Goal: Information Seeking & Learning: Check status

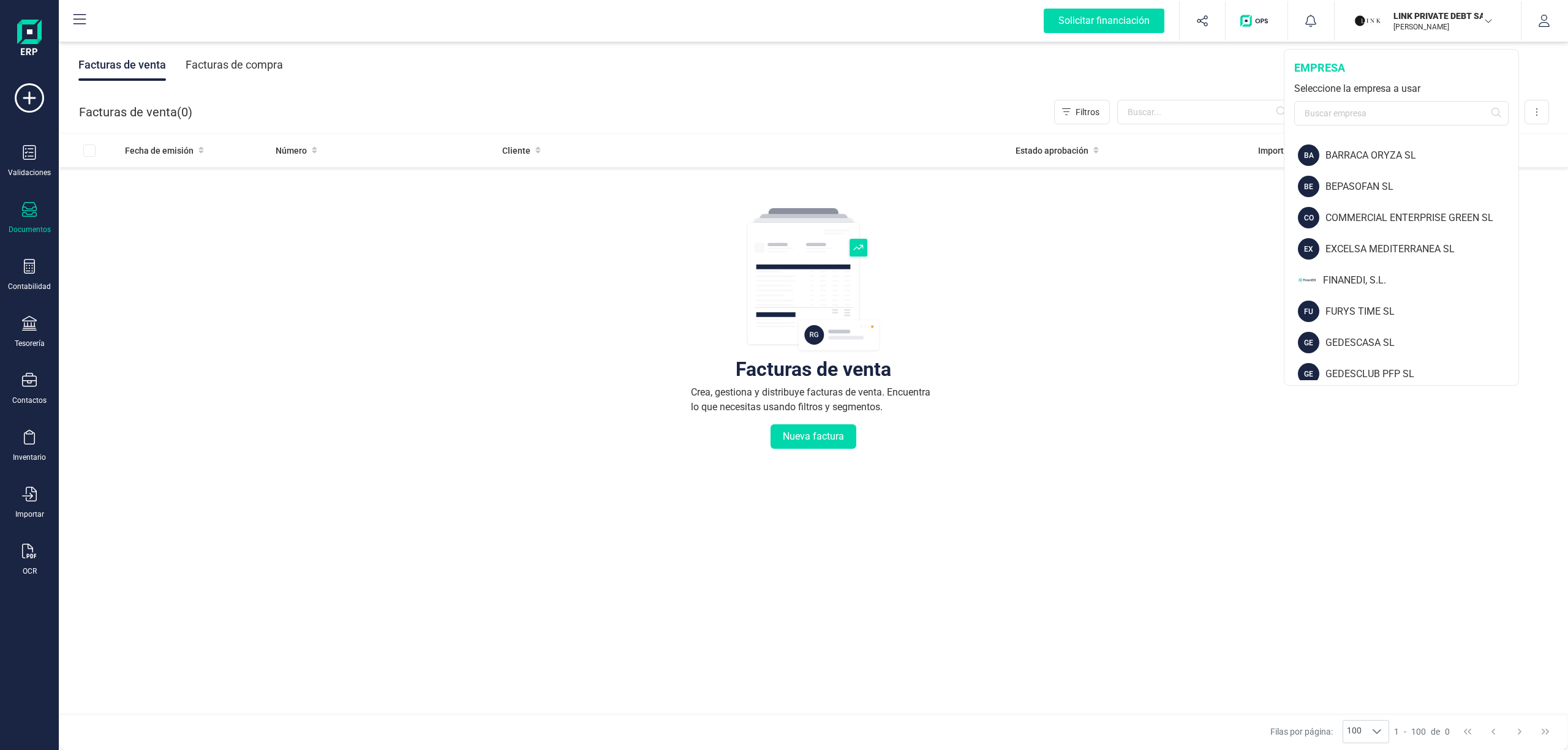
scroll to position [70, 0]
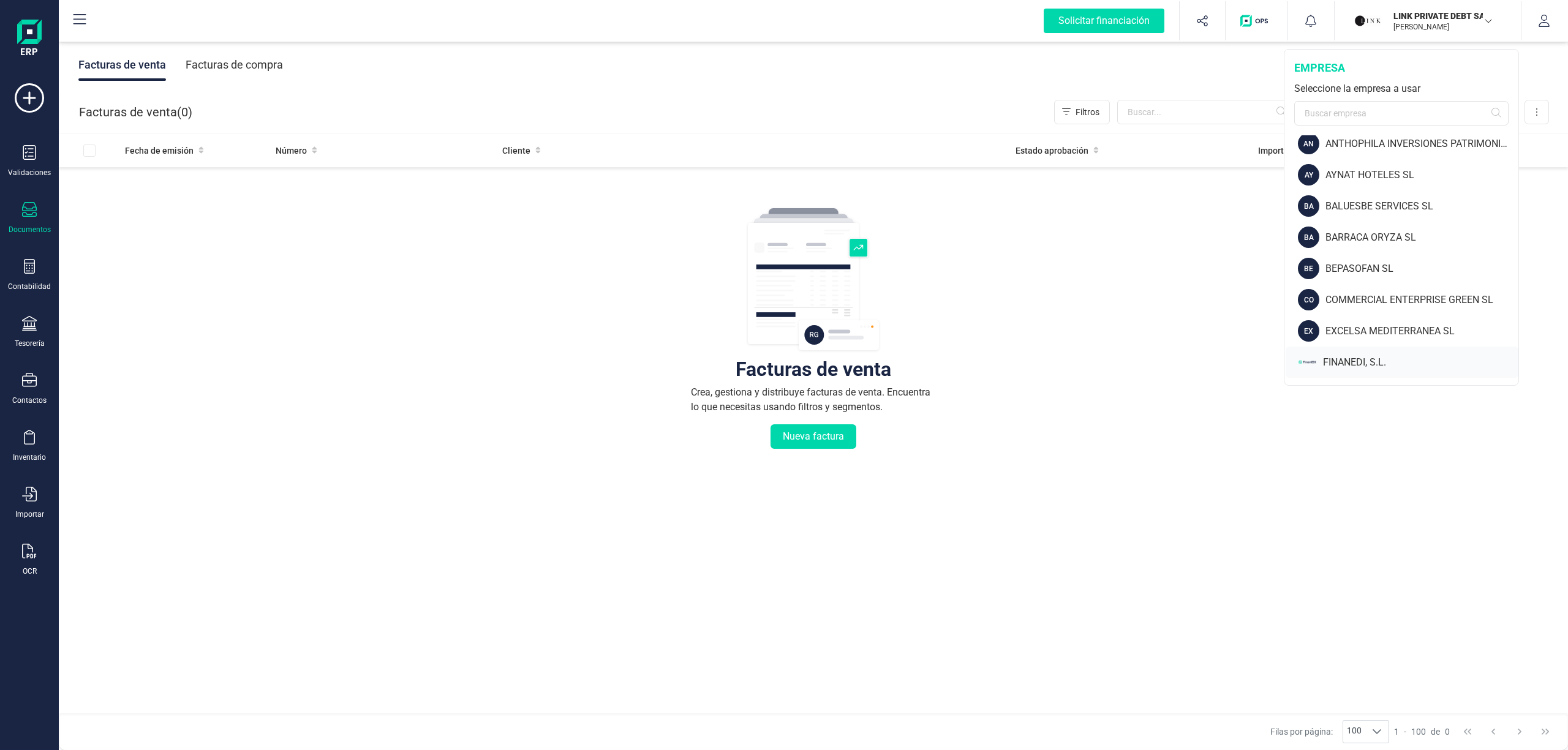
click at [1350, 359] on div "FINANEDI, S.L." at bounding box center [1420, 362] width 195 height 15
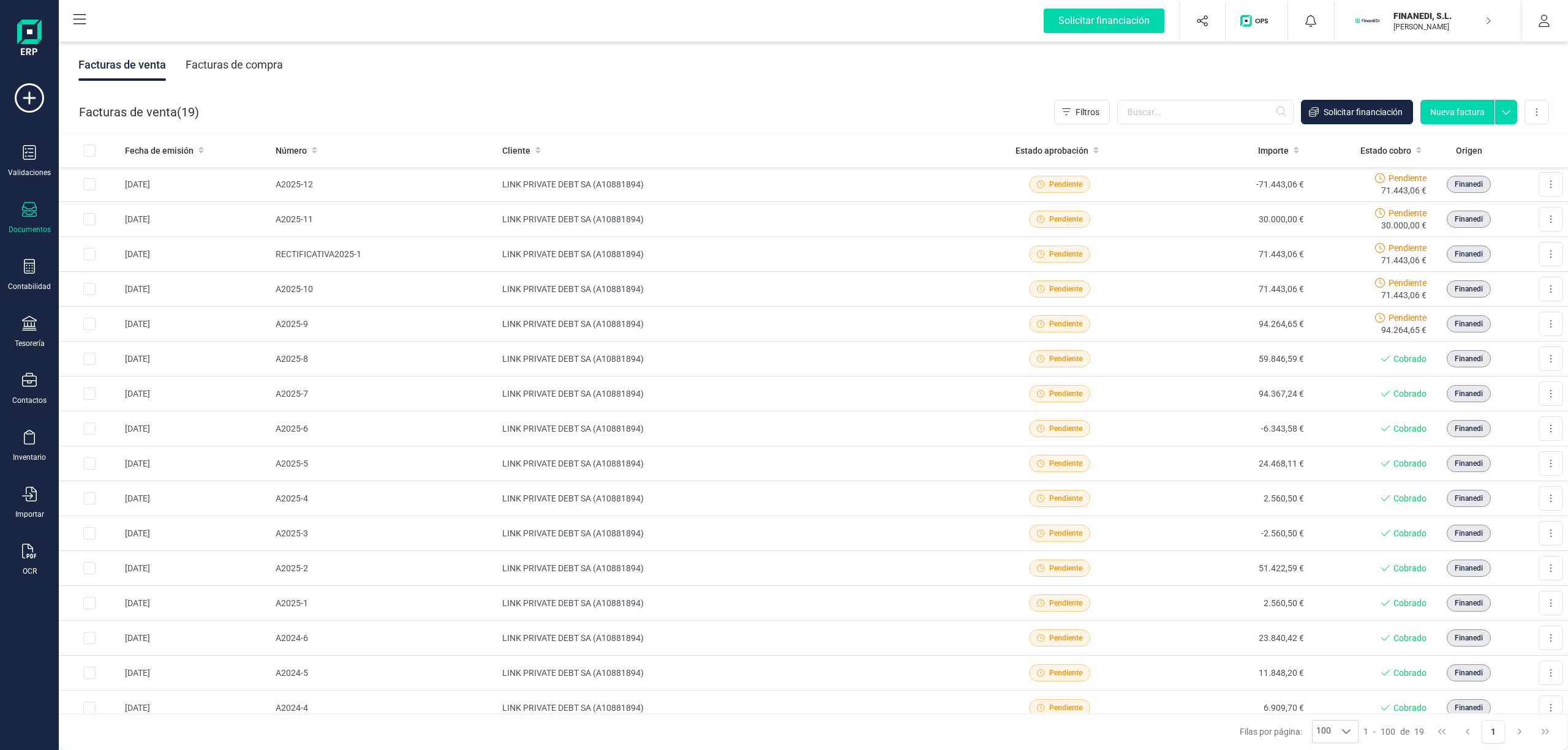
click at [29, 535] on div "Validaciones Documentos Documentos Presupuestos Pedidos Albaranes Facturas Fact…" at bounding box center [29, 334] width 49 height 503
click at [28, 546] on icon at bounding box center [29, 550] width 14 height 15
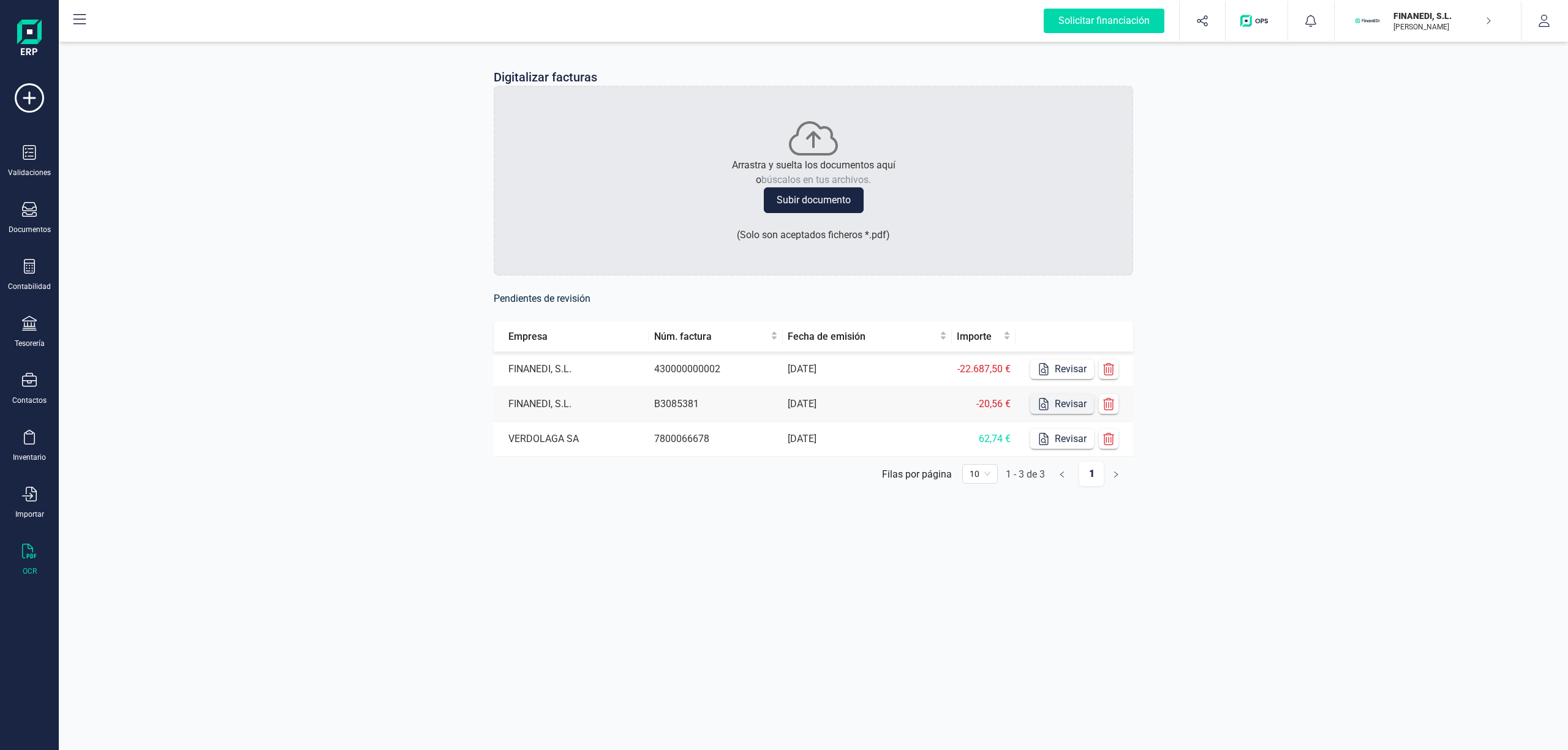
click at [1059, 405] on button "Revisar" at bounding box center [1062, 404] width 64 height 20
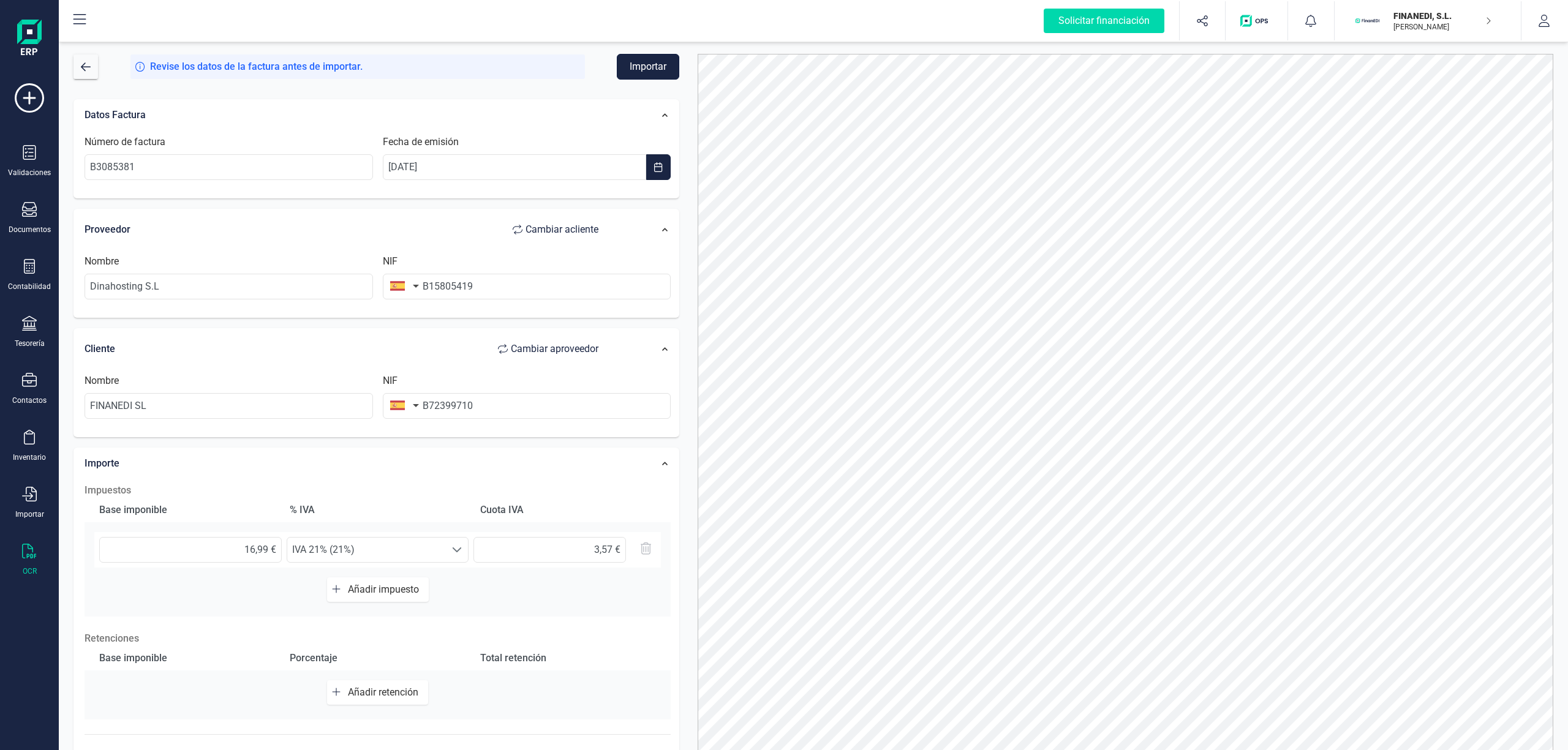
click at [640, 67] on button "Importar" at bounding box center [648, 67] width 62 height 26
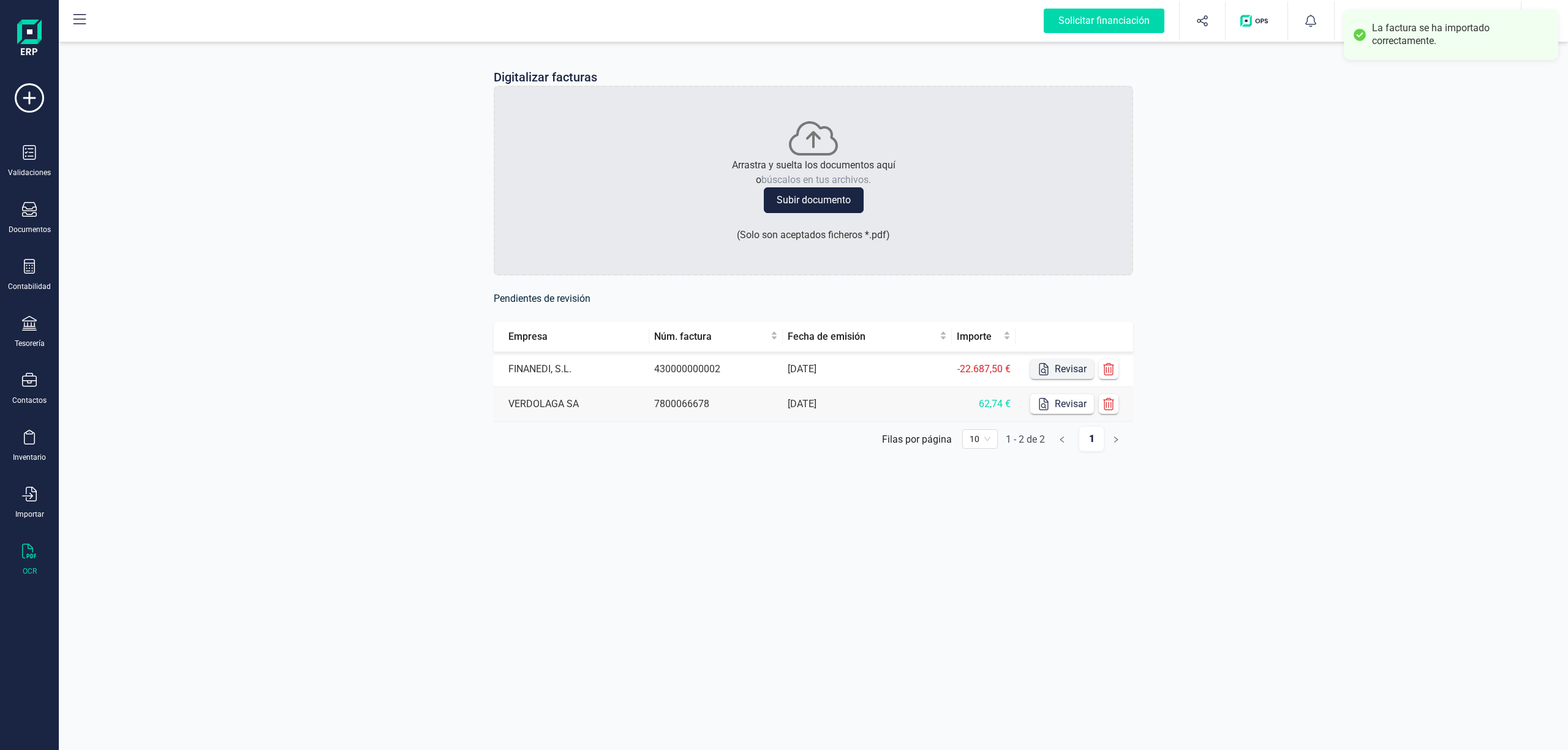
click at [1067, 373] on button "Revisar" at bounding box center [1062, 369] width 64 height 20
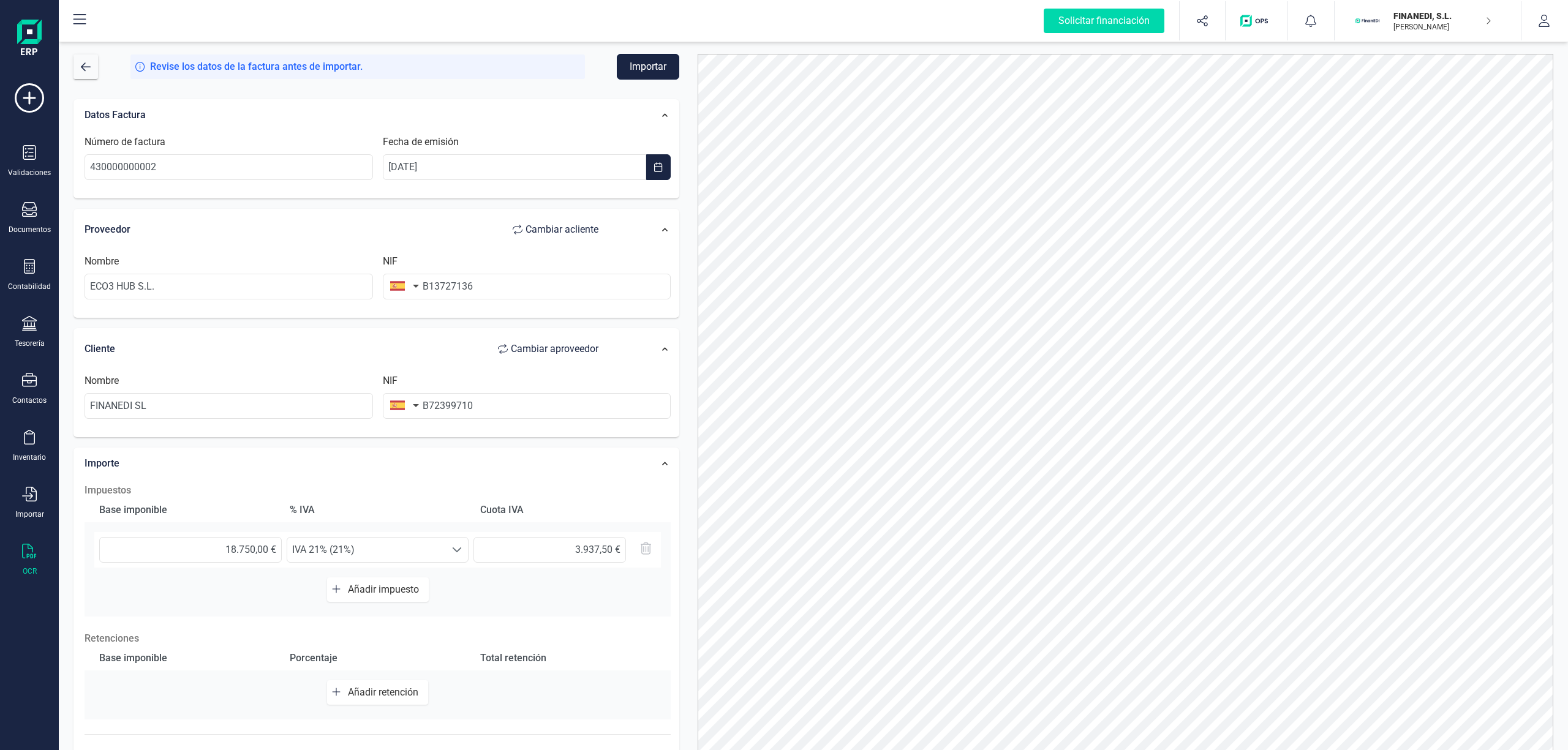
click at [625, 74] on button "Importar" at bounding box center [648, 67] width 62 height 26
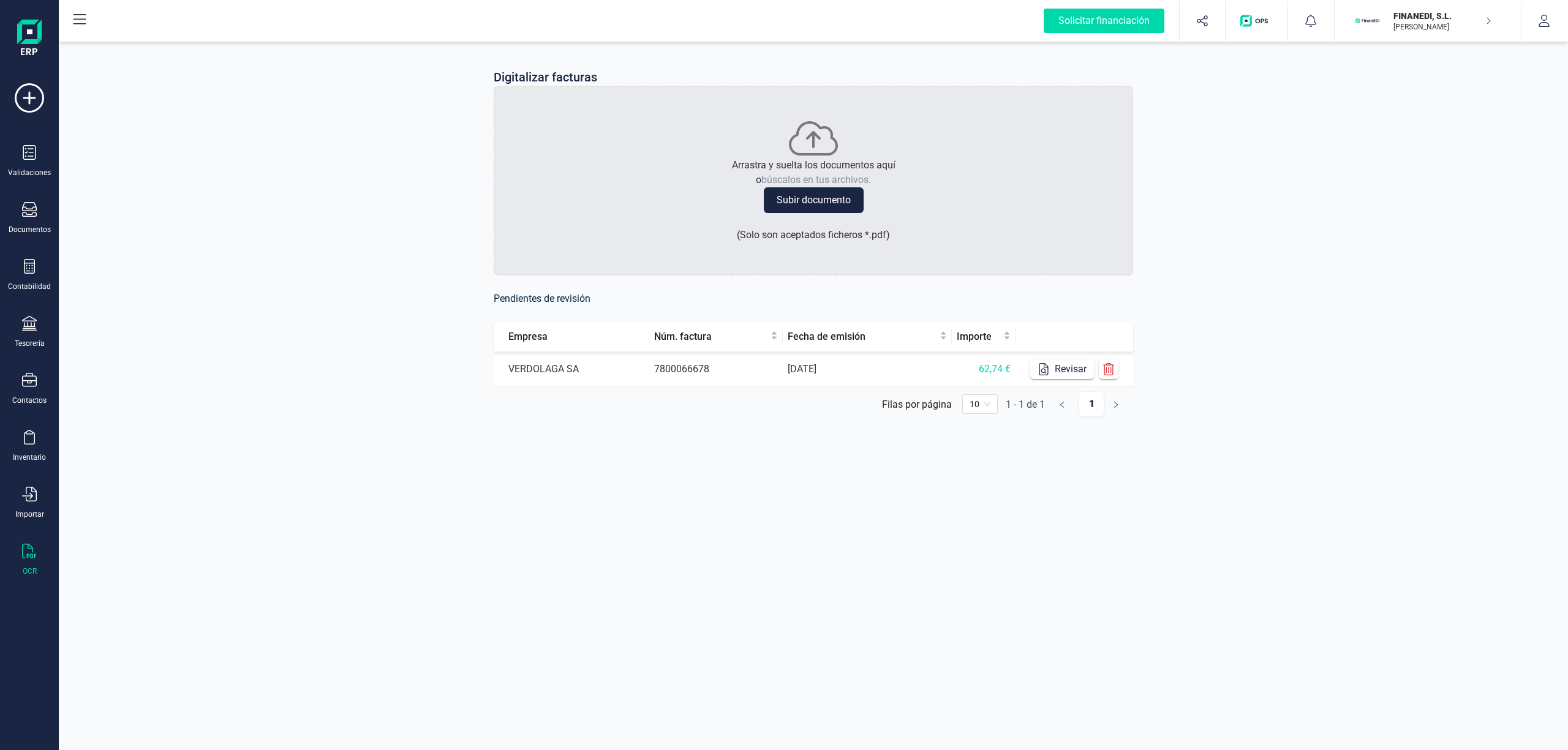
click at [436, 197] on div "Digitalizar facturas Arrastra y suelta los documentos aquí o búscalos en tus ar…" at bounding box center [813, 251] width 1509 height 426
click at [361, 130] on div "Digitalizar facturas Arrastra y suelta los documentos aquí o búscalos en tus ar…" at bounding box center [813, 251] width 1509 height 426
click at [39, 332] on div "Tesorería" at bounding box center [29, 333] width 49 height 33
click at [162, 212] on span "Cuentas bancarias" at bounding box center [149, 208] width 108 height 15
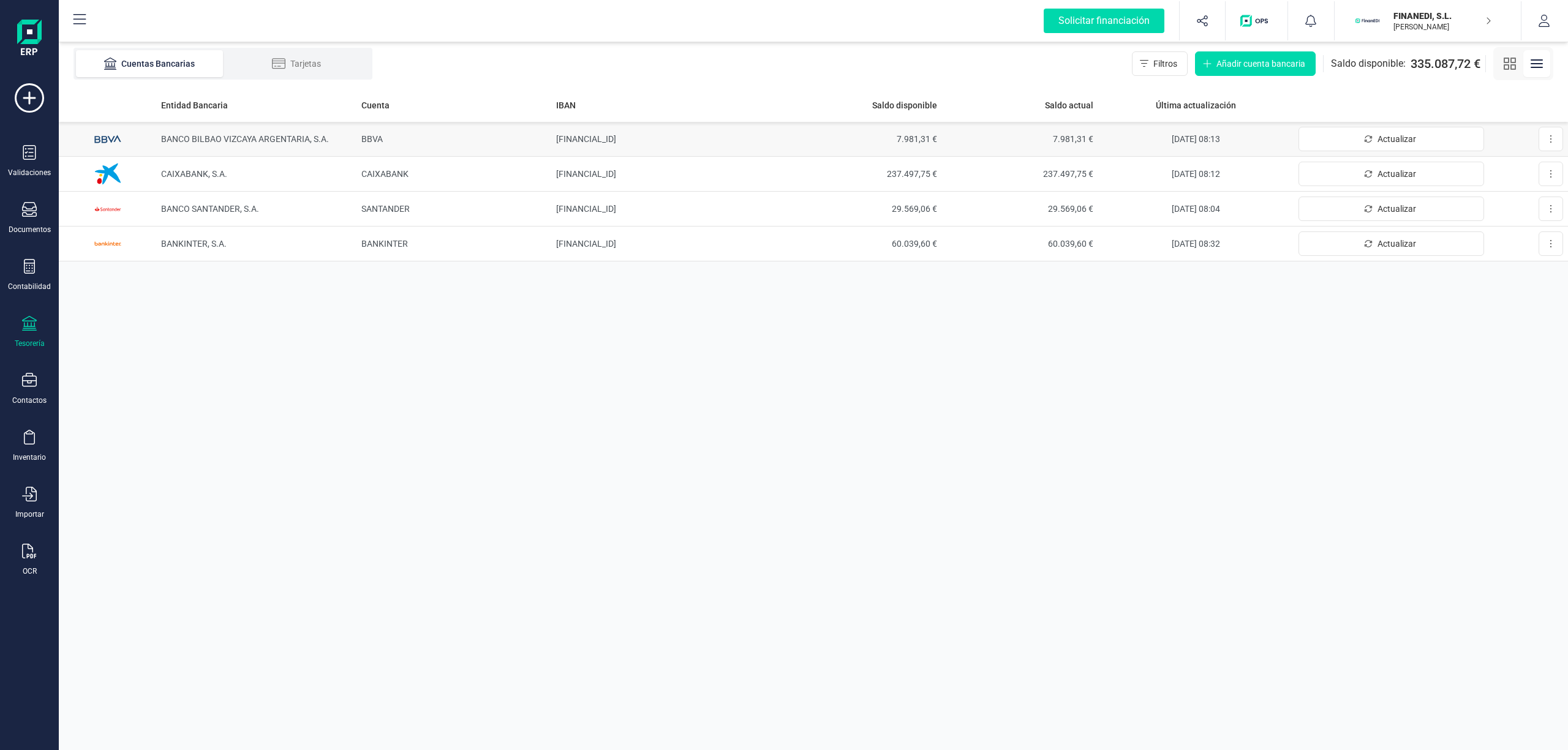
click at [225, 150] on td "BANCO BILBAO VIZCAYA ARGENTARIA, S.A." at bounding box center [256, 139] width 200 height 35
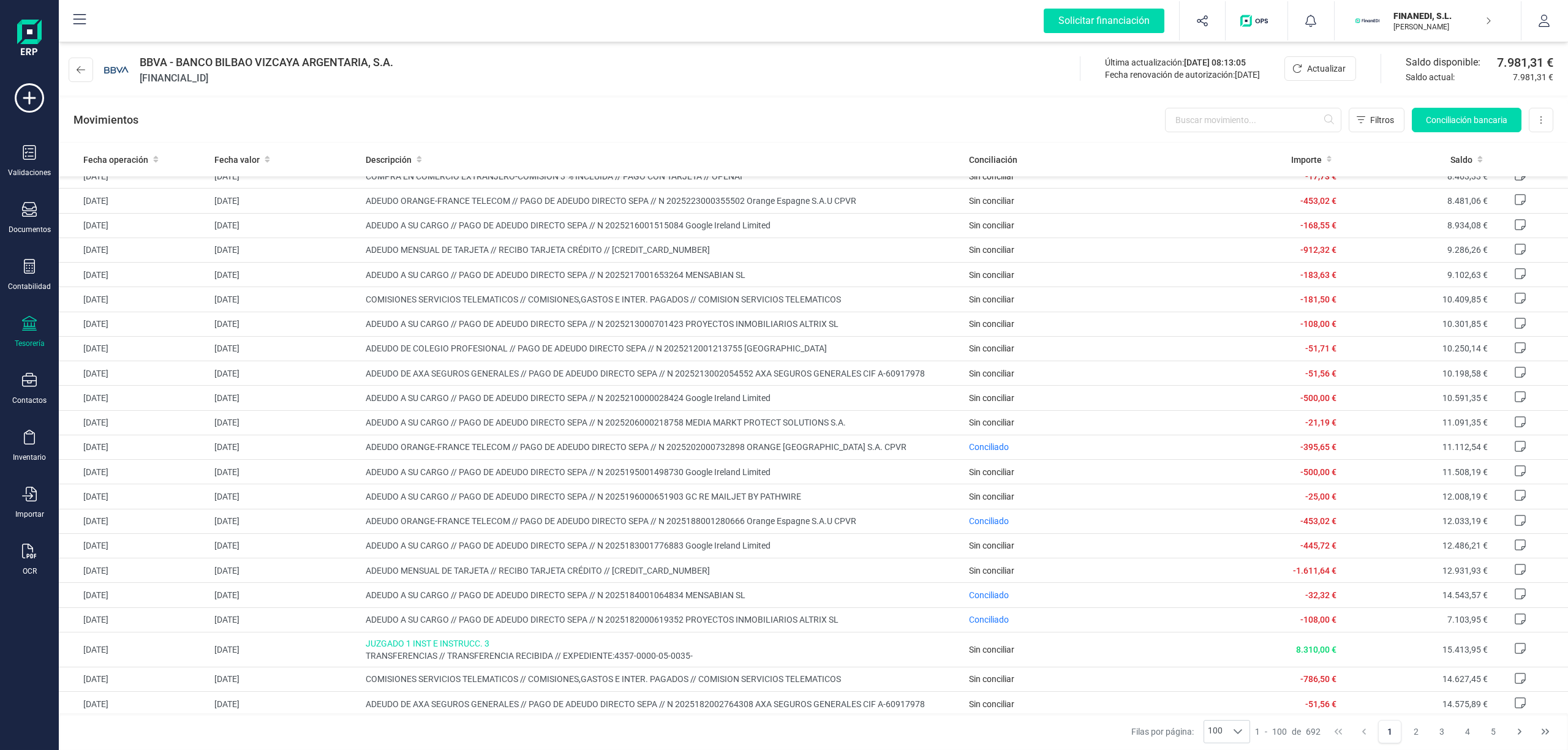
scroll to position [163, 0]
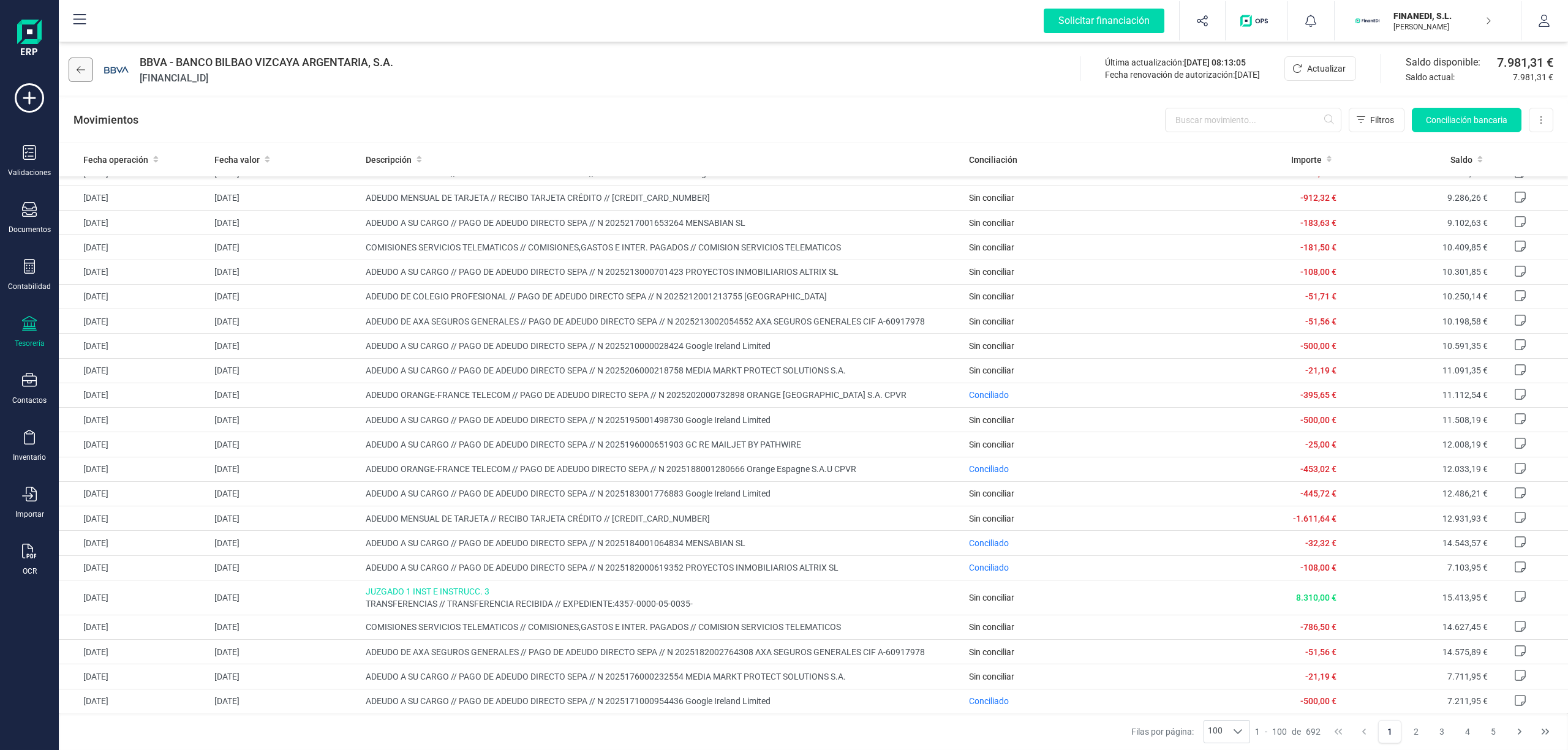
click at [74, 61] on button at bounding box center [80, 70] width 24 height 24
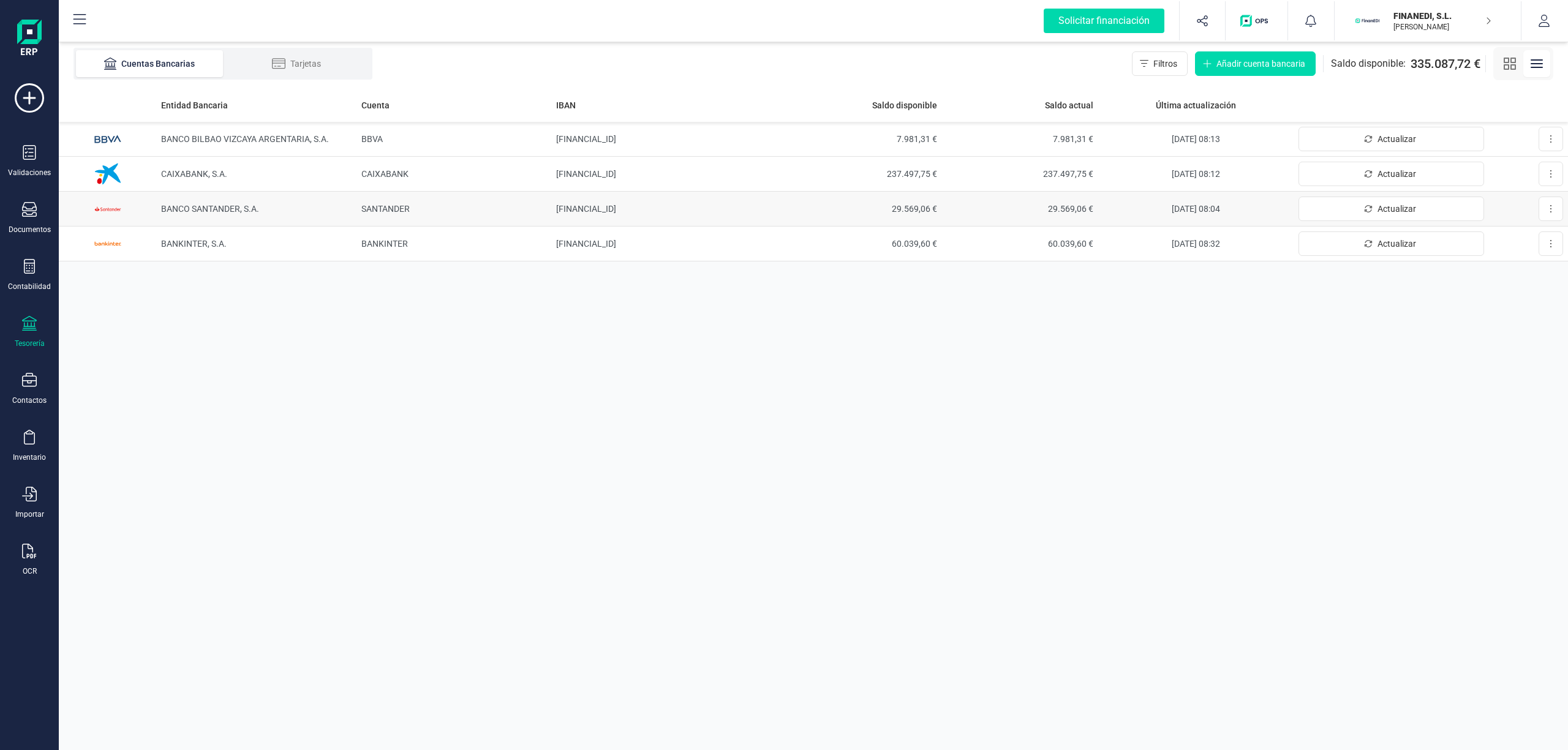
click at [209, 206] on span "BANCO SANTANDER, S.A." at bounding box center [209, 208] width 98 height 10
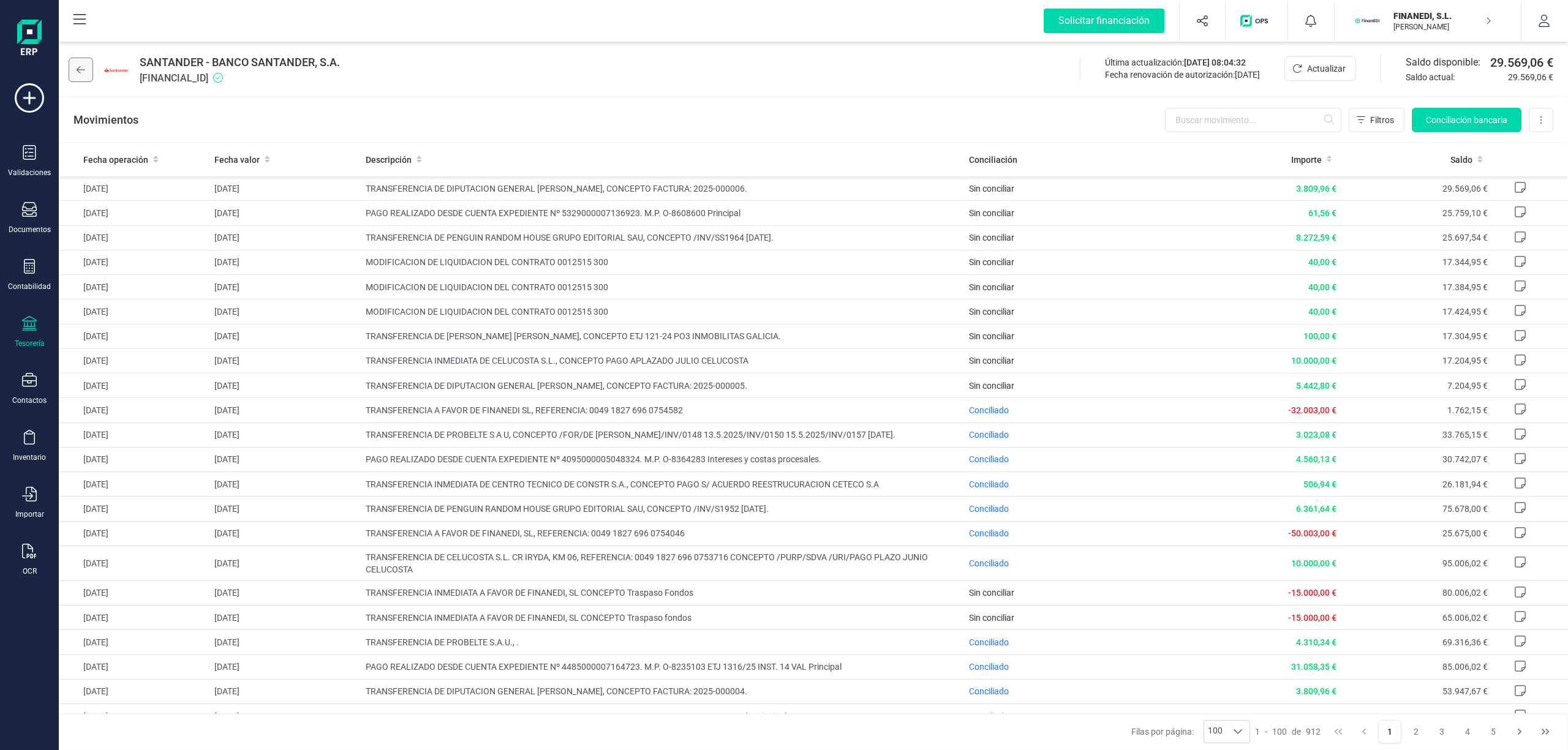
click at [91, 70] on button at bounding box center [80, 70] width 24 height 24
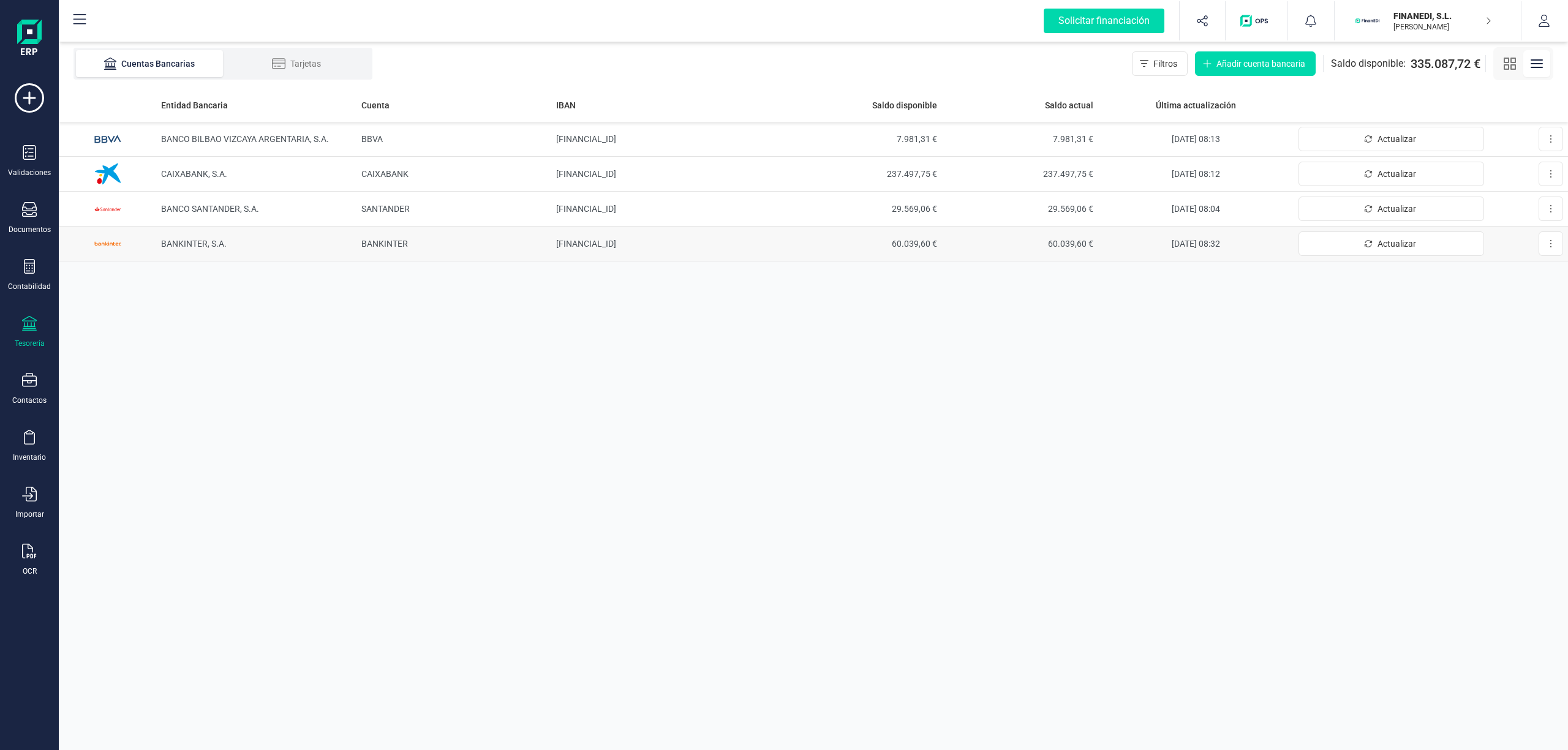
click at [211, 240] on span "BANKINTER, S.A." at bounding box center [194, 243] width 66 height 10
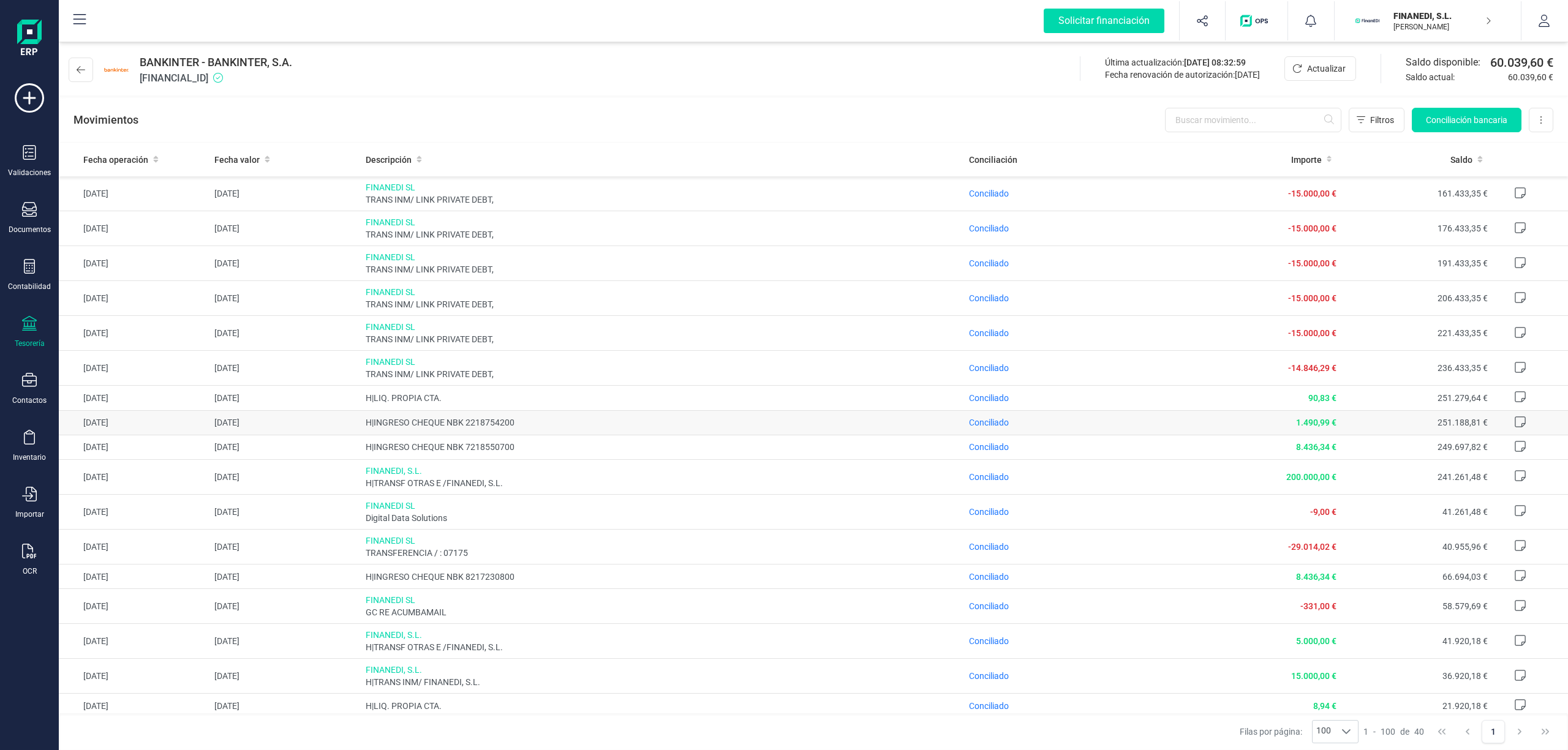
scroll to position [735, 0]
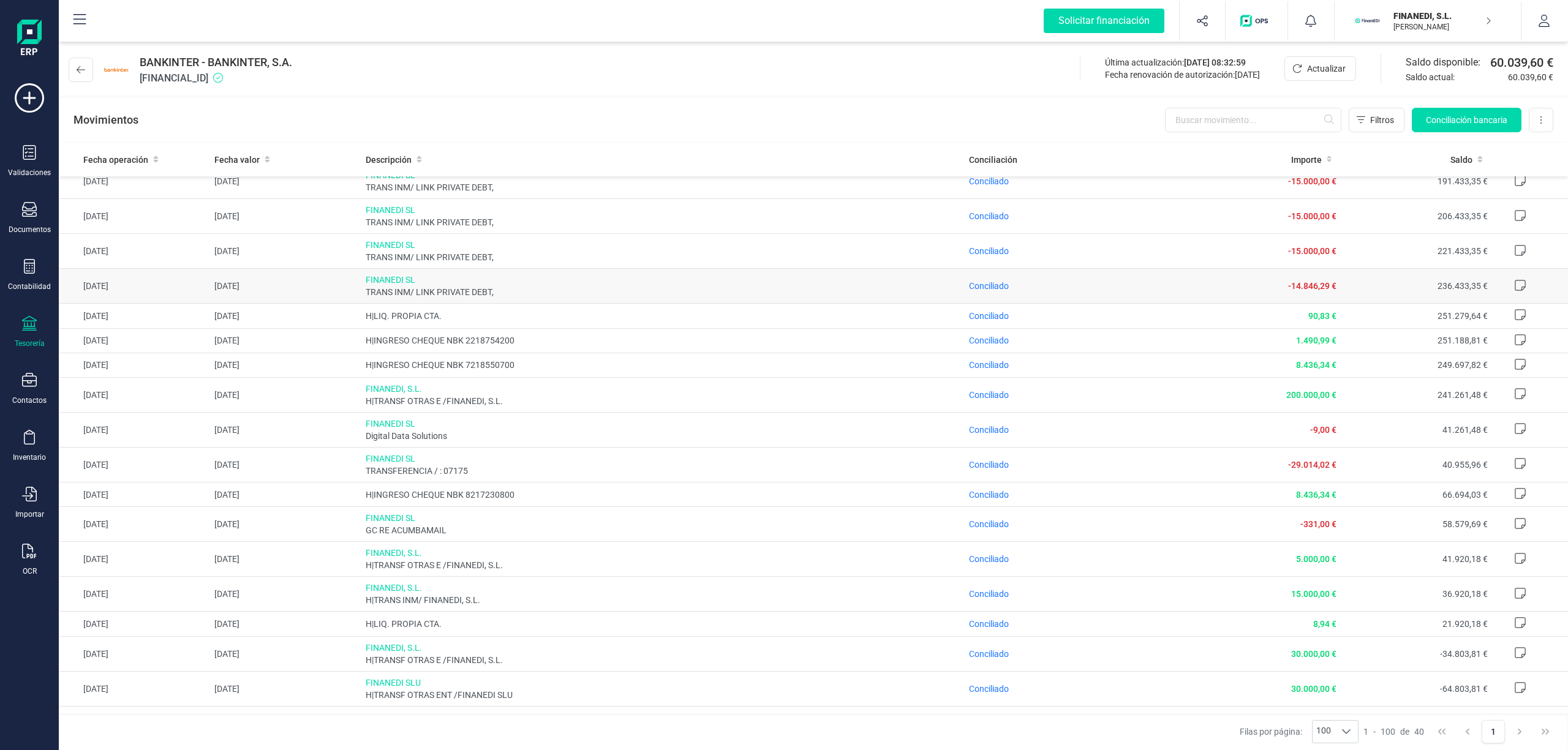
click at [1190, 289] on td "-14.846,29 €" at bounding box center [1266, 286] width 150 height 35
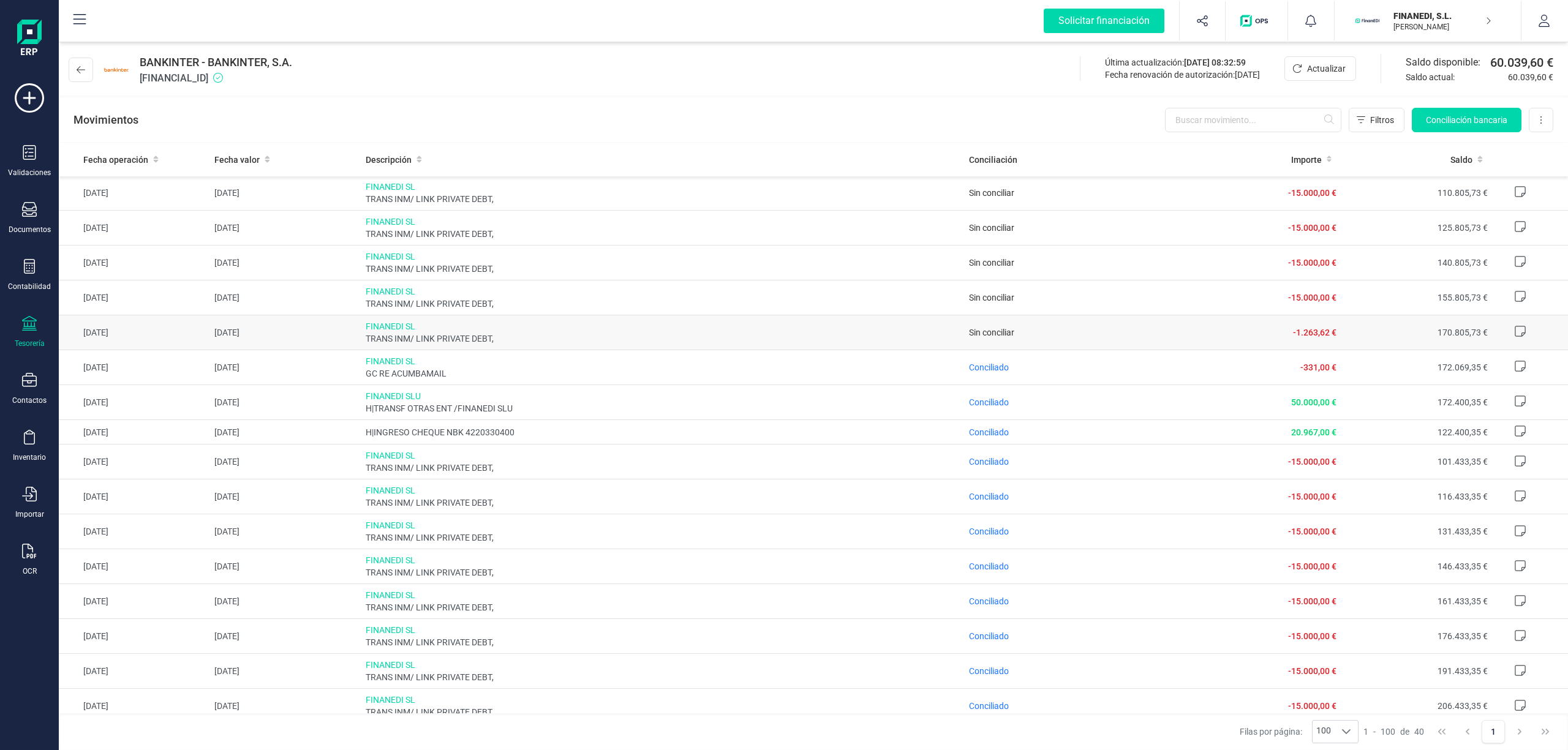
scroll to position [0, 0]
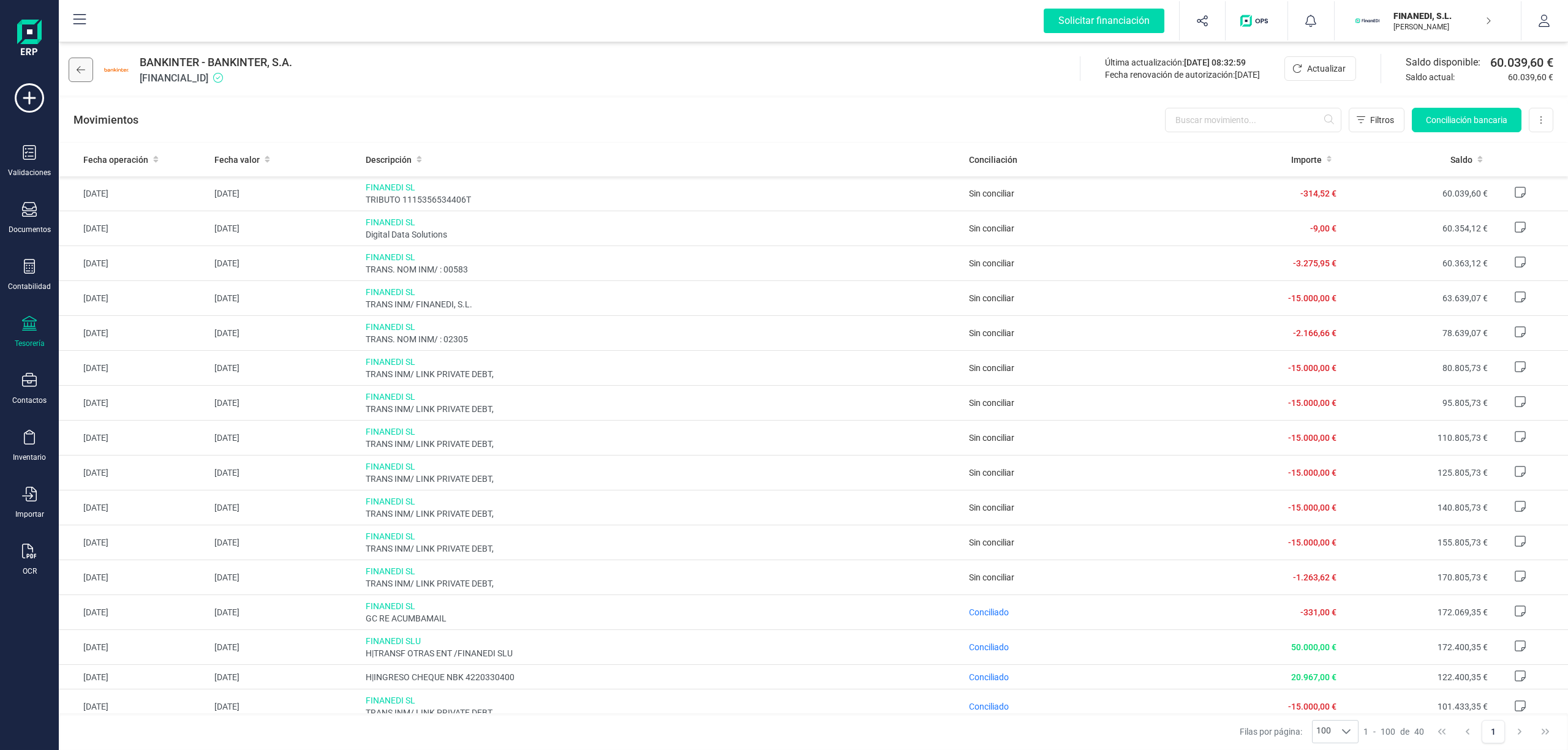
click at [74, 70] on button at bounding box center [80, 70] width 24 height 24
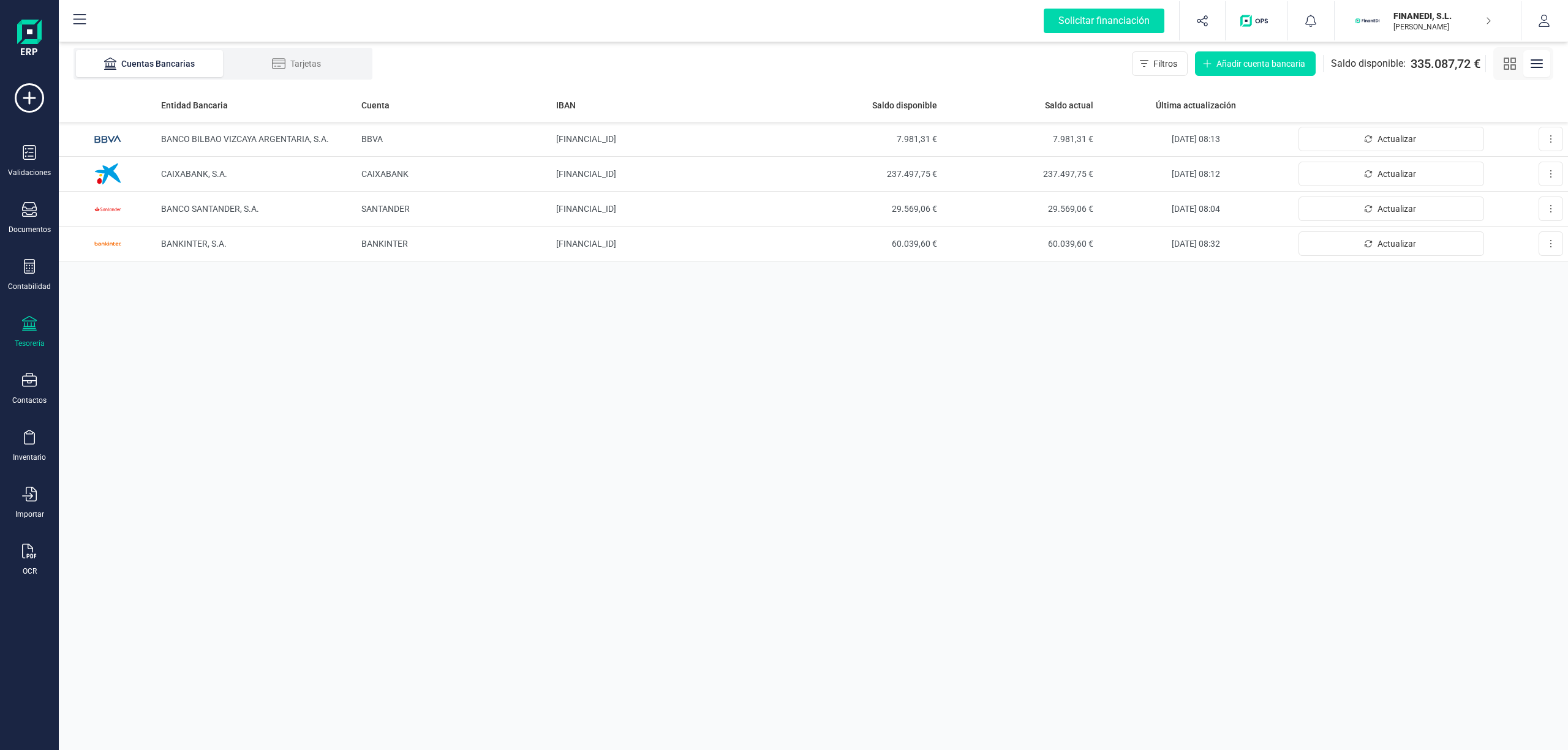
click at [1477, 22] on p "[PERSON_NAME]" at bounding box center [1442, 27] width 98 height 10
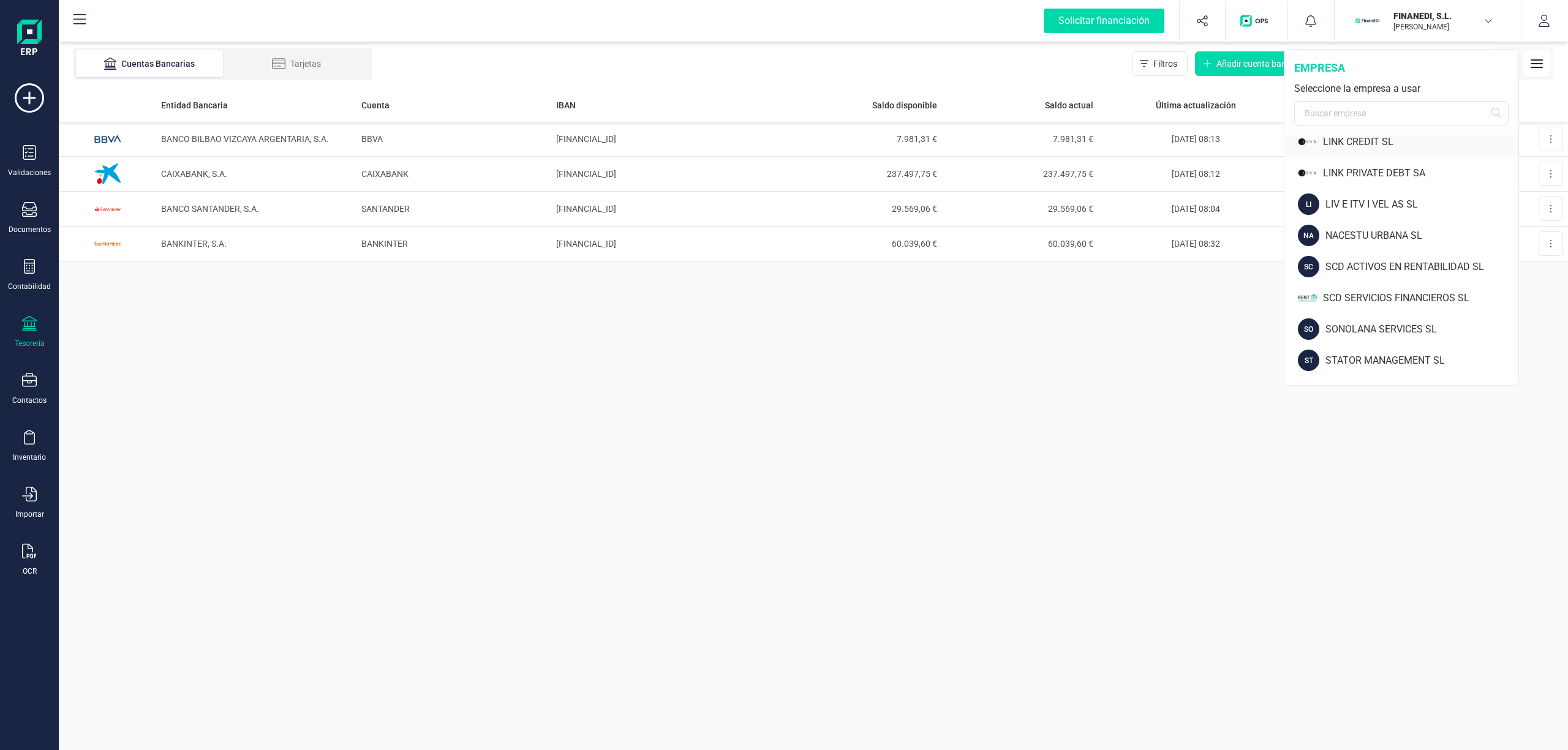
scroll to position [490, 0]
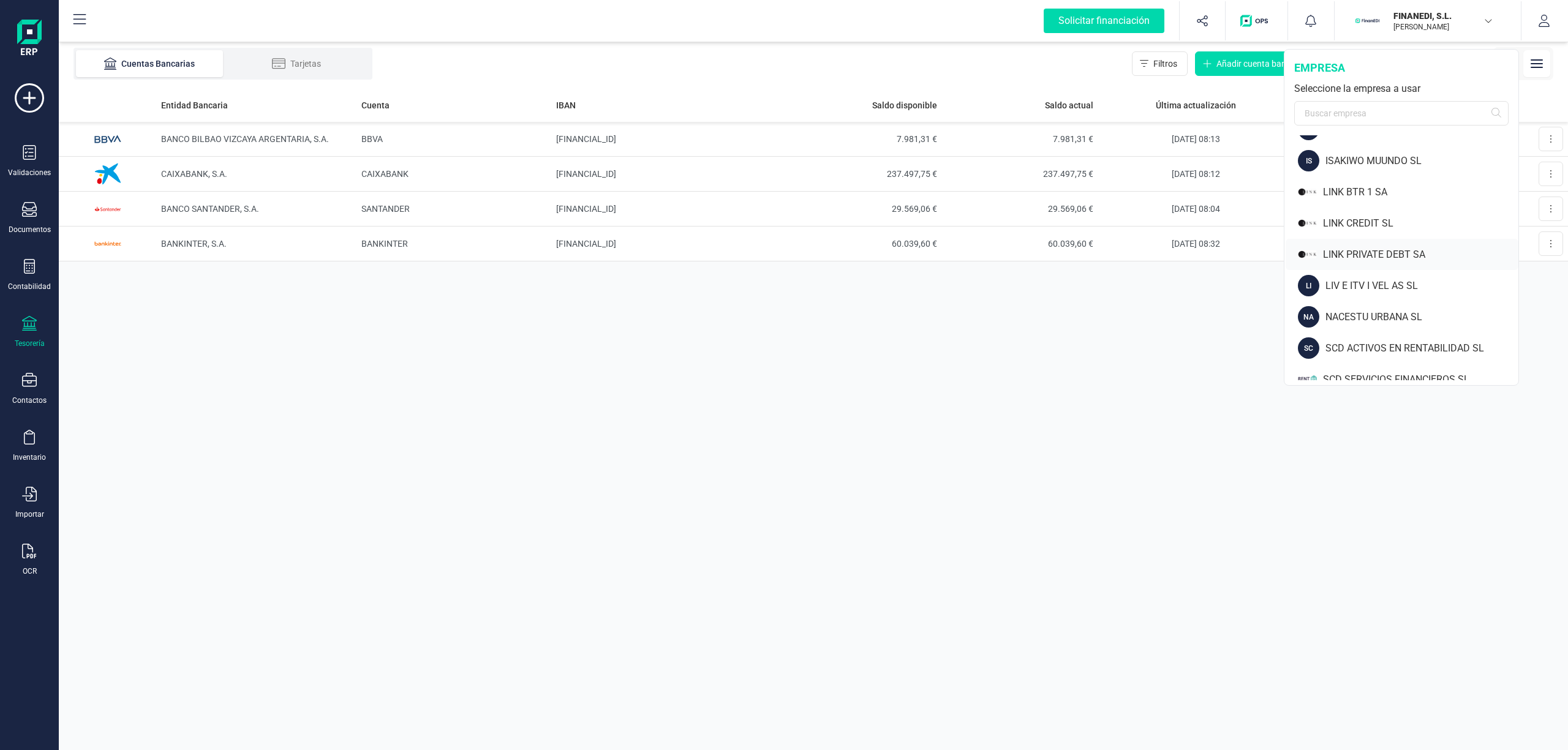
click at [1402, 248] on div "LINK PRIVATE DEBT SA" at bounding box center [1420, 254] width 195 height 15
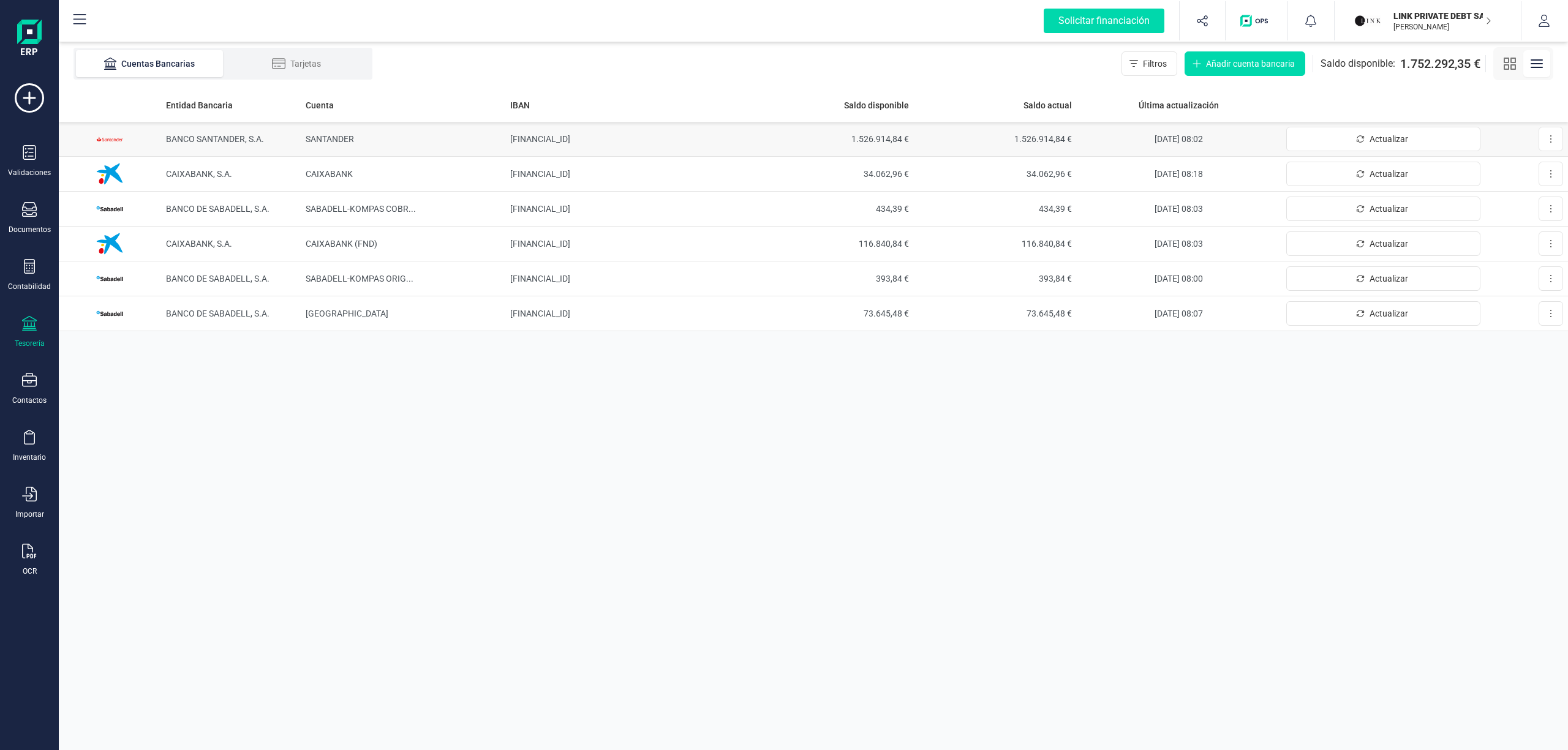
click at [187, 127] on td "BANCO SANTANDER, S.A." at bounding box center [231, 139] width 140 height 35
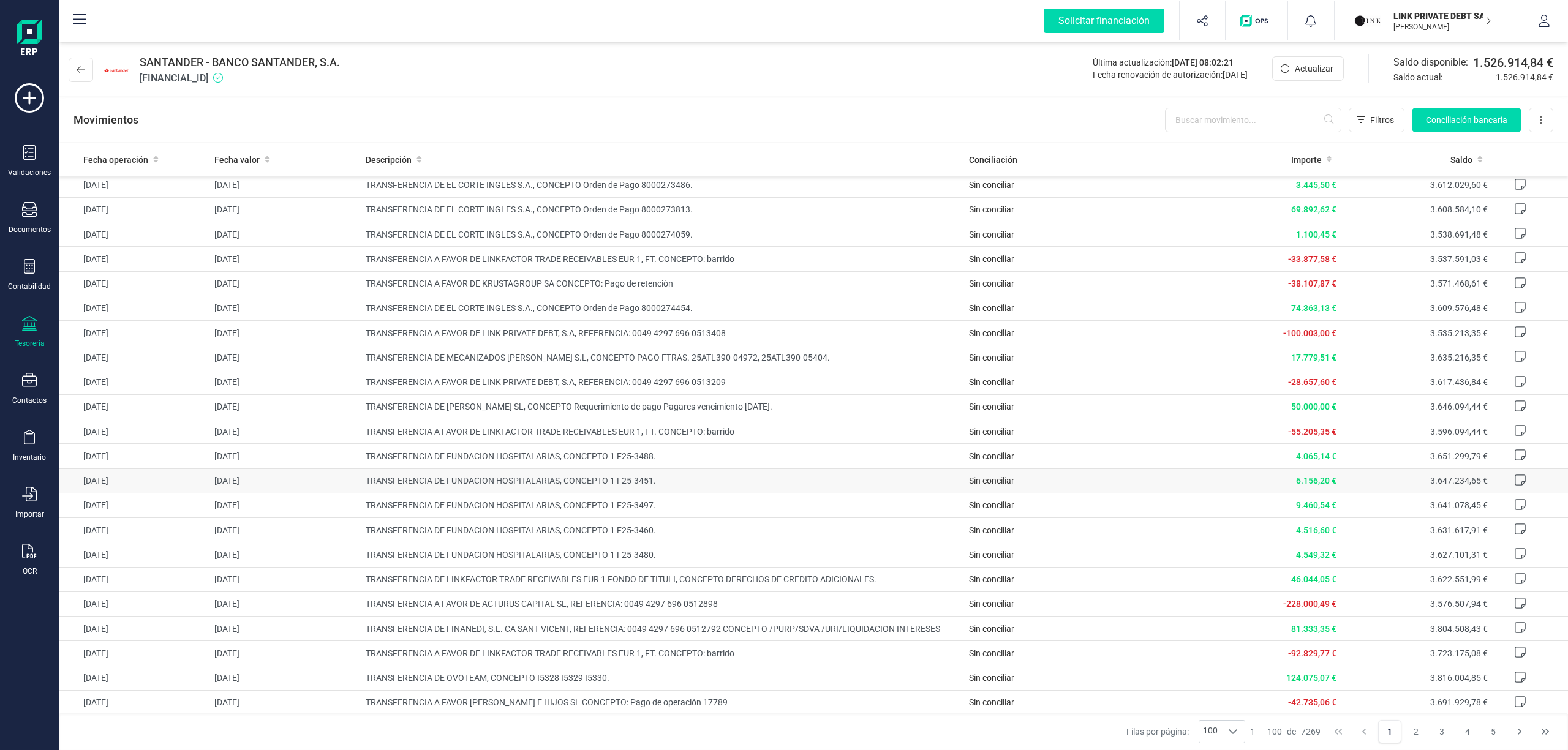
scroll to position [490, 0]
click at [79, 62] on button at bounding box center [80, 70] width 24 height 24
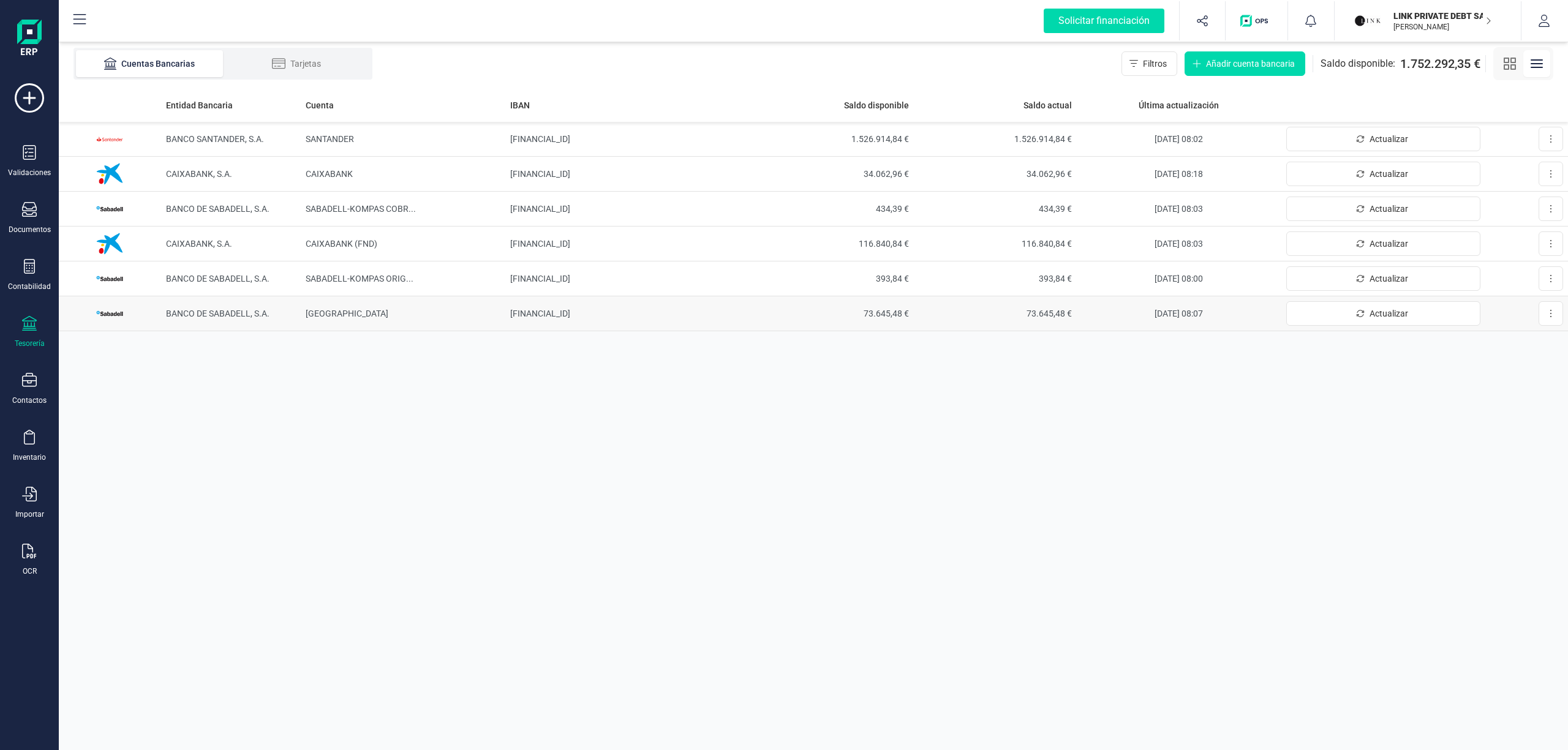
click at [224, 317] on span "BANCO DE SABADELL, S.A." at bounding box center [218, 313] width 104 height 10
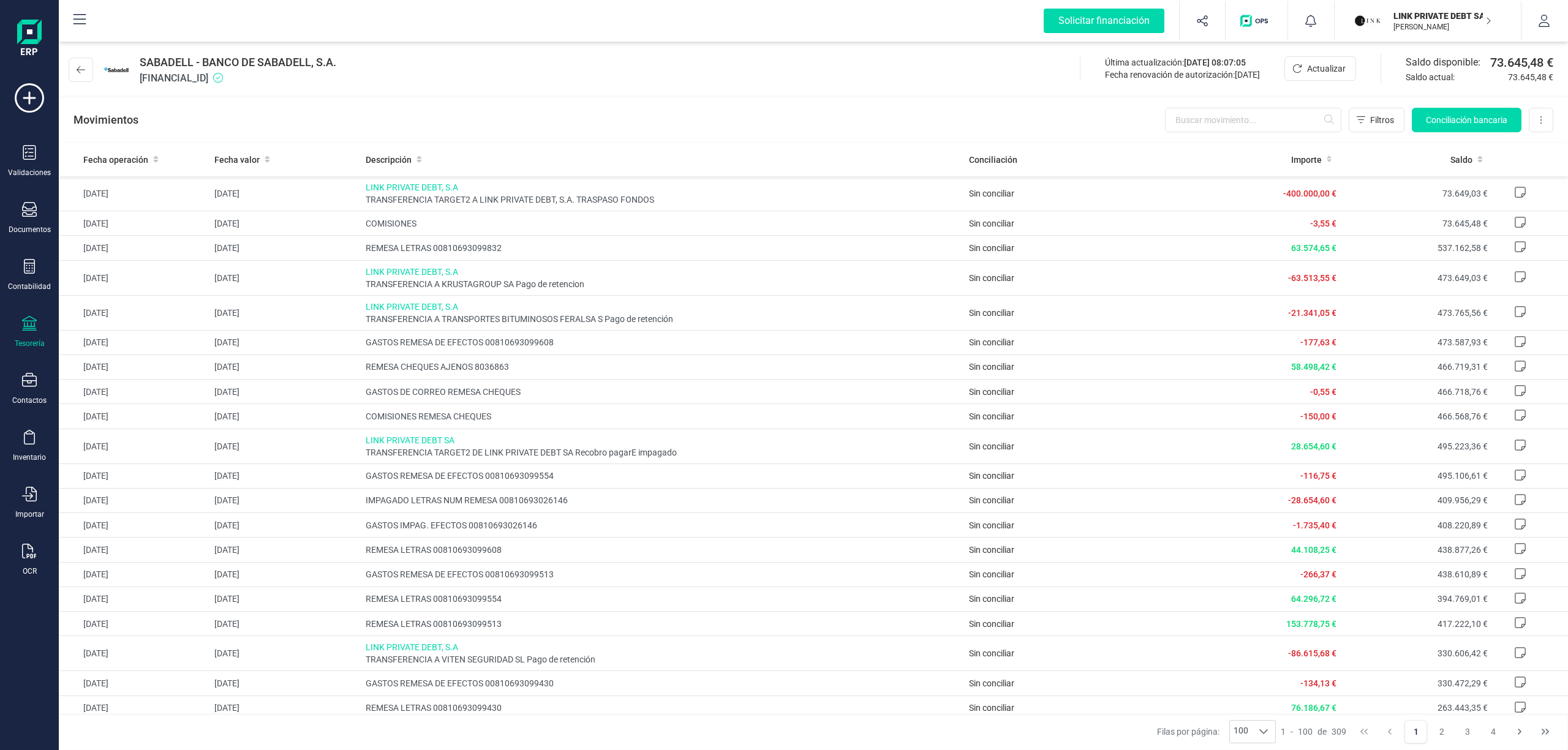
click at [56, 48] on div "Solicitar financiación Validaciones Documentos Documentos Presupuestos Pedidos …" at bounding box center [29, 375] width 59 height 750
click at [89, 62] on button at bounding box center [80, 70] width 24 height 24
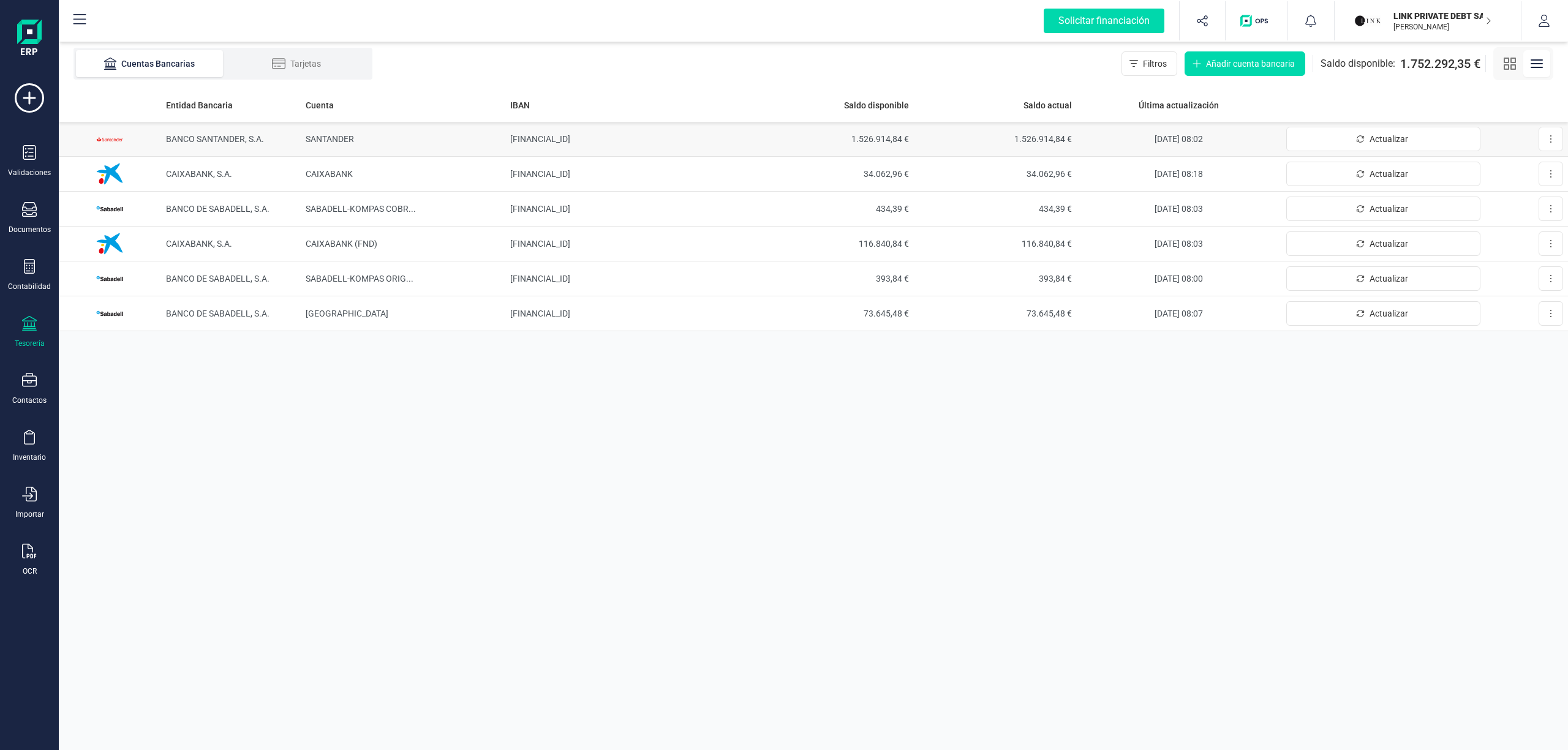
click at [216, 140] on span "BANCO SANTANDER, S.A." at bounding box center [214, 138] width 98 height 10
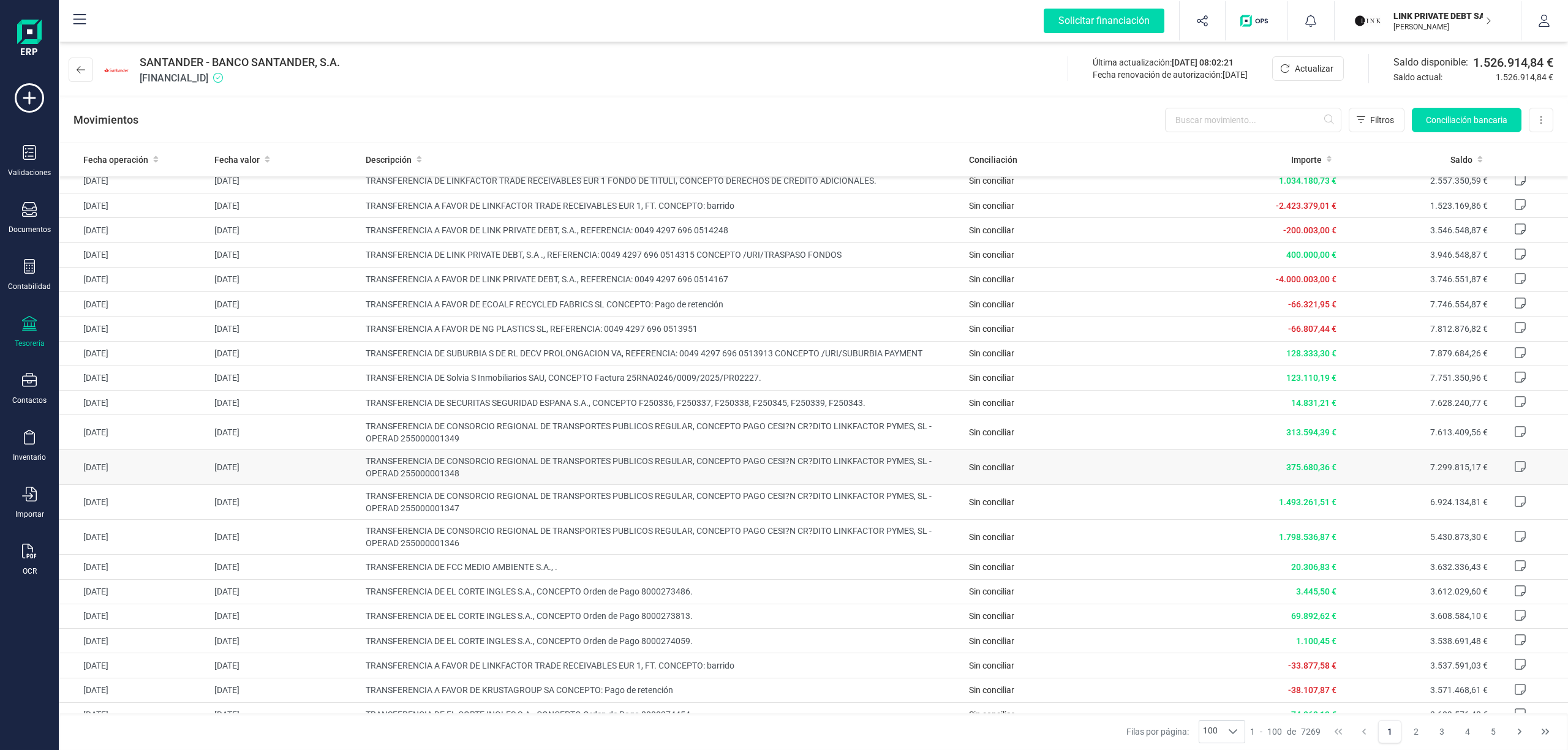
scroll to position [163, 0]
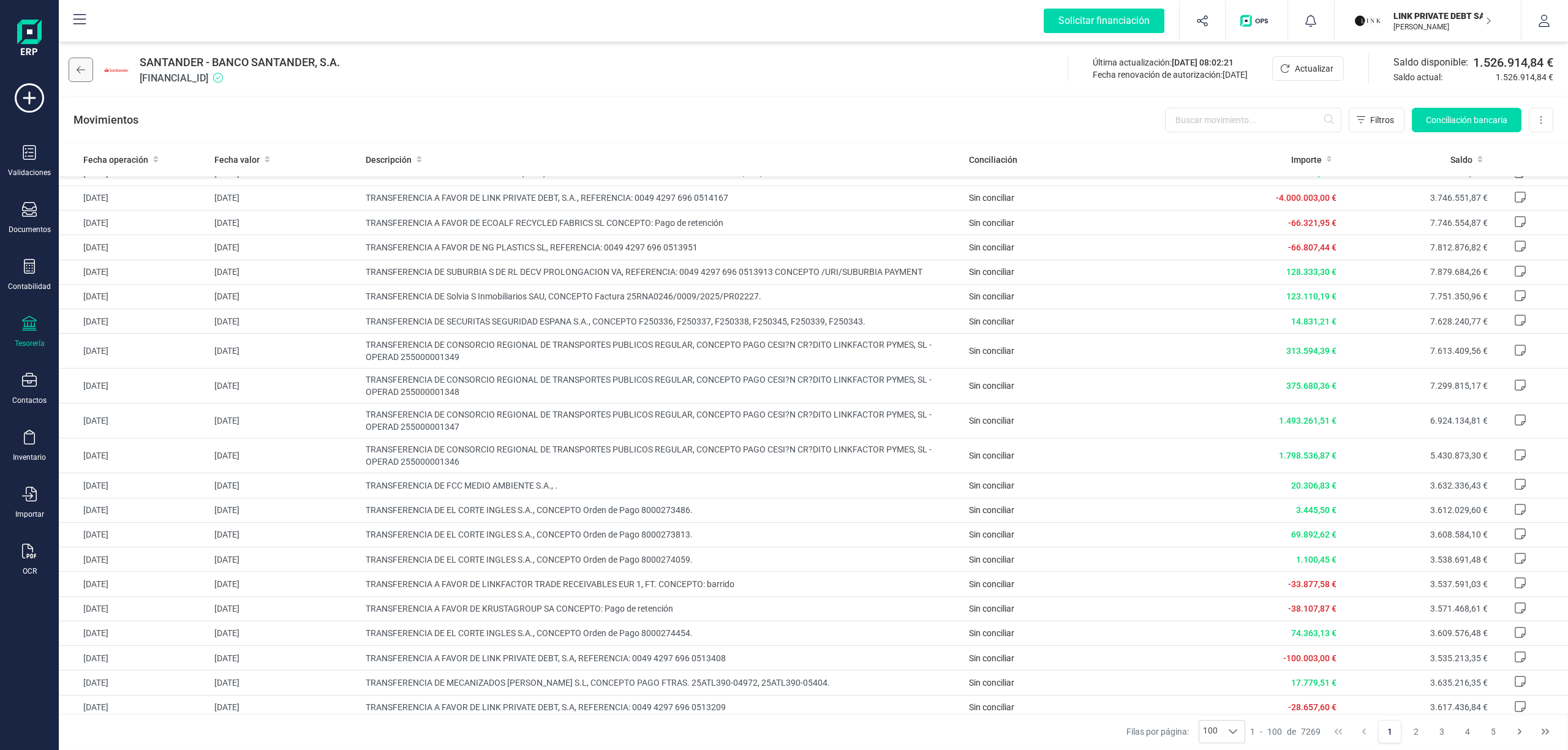
click at [77, 72] on icon at bounding box center [81, 69] width 9 height 10
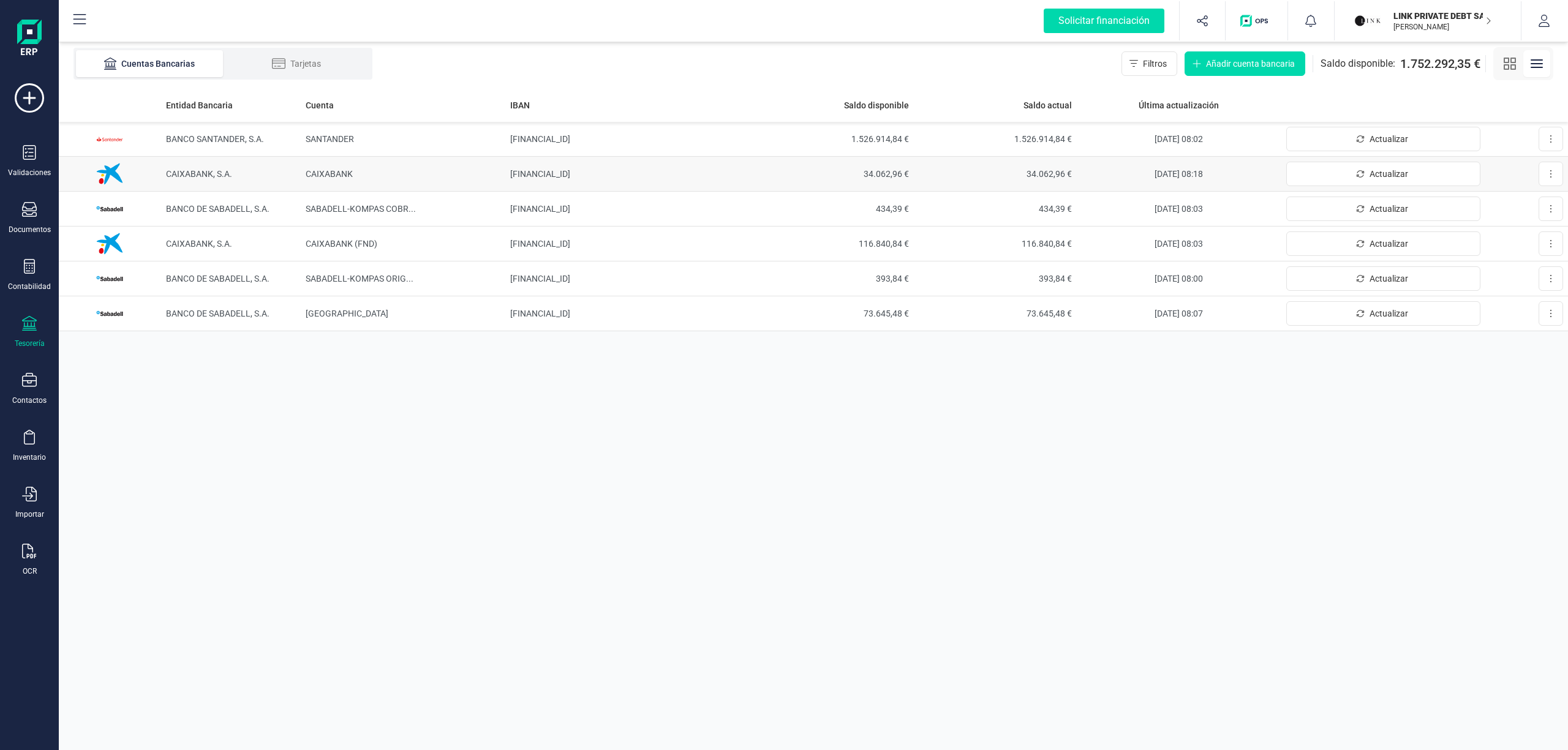
click at [228, 176] on span "CAIXABANK, S.A." at bounding box center [199, 174] width 67 height 10
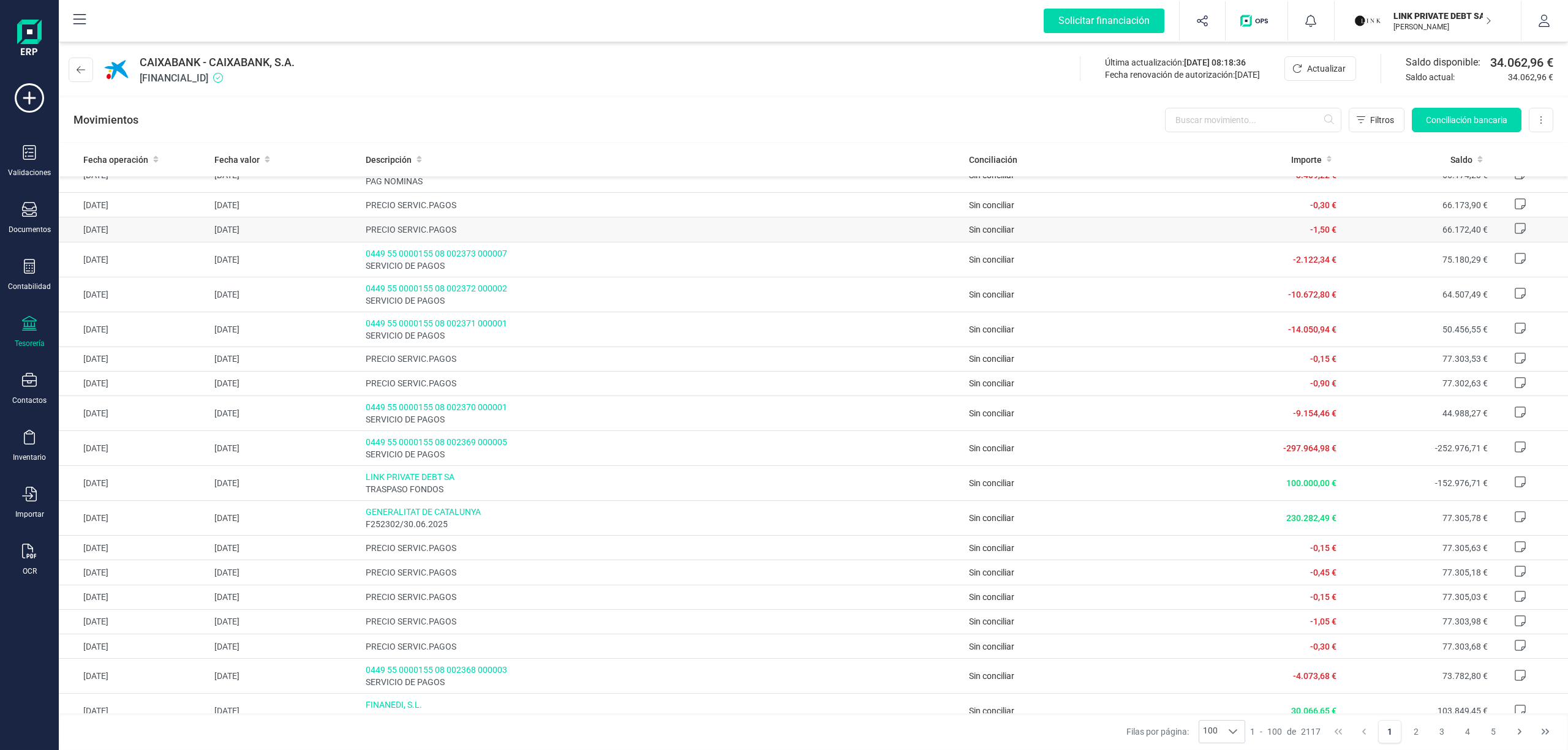
scroll to position [245, 0]
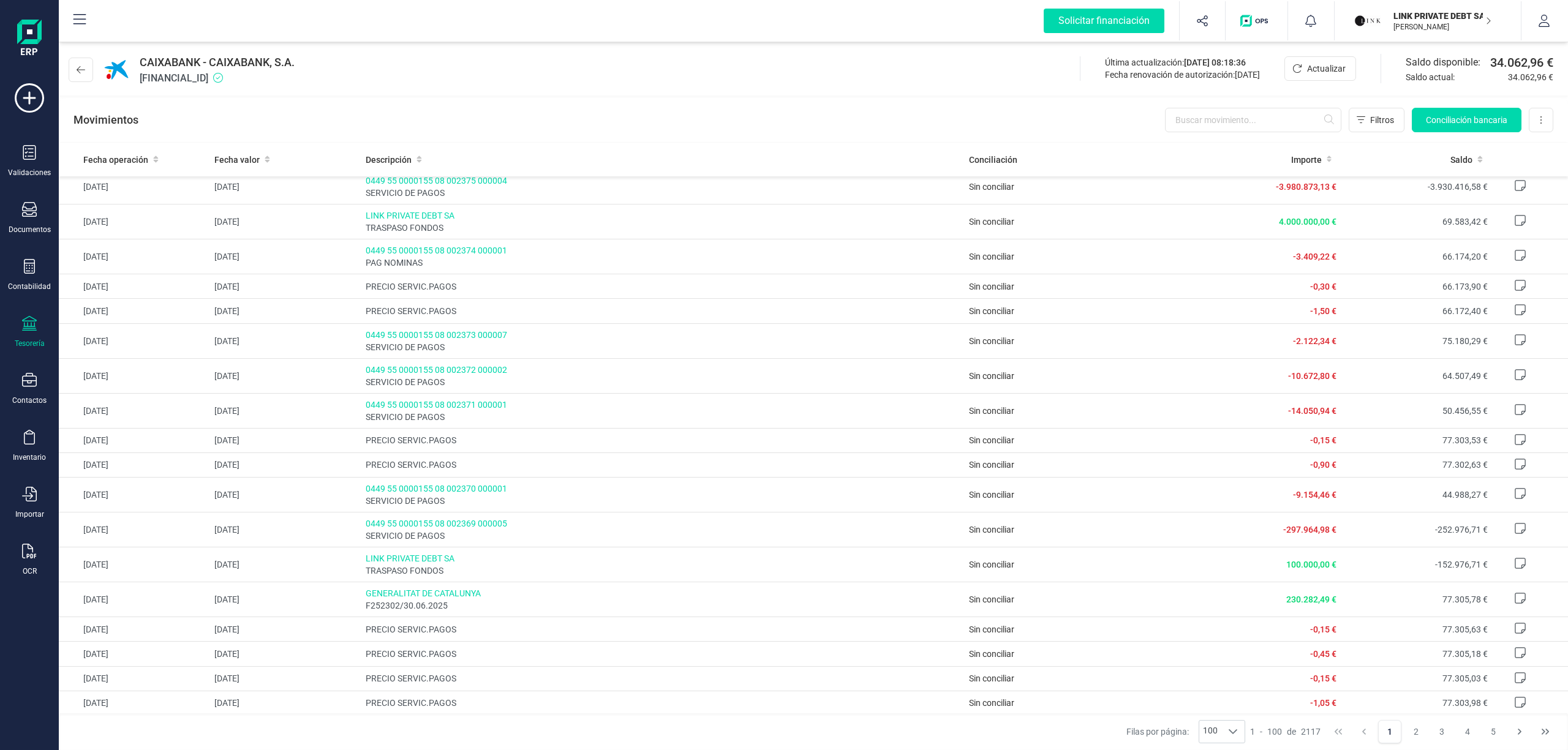
drag, startPoint x: 1308, startPoint y: 296, endPoint x: 943, endPoint y: 119, distance: 405.7
click at [1017, 109] on div "Movimientos Filtros Conciliación bancaria Descargar Excel Eliminar cuenta" at bounding box center [813, 119] width 1509 height 44
click at [77, 64] on button at bounding box center [80, 70] width 24 height 24
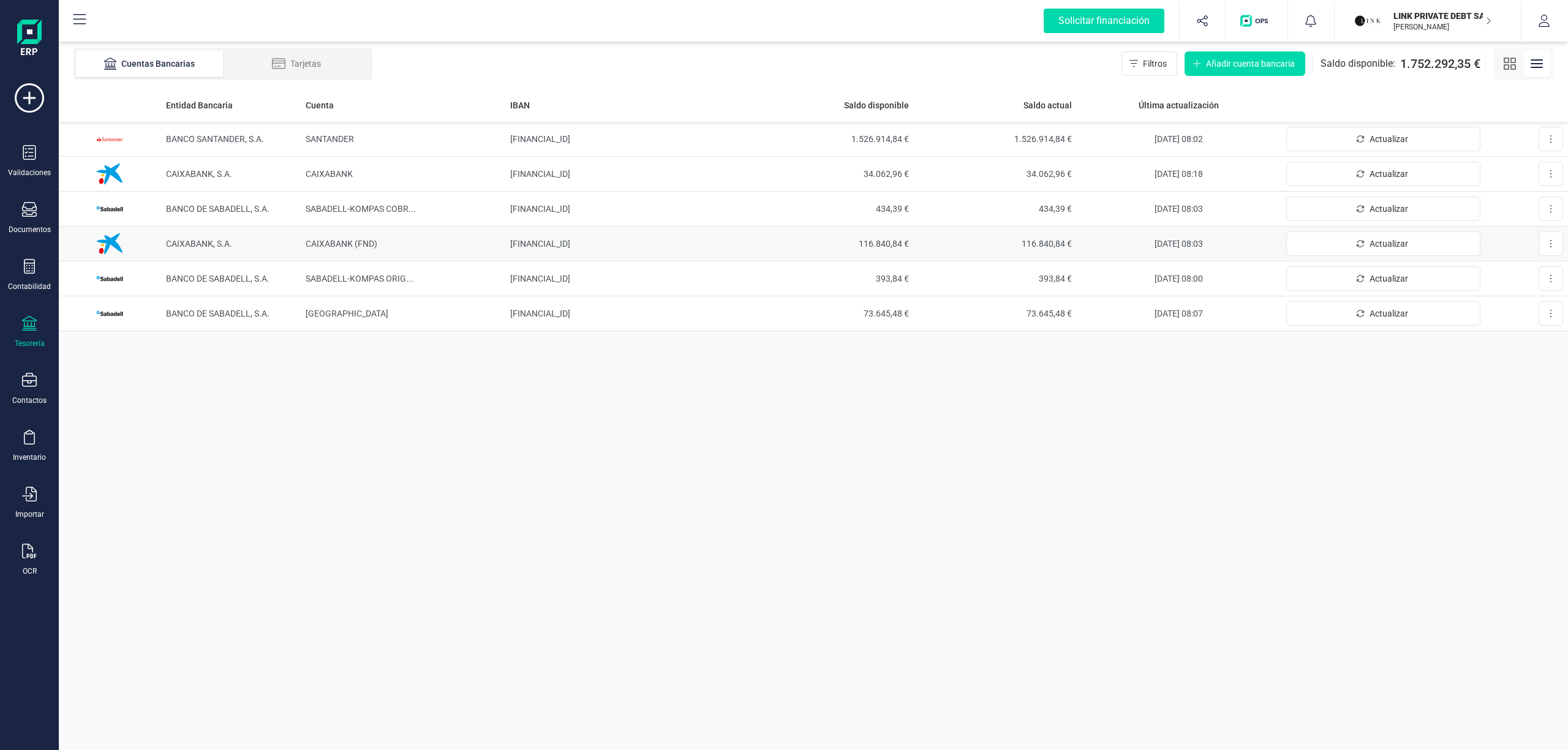
click at [291, 238] on td "CAIXABANK, S.A." at bounding box center [231, 244] width 140 height 35
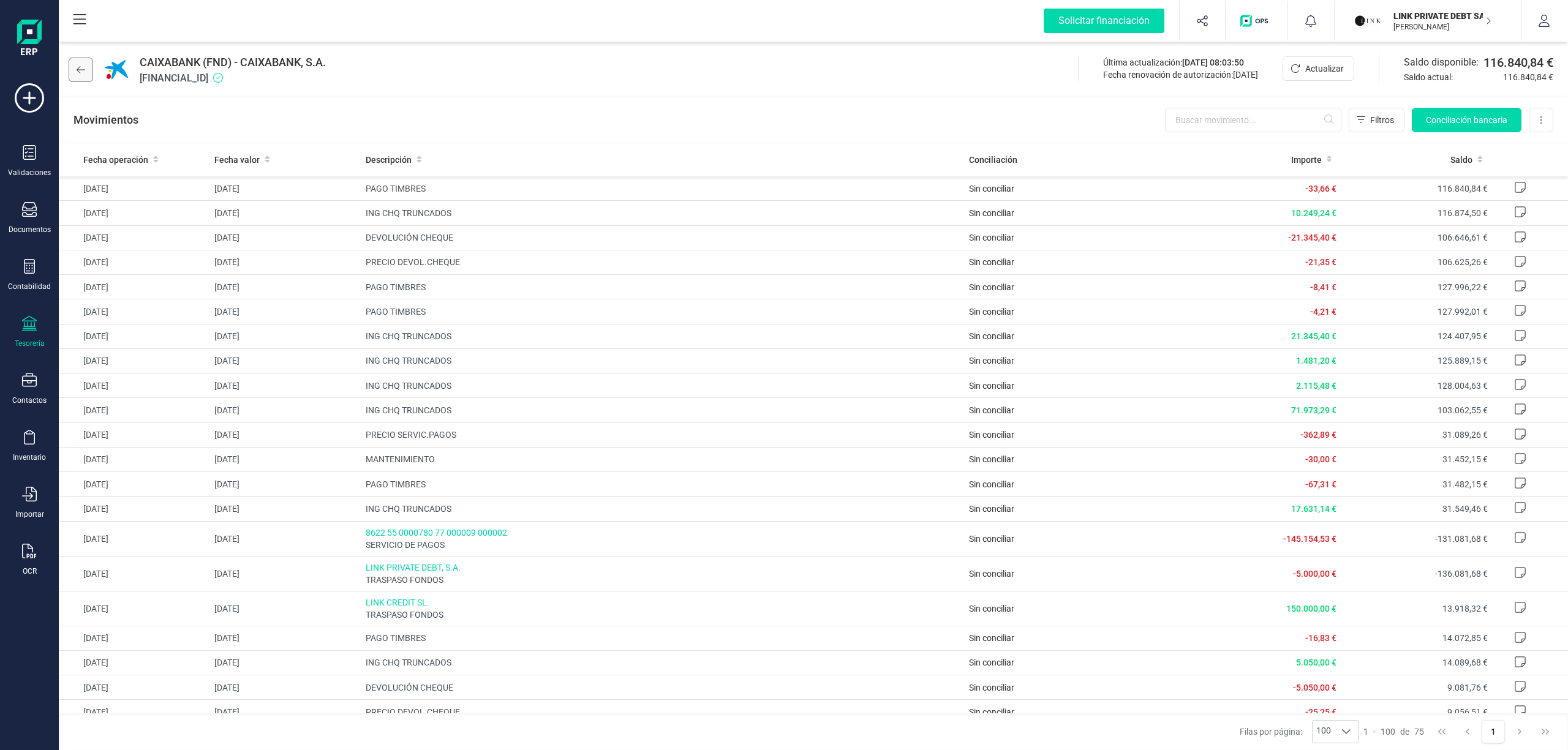
click at [68, 73] on button at bounding box center [80, 70] width 24 height 24
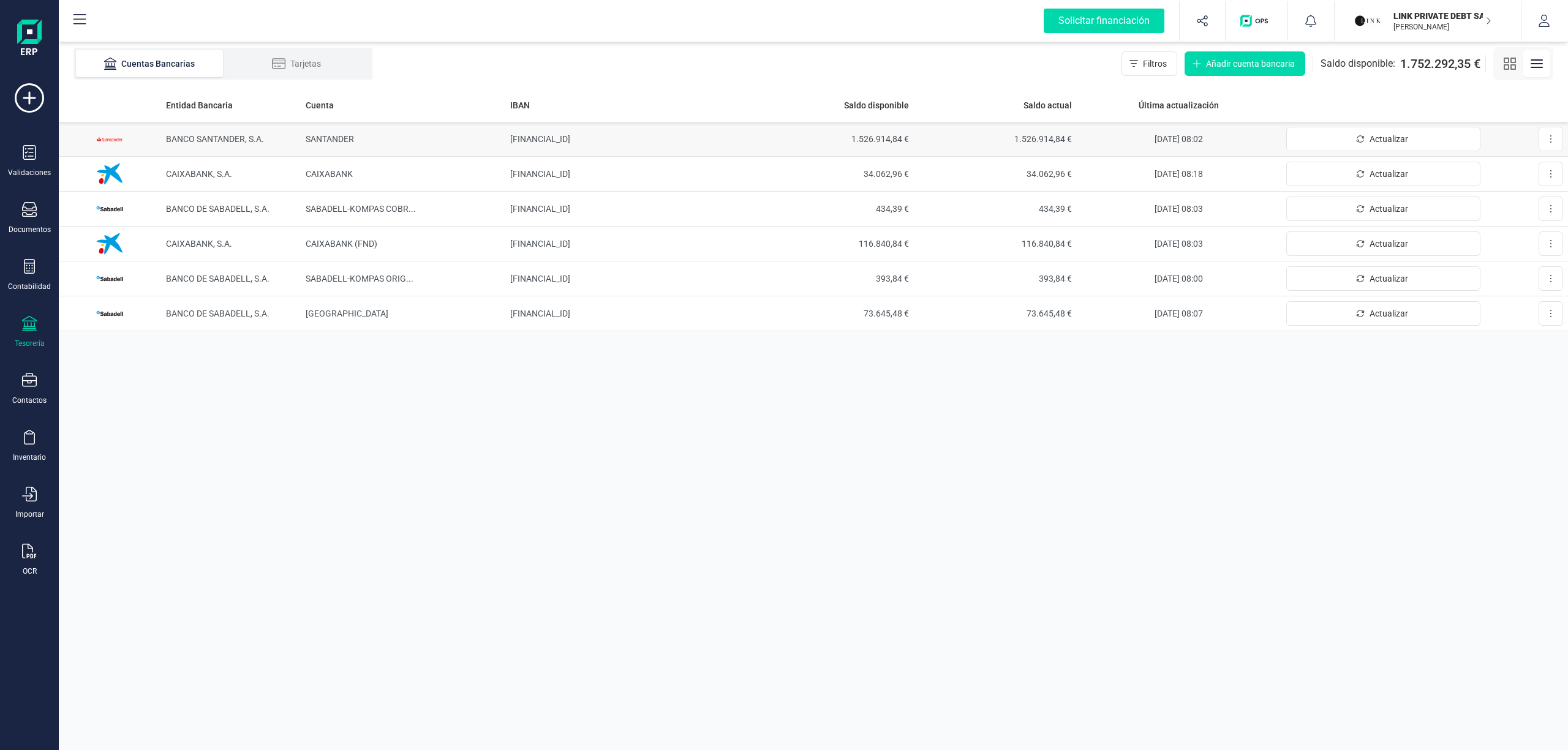
click at [228, 140] on span "BANCO SANTANDER, S.A." at bounding box center [214, 138] width 98 height 10
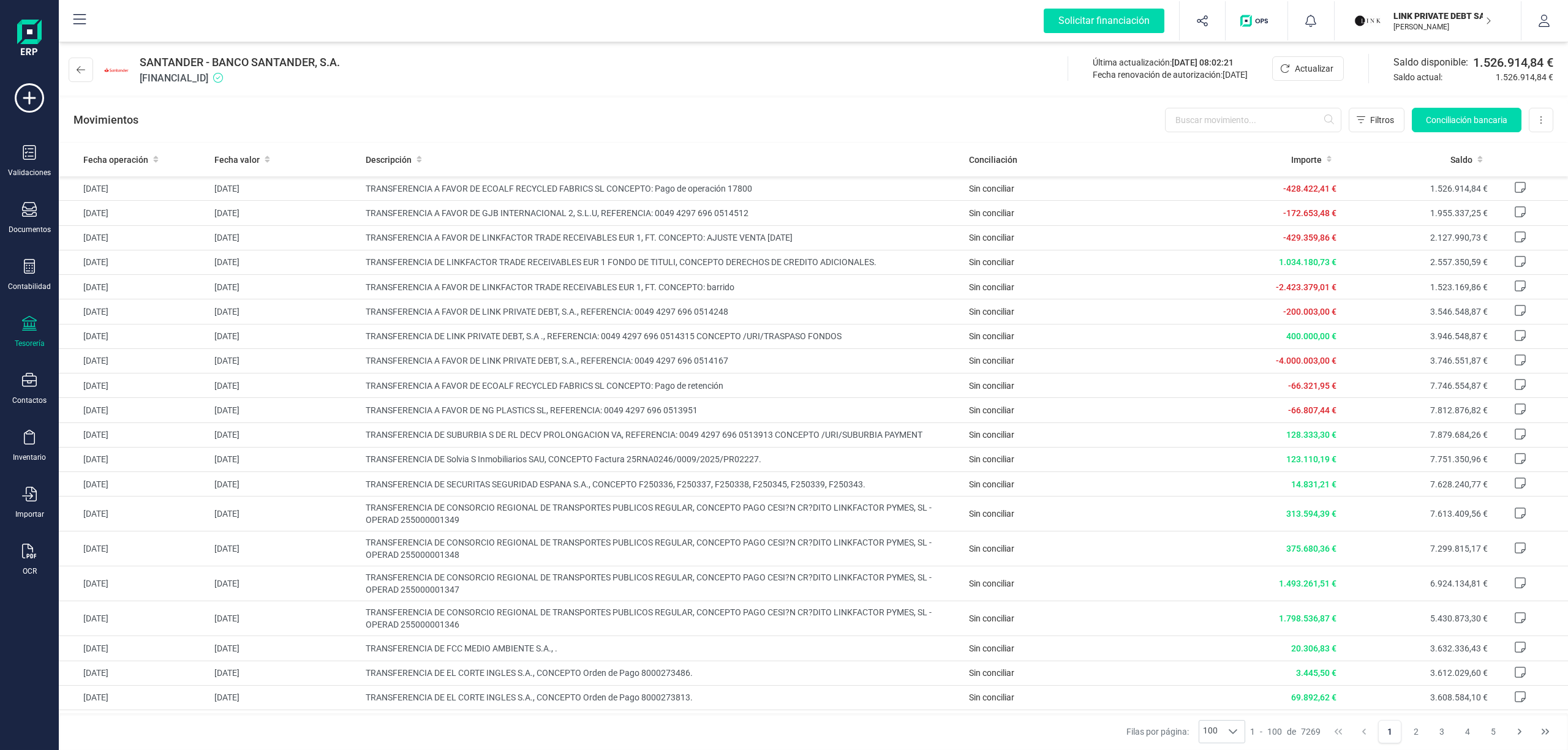
click at [811, 119] on div "Movimientos Filtros Conciliación bancaria Descargar Excel Eliminar cuenta" at bounding box center [813, 119] width 1509 height 44
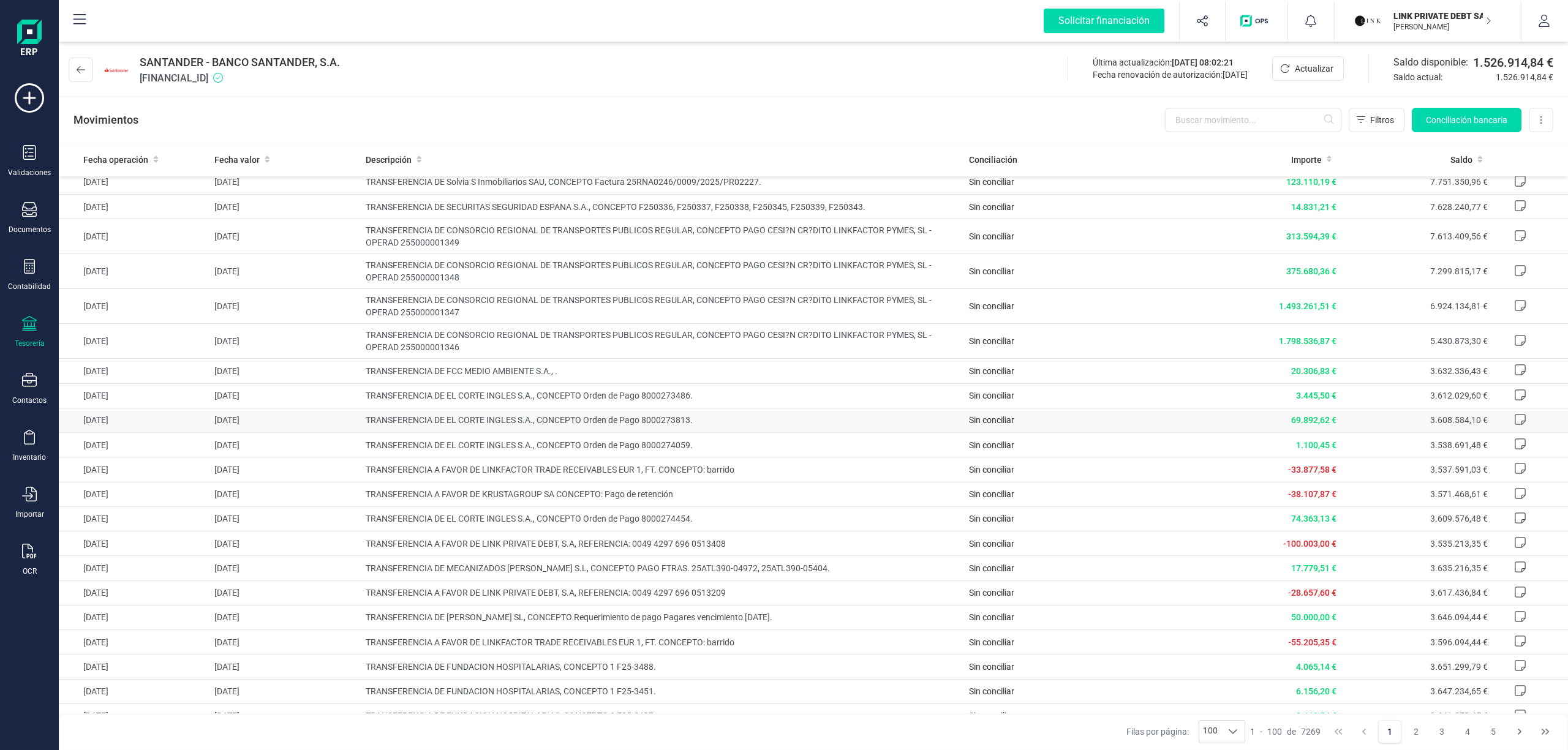
scroll to position [327, 0]
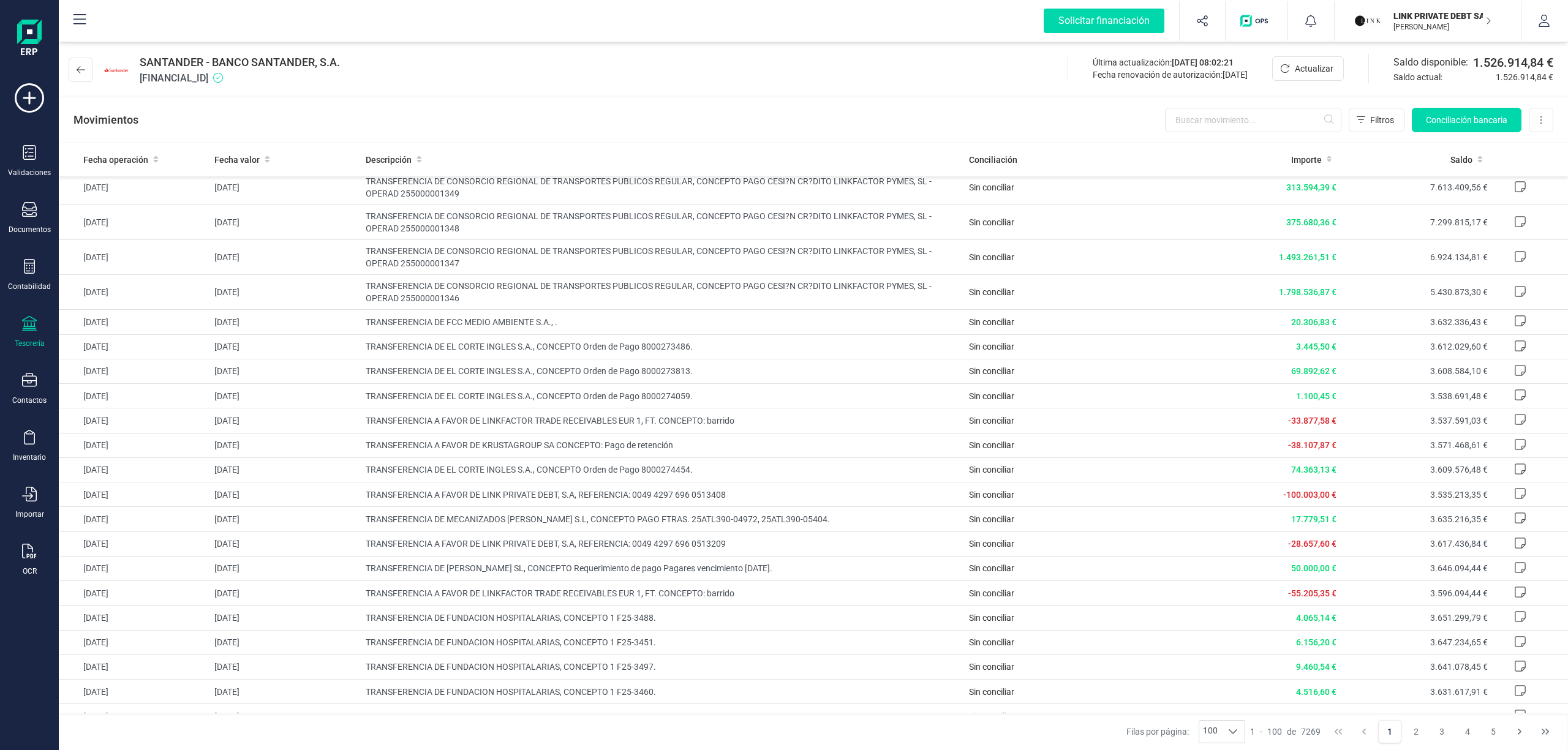
click at [738, 97] on div "SANTANDER - BANCO SANTANDER, S.A. [FINANCIAL_ID] Última actualización: [DATE] 0…" at bounding box center [813, 91] width 1509 height 104
click at [79, 74] on button at bounding box center [80, 70] width 24 height 24
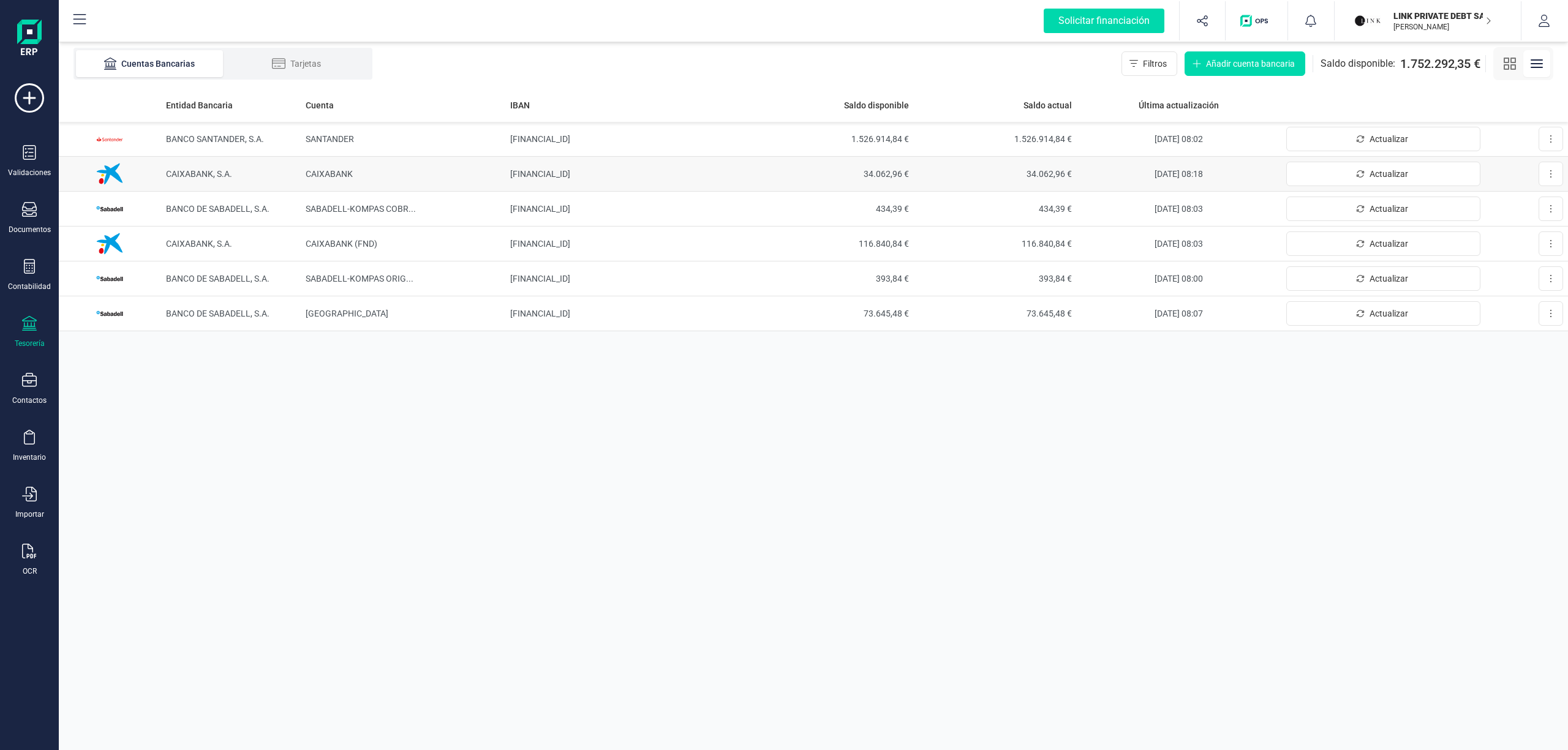
click at [228, 178] on span "CAIXABANK, S.A." at bounding box center [199, 174] width 67 height 10
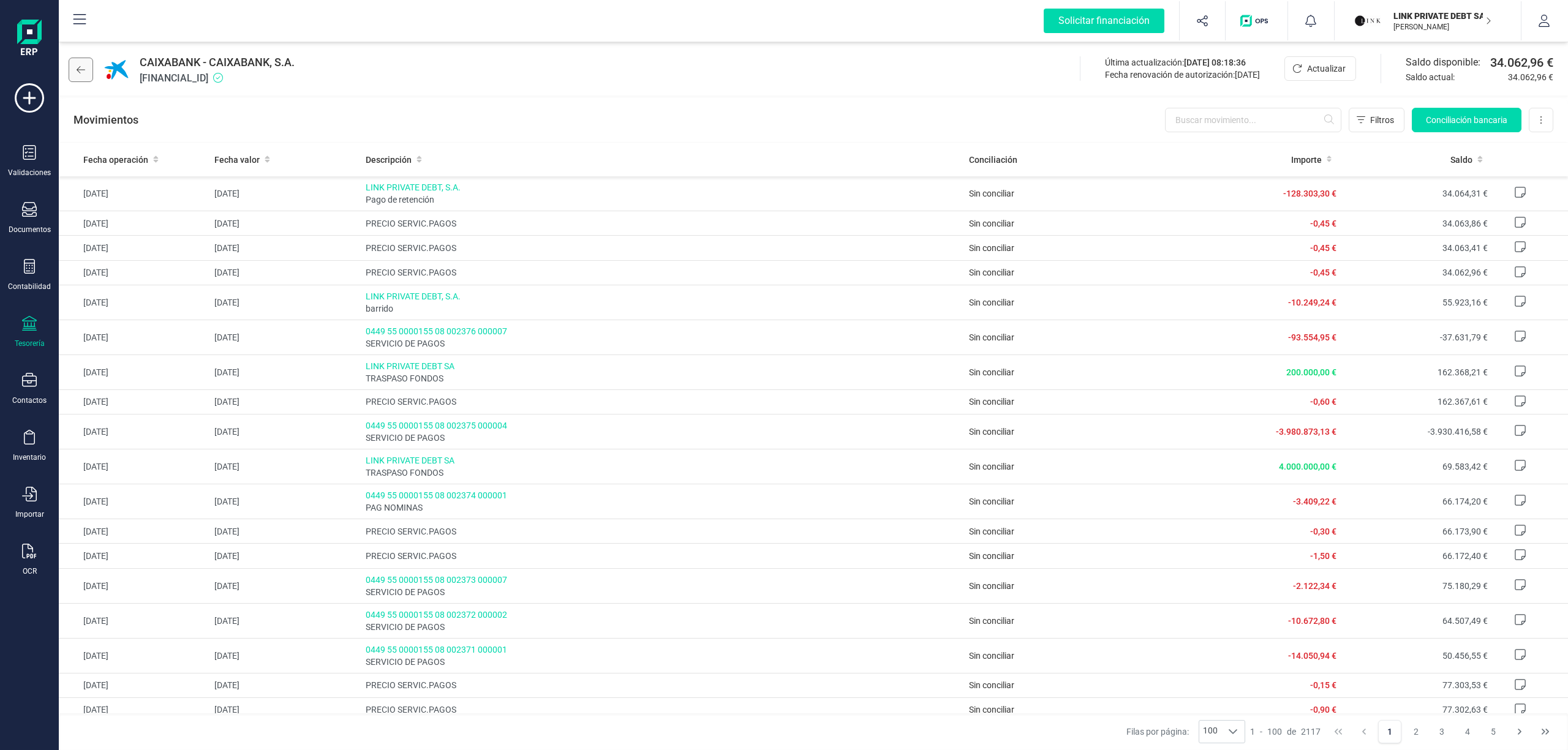
click at [81, 65] on icon at bounding box center [81, 69] width 9 height 10
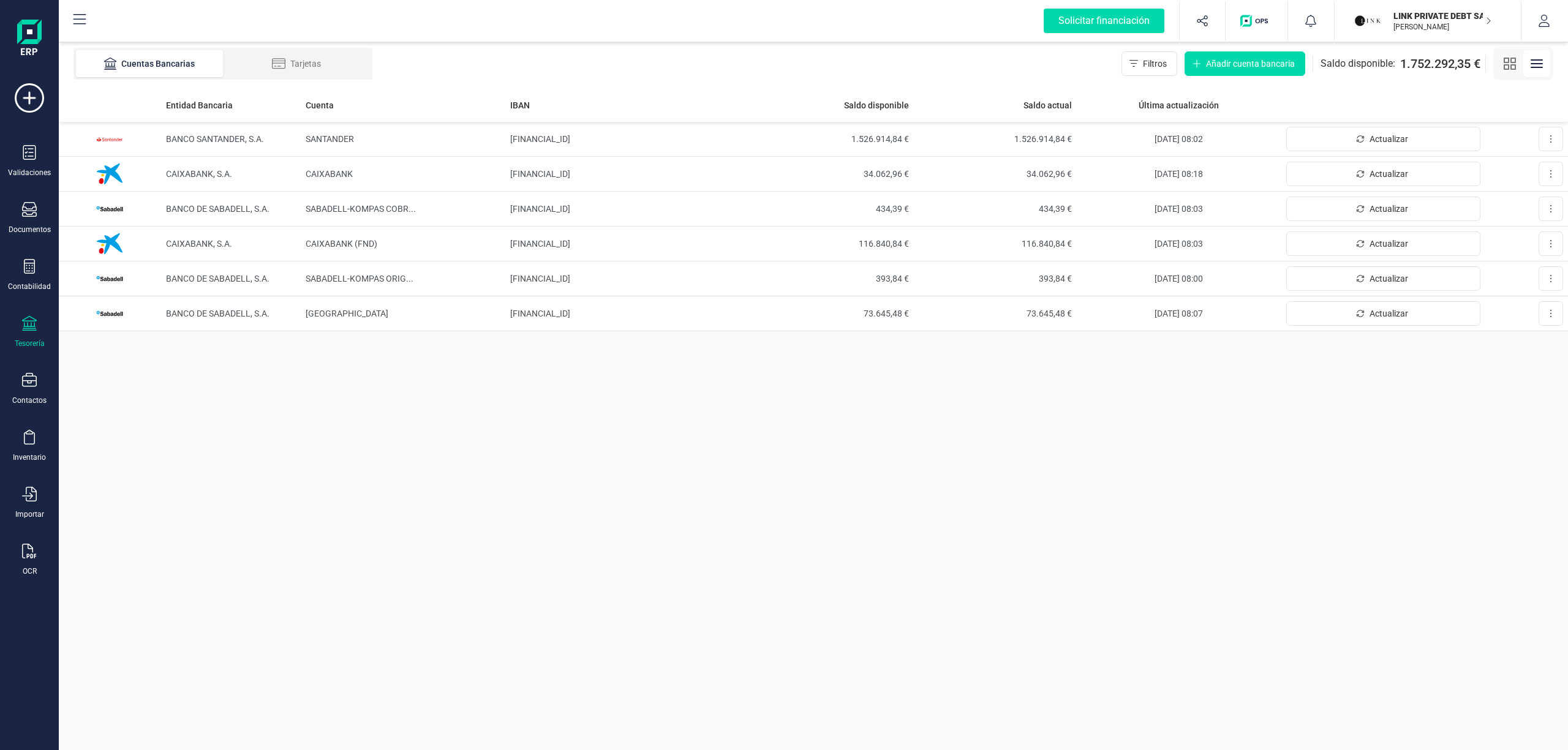
click at [1373, 30] on img "button" at bounding box center [1367, 21] width 27 height 27
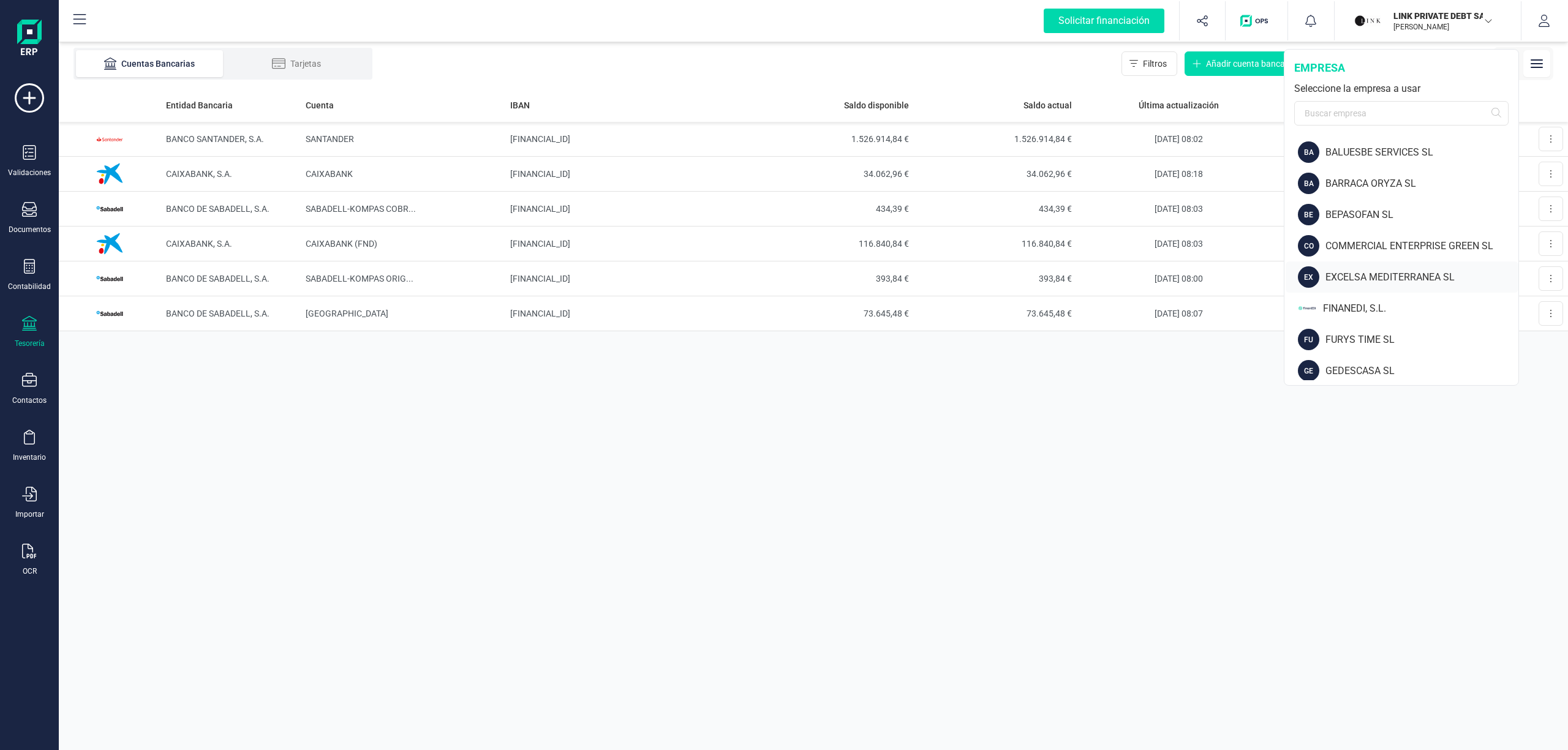
scroll to position [152, 0]
click at [1373, 285] on div "FINANEDI, S.L." at bounding box center [1420, 280] width 195 height 15
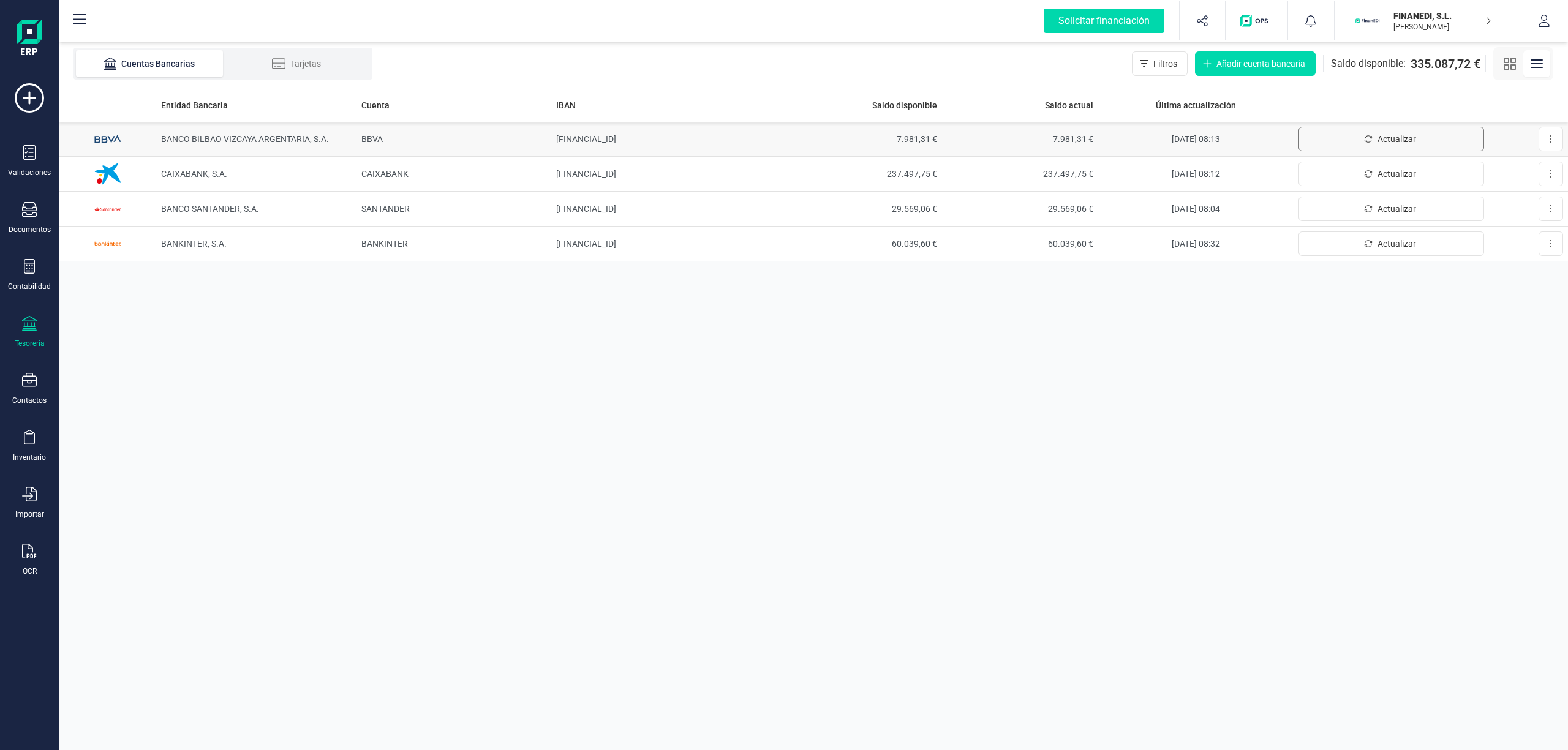
click at [1367, 135] on icon "Actualizar" at bounding box center [1368, 139] width 9 height 9
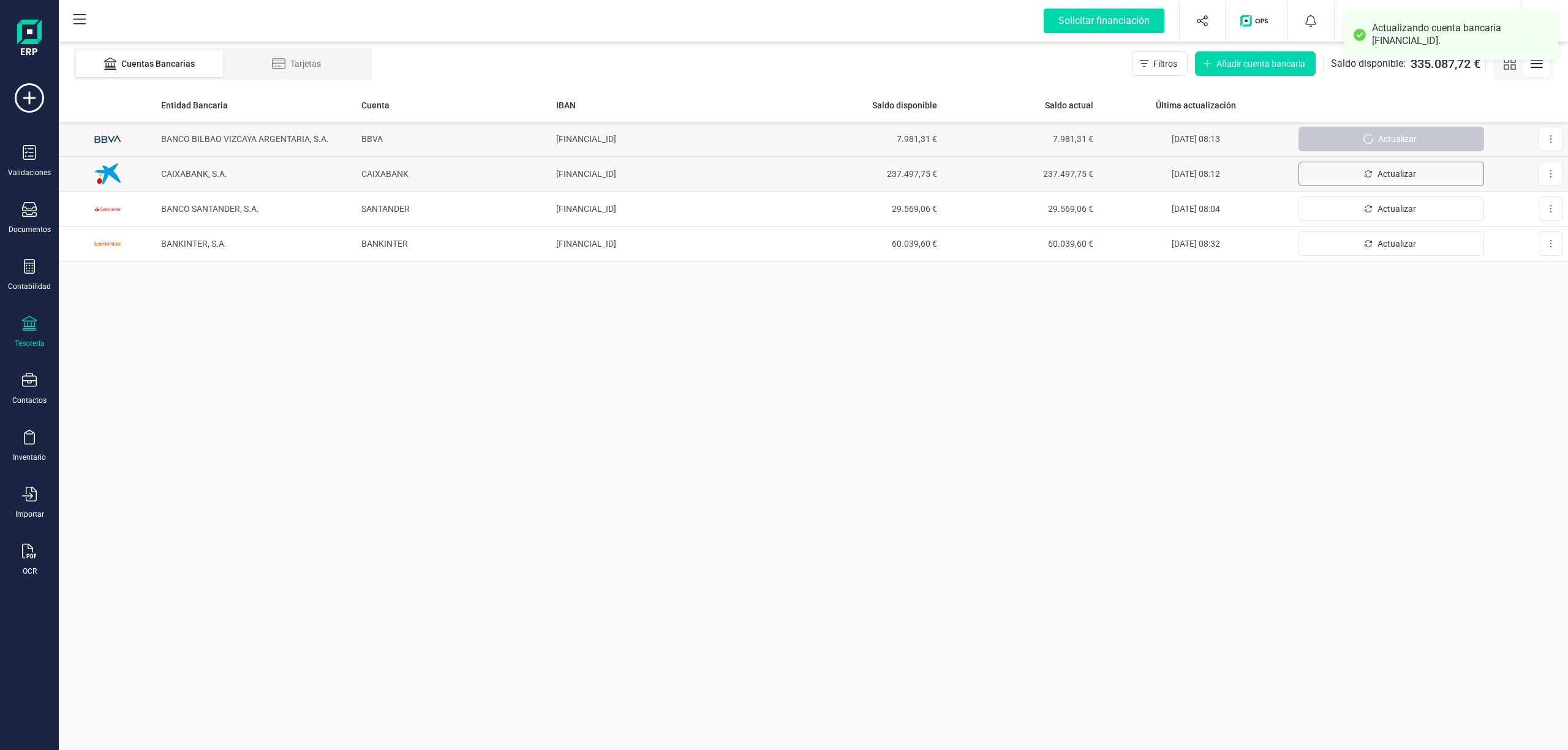
click at [1383, 168] on span "Actualizar" at bounding box center [1396, 174] width 39 height 12
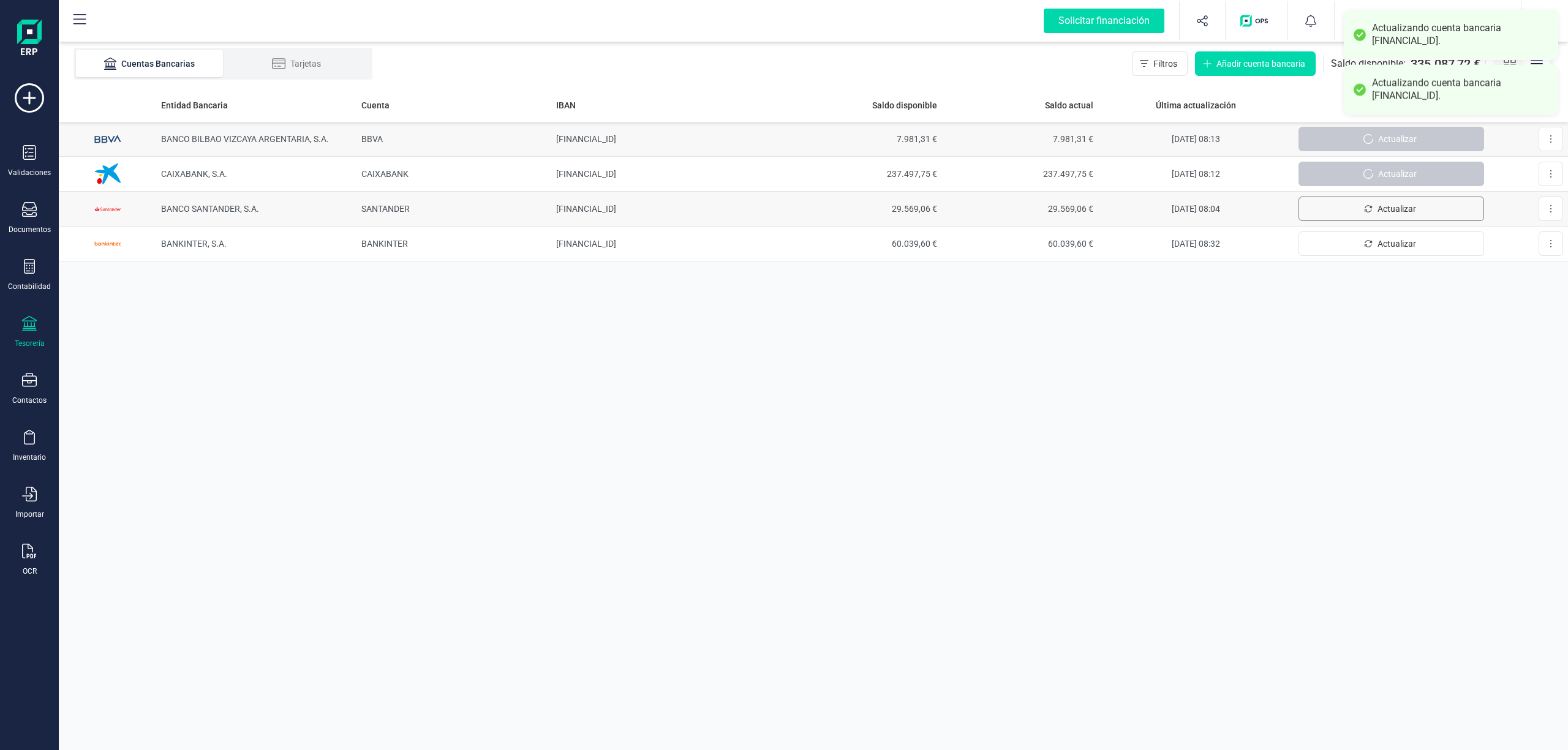
click at [1393, 207] on span "Actualizar" at bounding box center [1396, 209] width 39 height 12
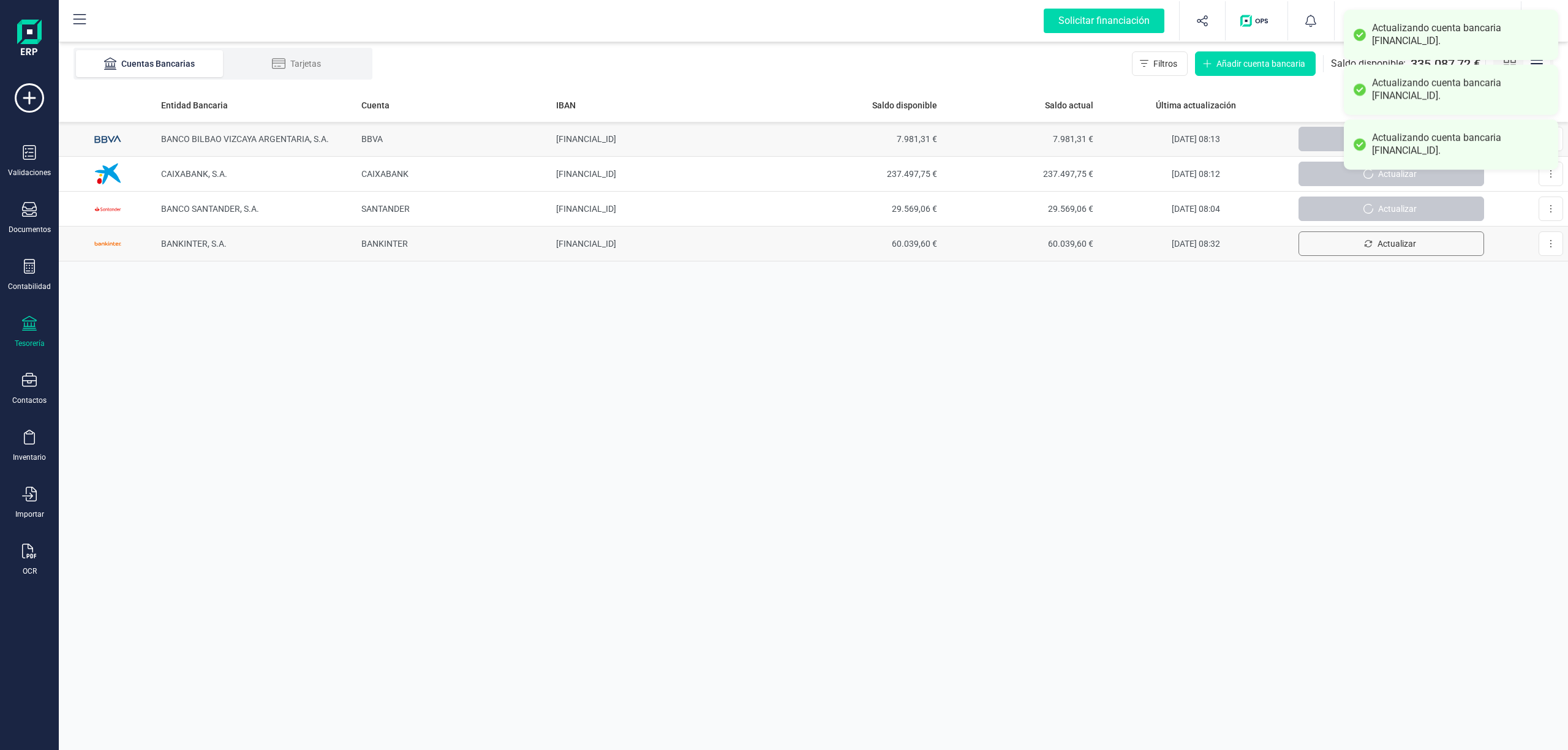
click at [1399, 243] on span "Actualizar" at bounding box center [1396, 244] width 39 height 12
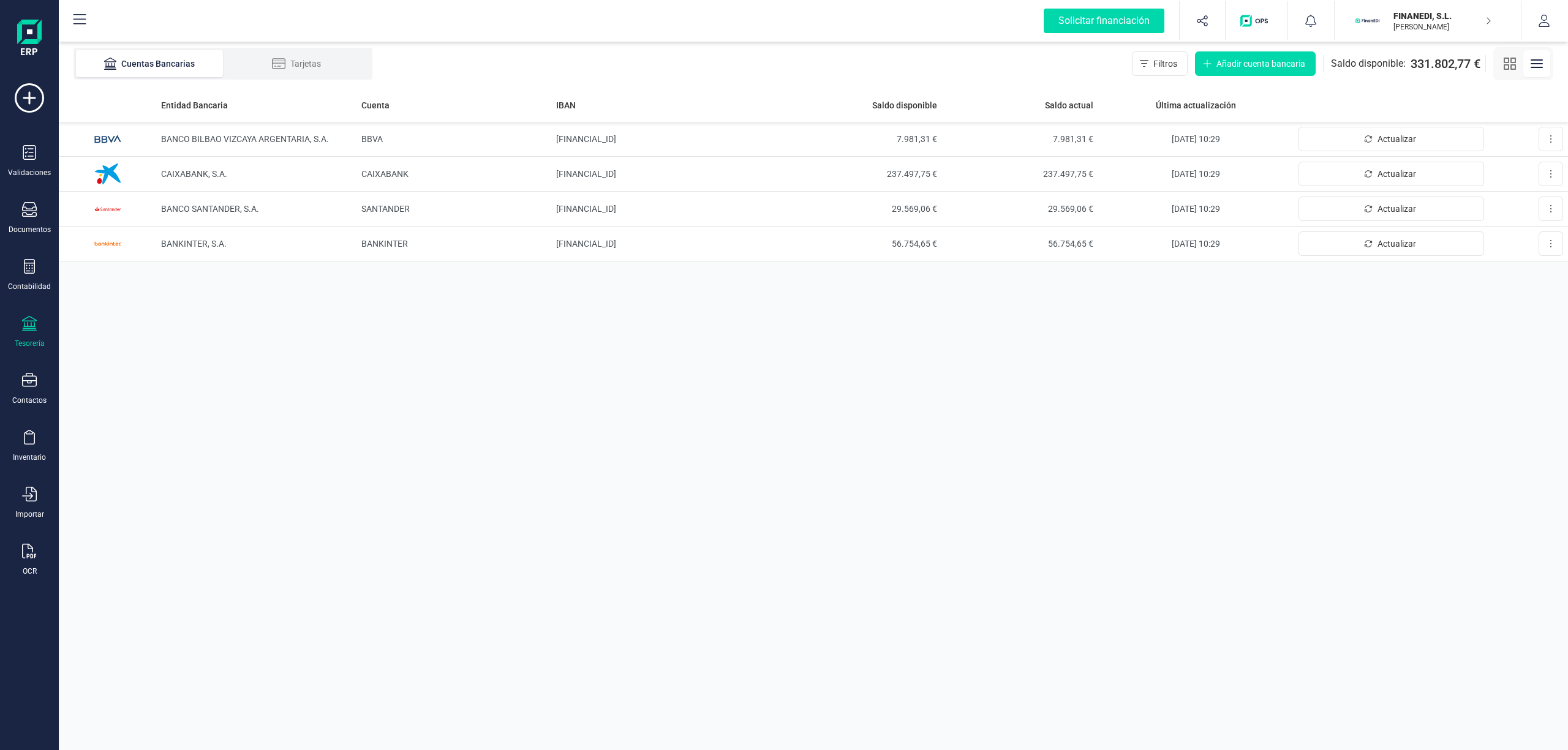
click at [1027, 404] on div "Entidad Bancaria Cuenta IBAN Saldo disponible Saldo actual Última actualización…" at bounding box center [813, 419] width 1509 height 662
click at [199, 170] on span "CAIXABANK, S.A." at bounding box center [194, 174] width 67 height 10
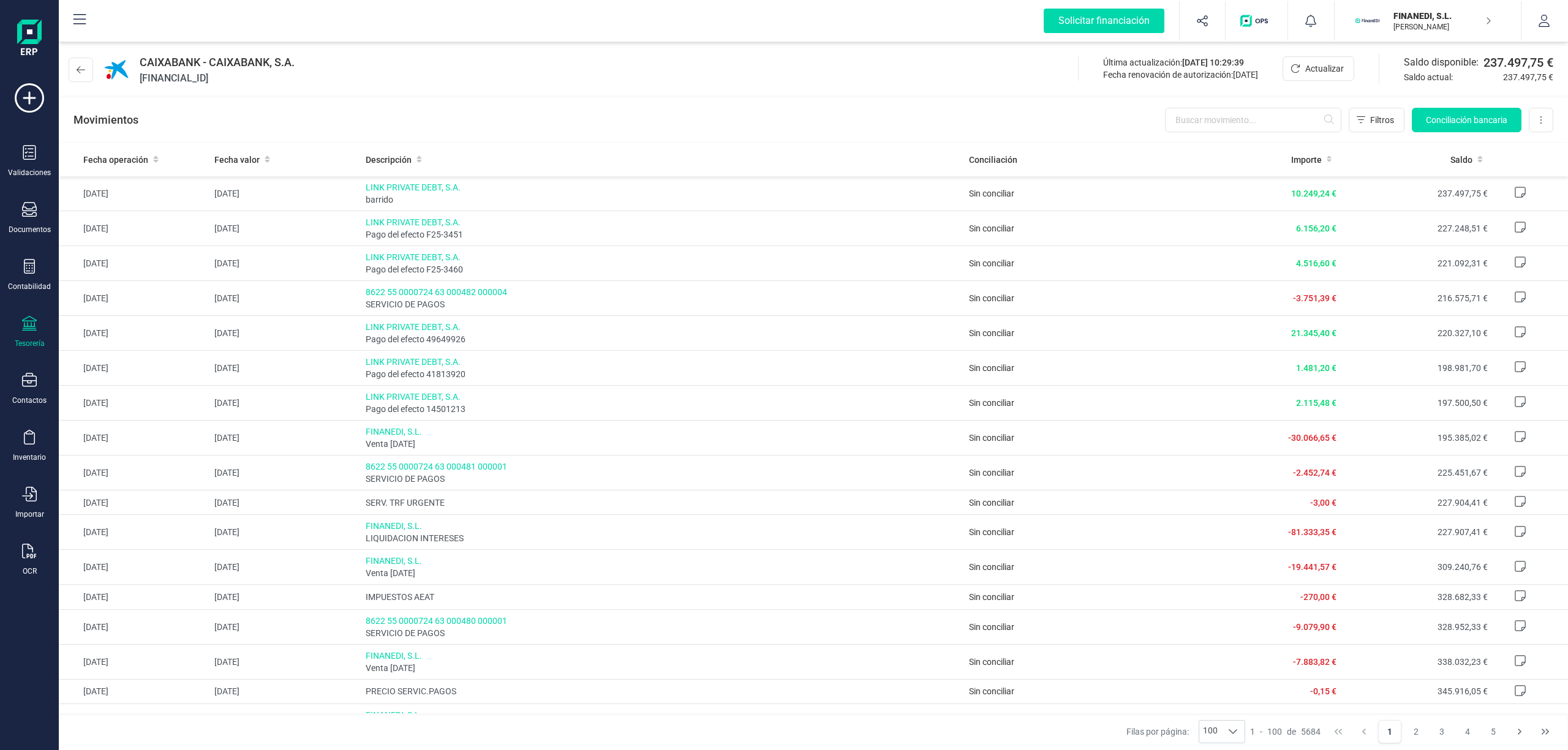
click at [1432, 27] on p "[PERSON_NAME]" at bounding box center [1442, 27] width 98 height 10
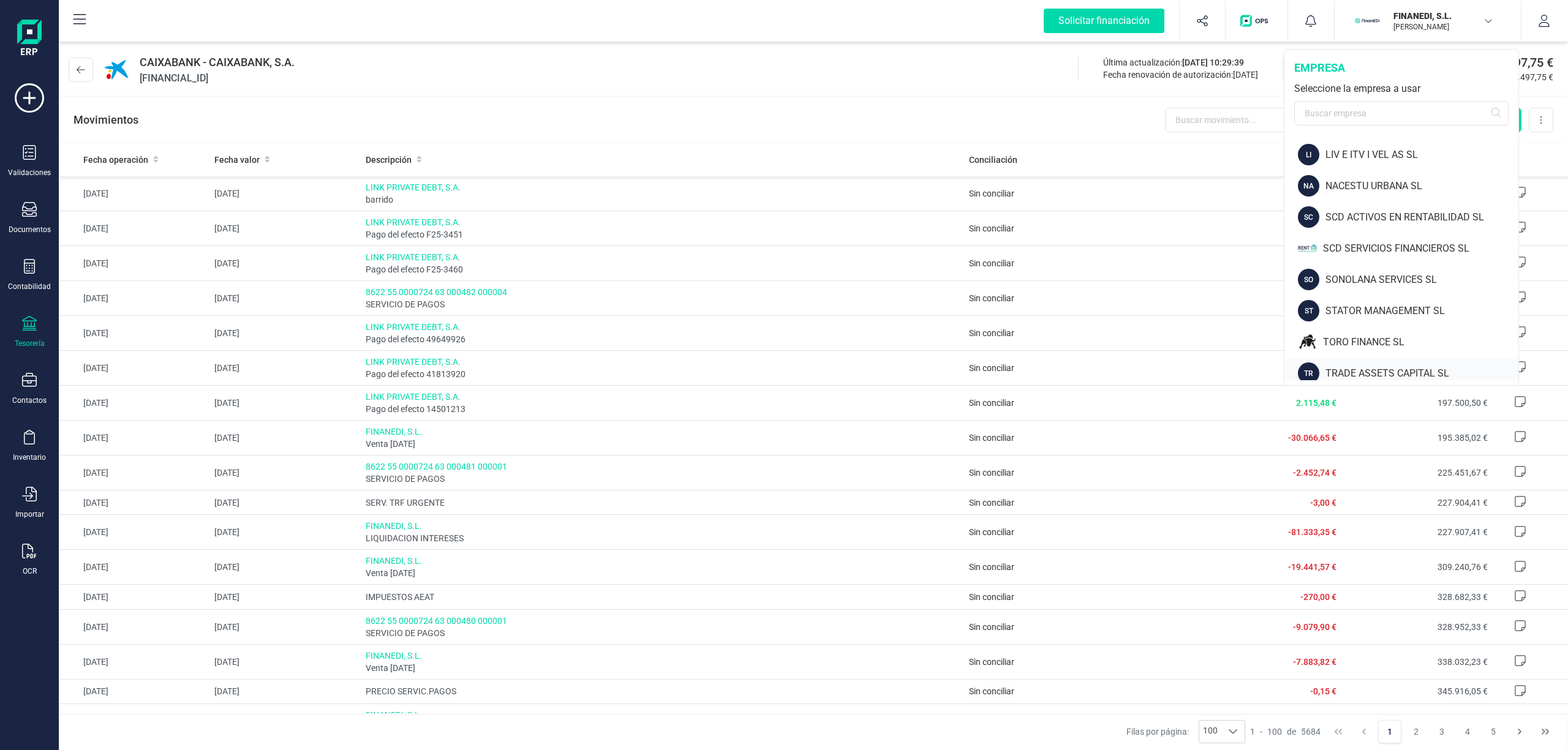
scroll to position [479, 0]
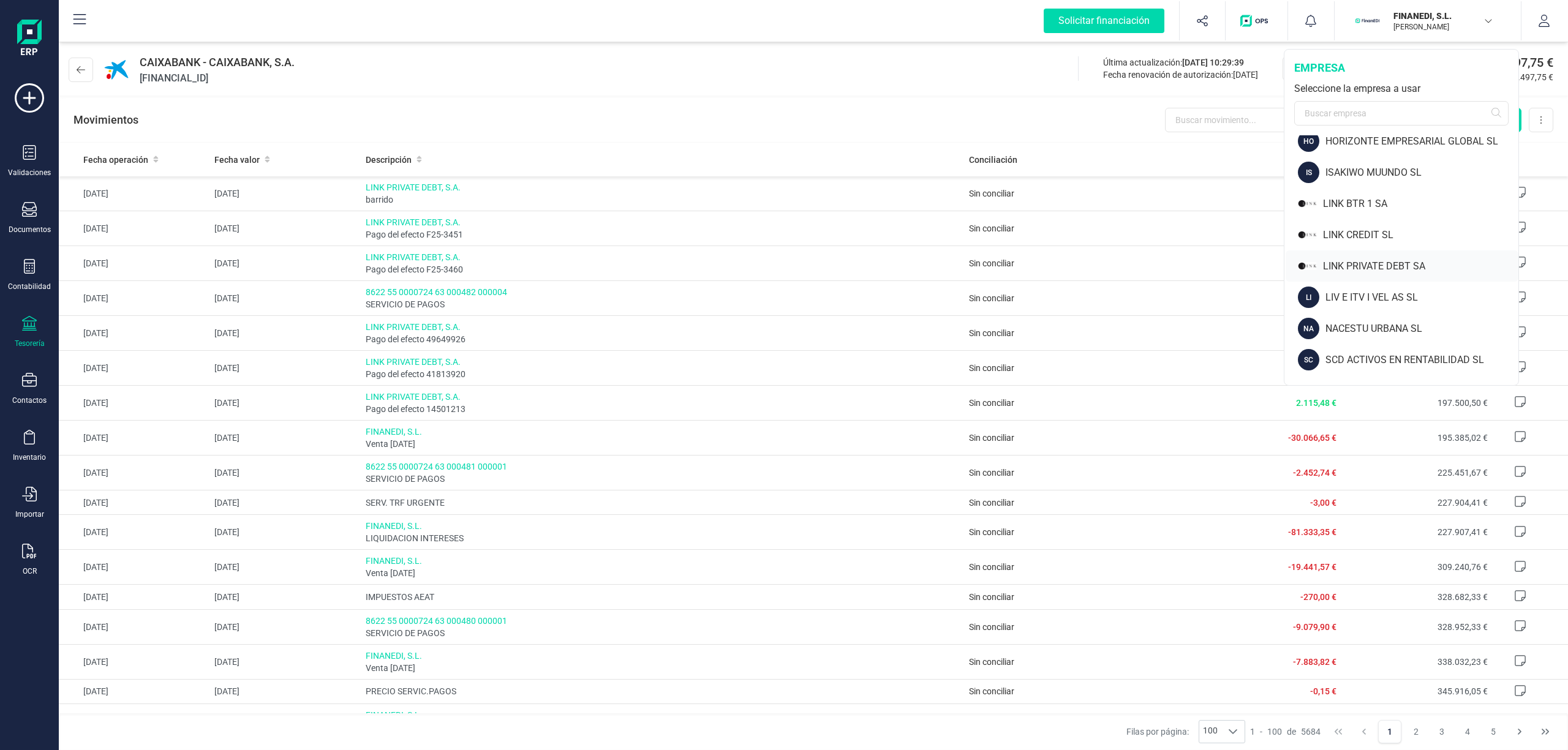
click at [1408, 265] on div "LINK PRIVATE DEBT SA" at bounding box center [1420, 266] width 195 height 15
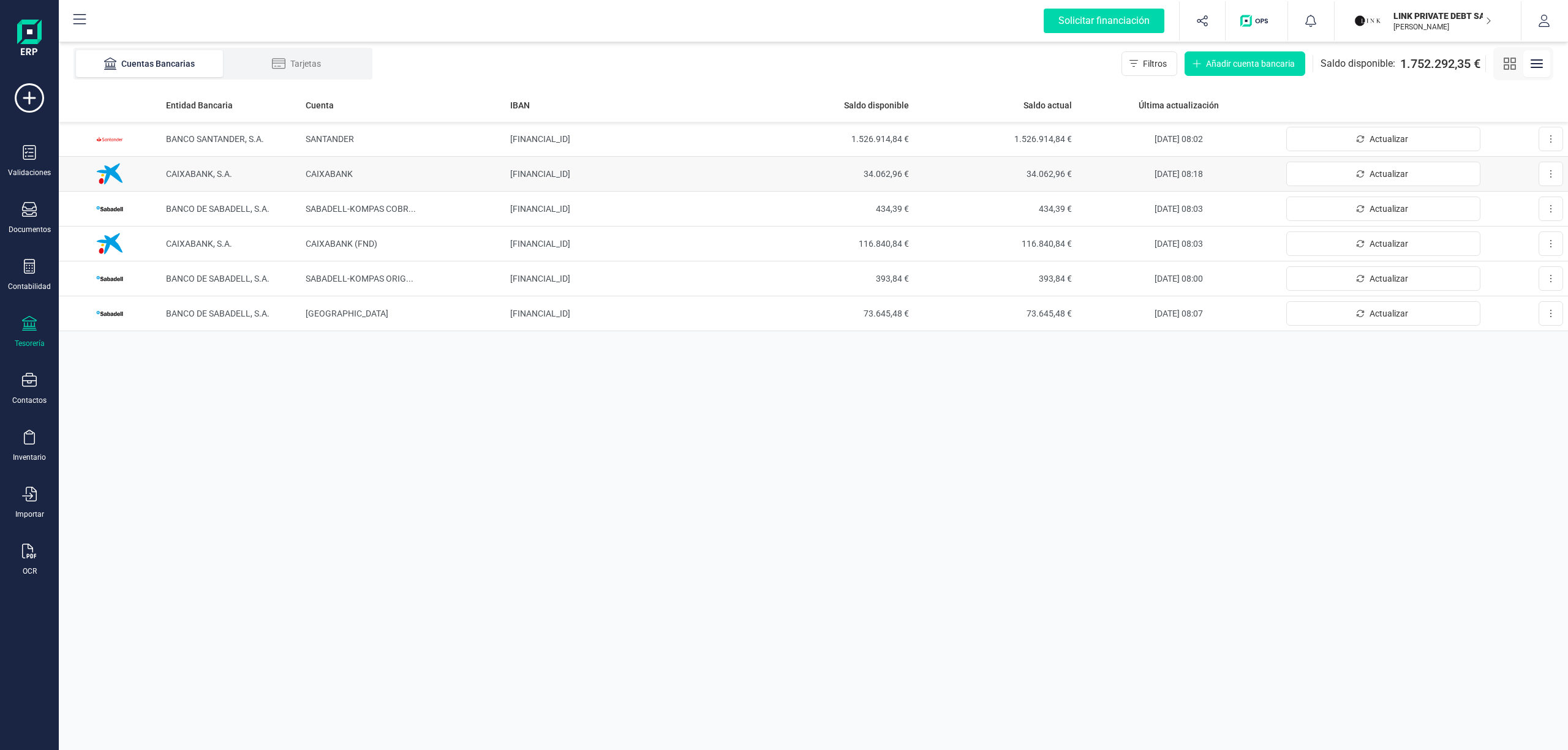
click at [214, 171] on span "CAIXABANK, S.A." at bounding box center [199, 174] width 67 height 10
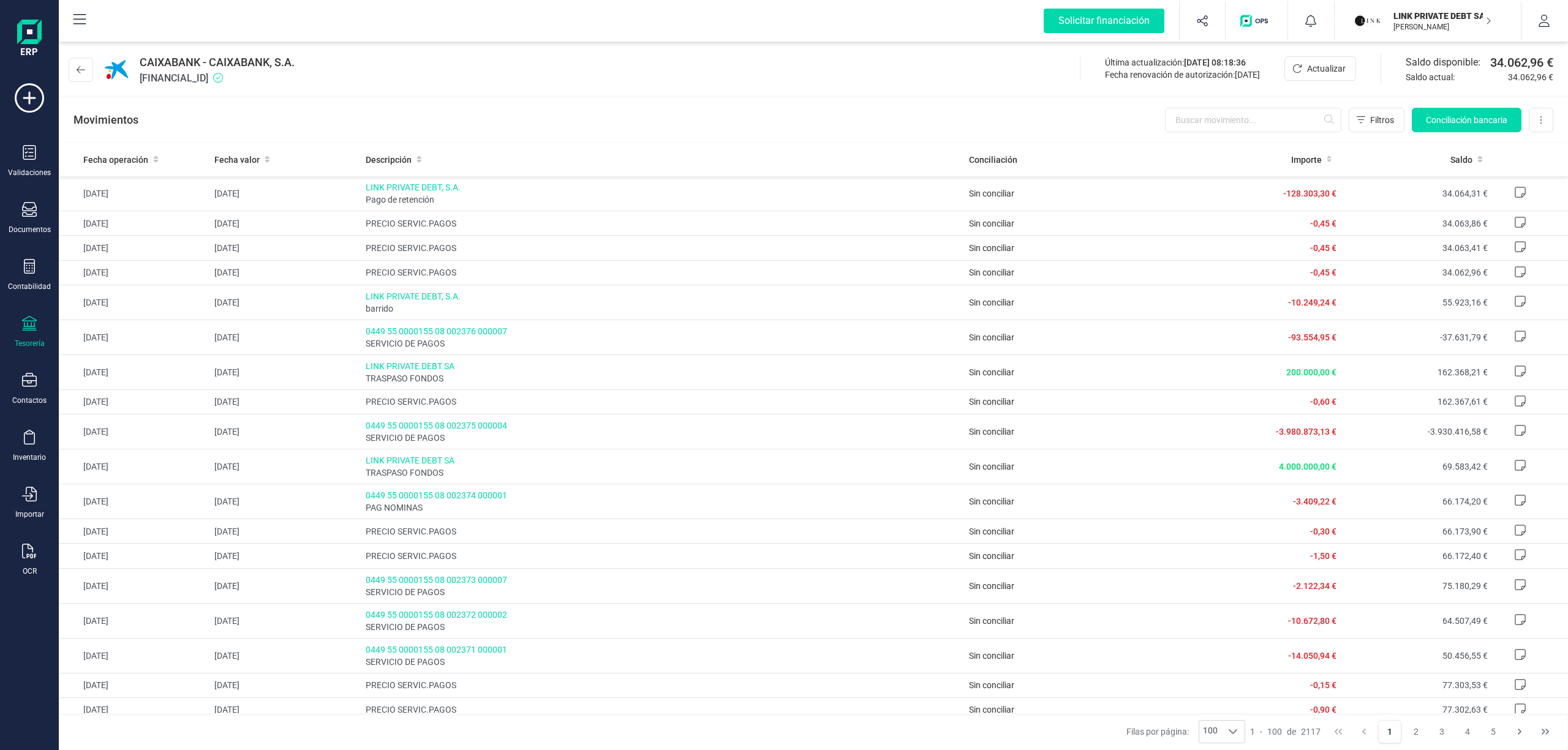
click at [97, 71] on div "CAIXABANK - CAIXABANK, S.A. [FINANCIAL_ID]" at bounding box center [183, 69] width 231 height 32
click at [83, 67] on icon at bounding box center [81, 69] width 9 height 10
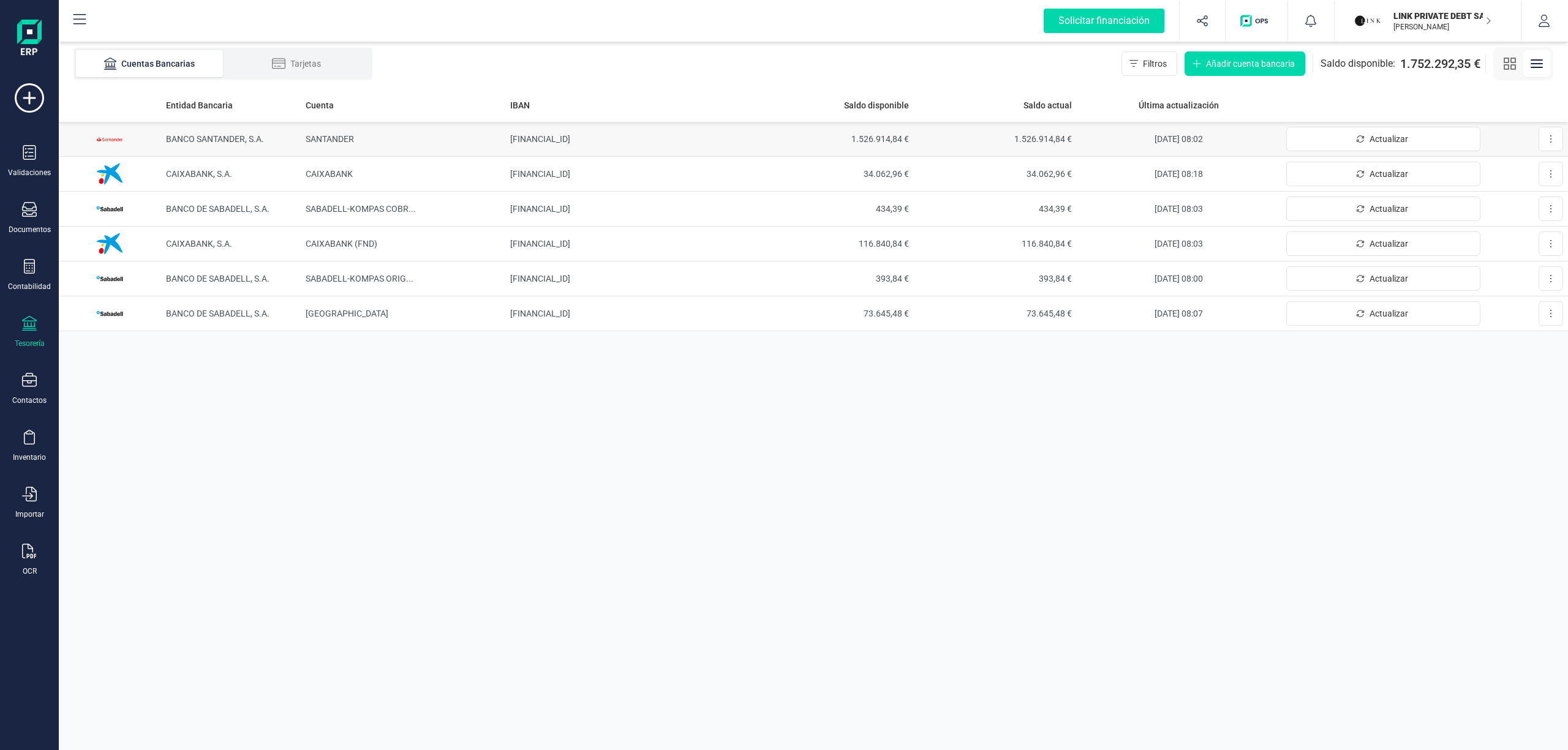
click at [194, 138] on span "BANCO SANTANDER, S.A." at bounding box center [214, 138] width 98 height 10
click at [213, 170] on span "CAIXABANK, S.A." at bounding box center [199, 174] width 67 height 10
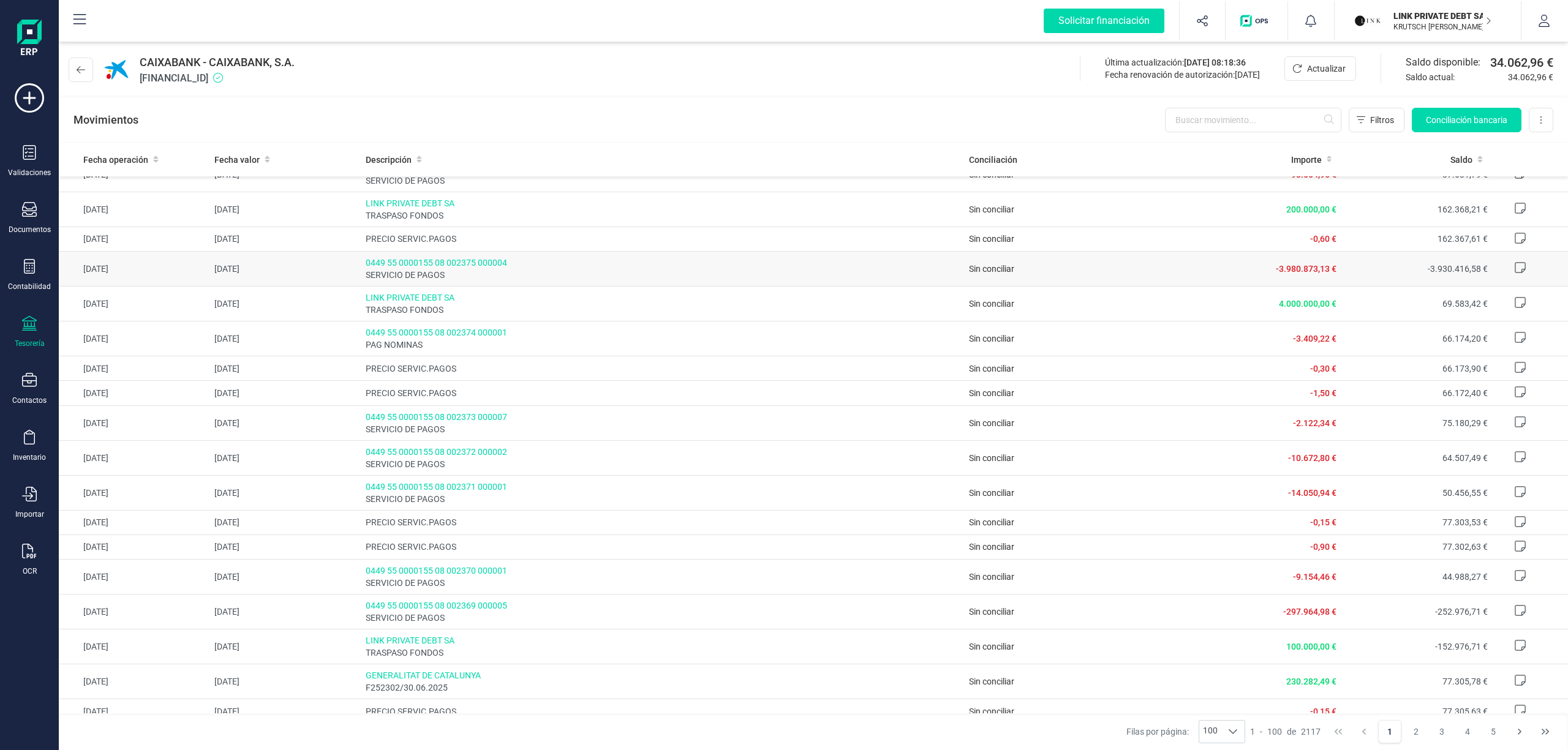
scroll to position [81, 0]
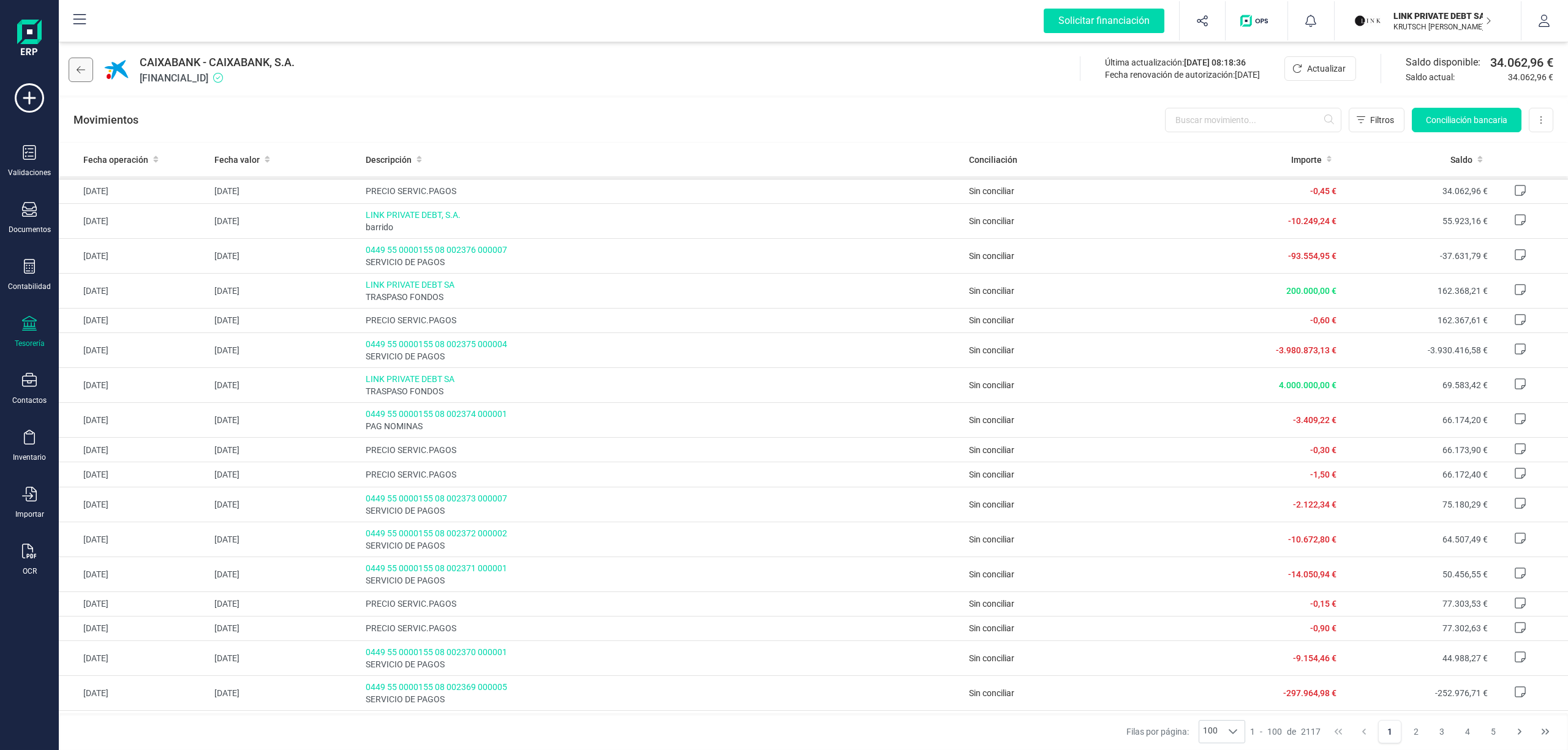
click at [89, 67] on button at bounding box center [80, 70] width 24 height 24
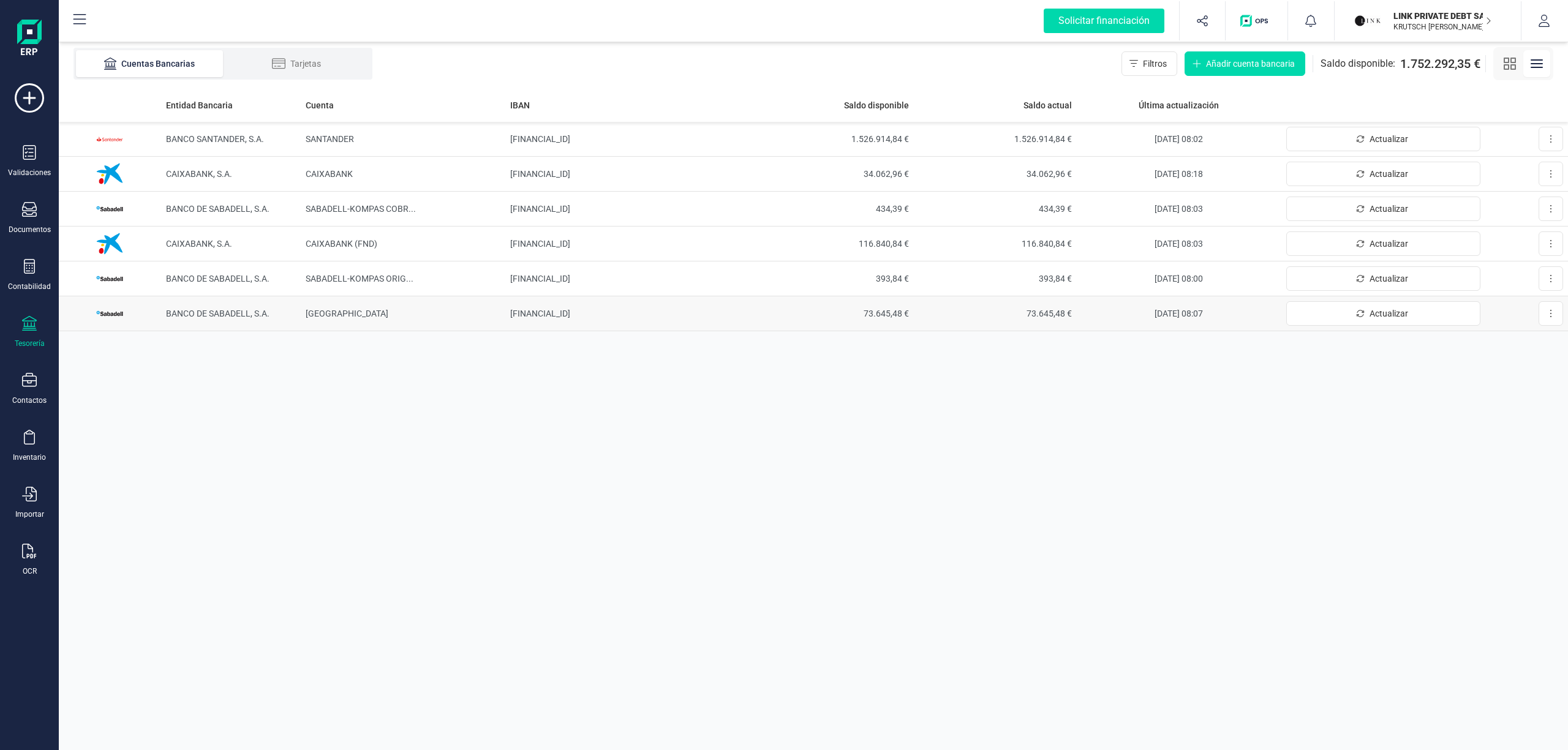
click at [236, 308] on td "BANCO DE SABADELL, S.A." at bounding box center [231, 314] width 140 height 35
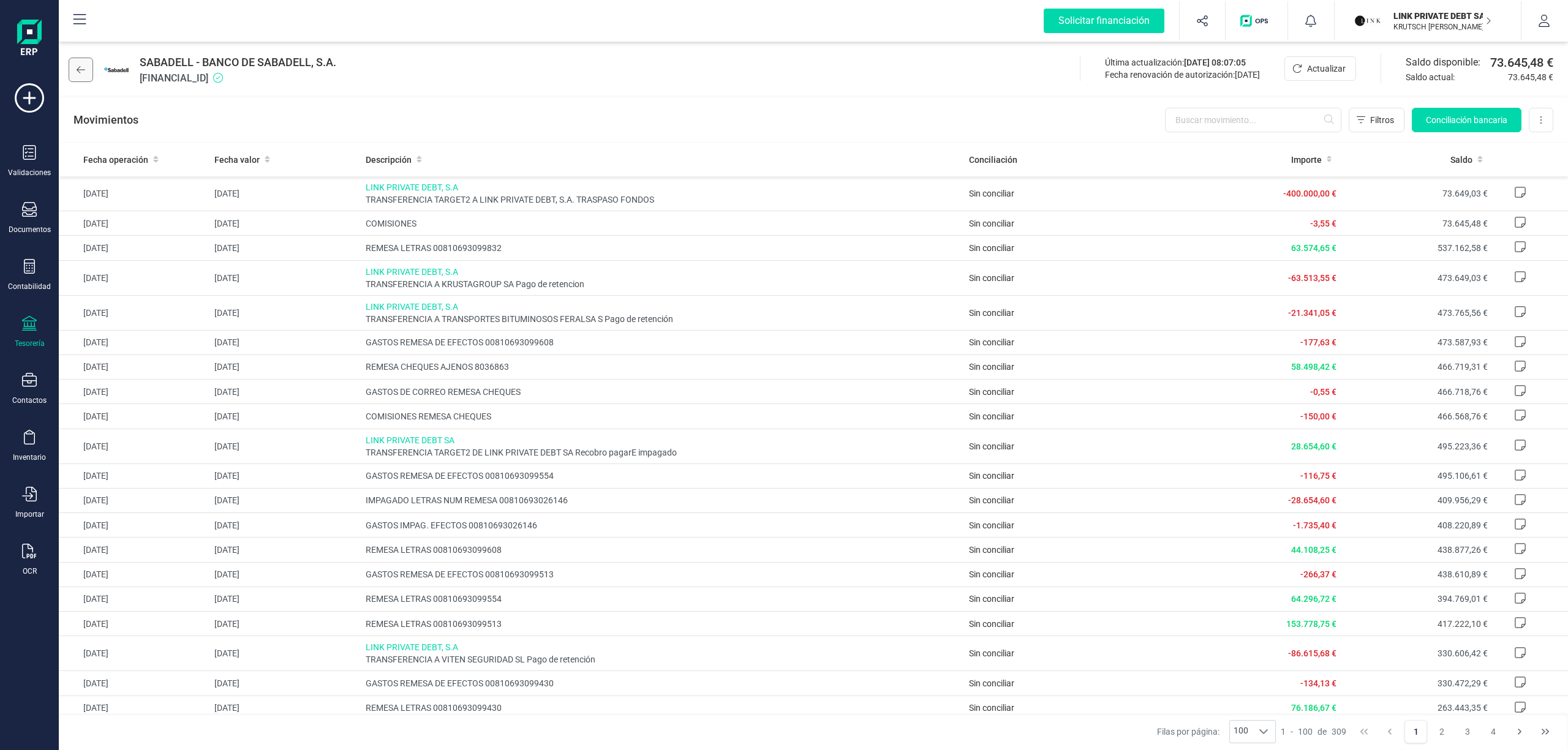
click at [77, 70] on icon at bounding box center [81, 69] width 9 height 10
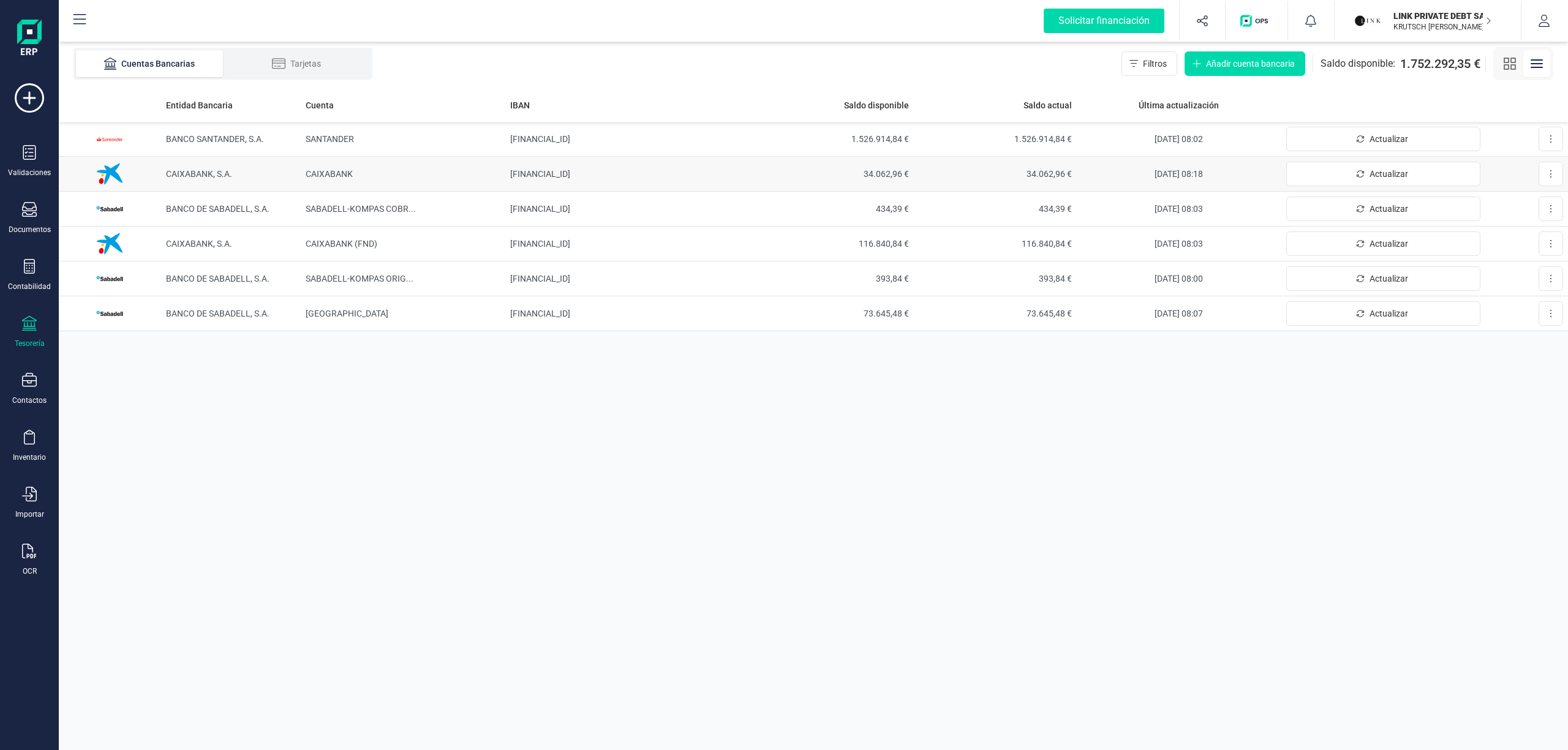
click at [196, 173] on span "CAIXABANK, S.A." at bounding box center [199, 174] width 67 height 10
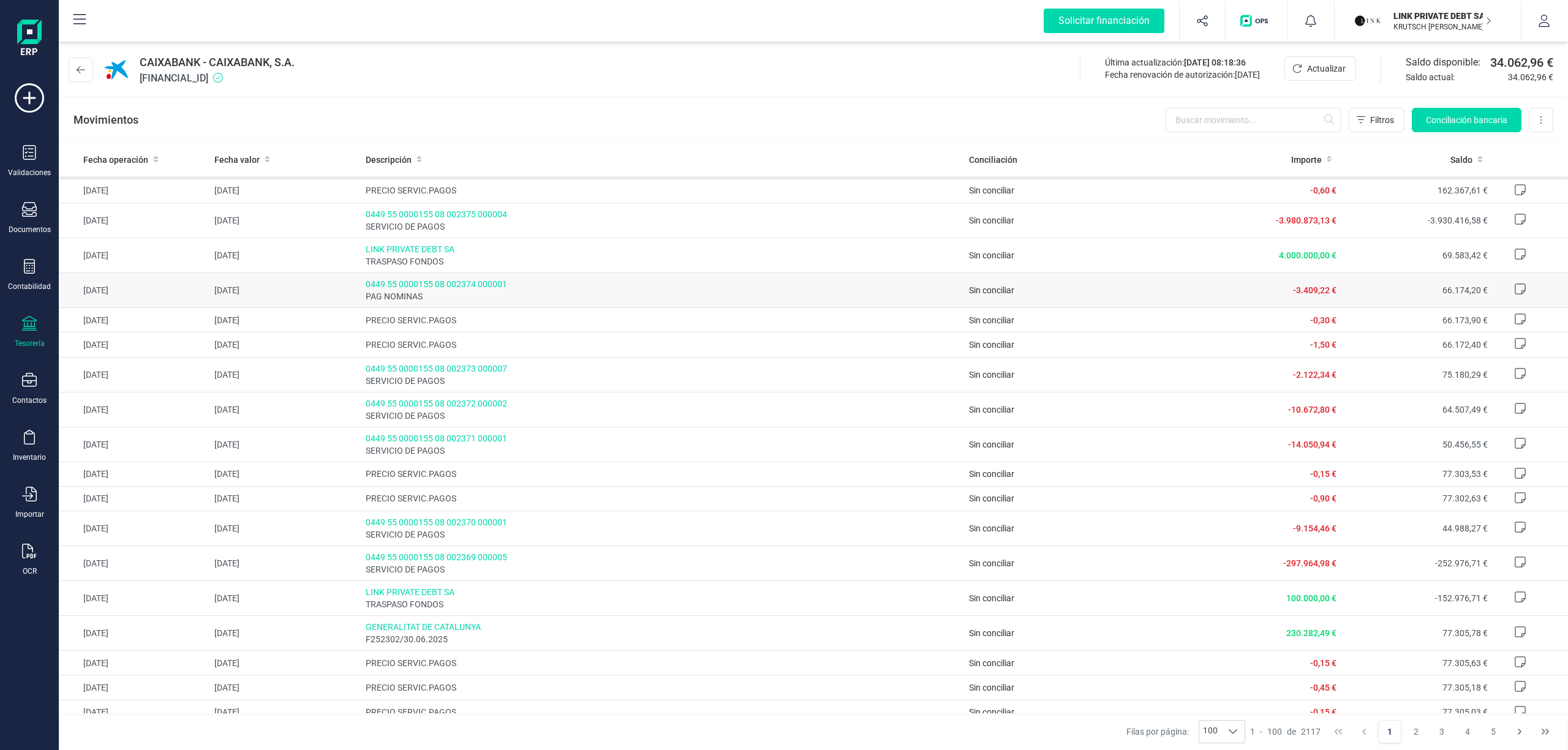
scroll to position [245, 0]
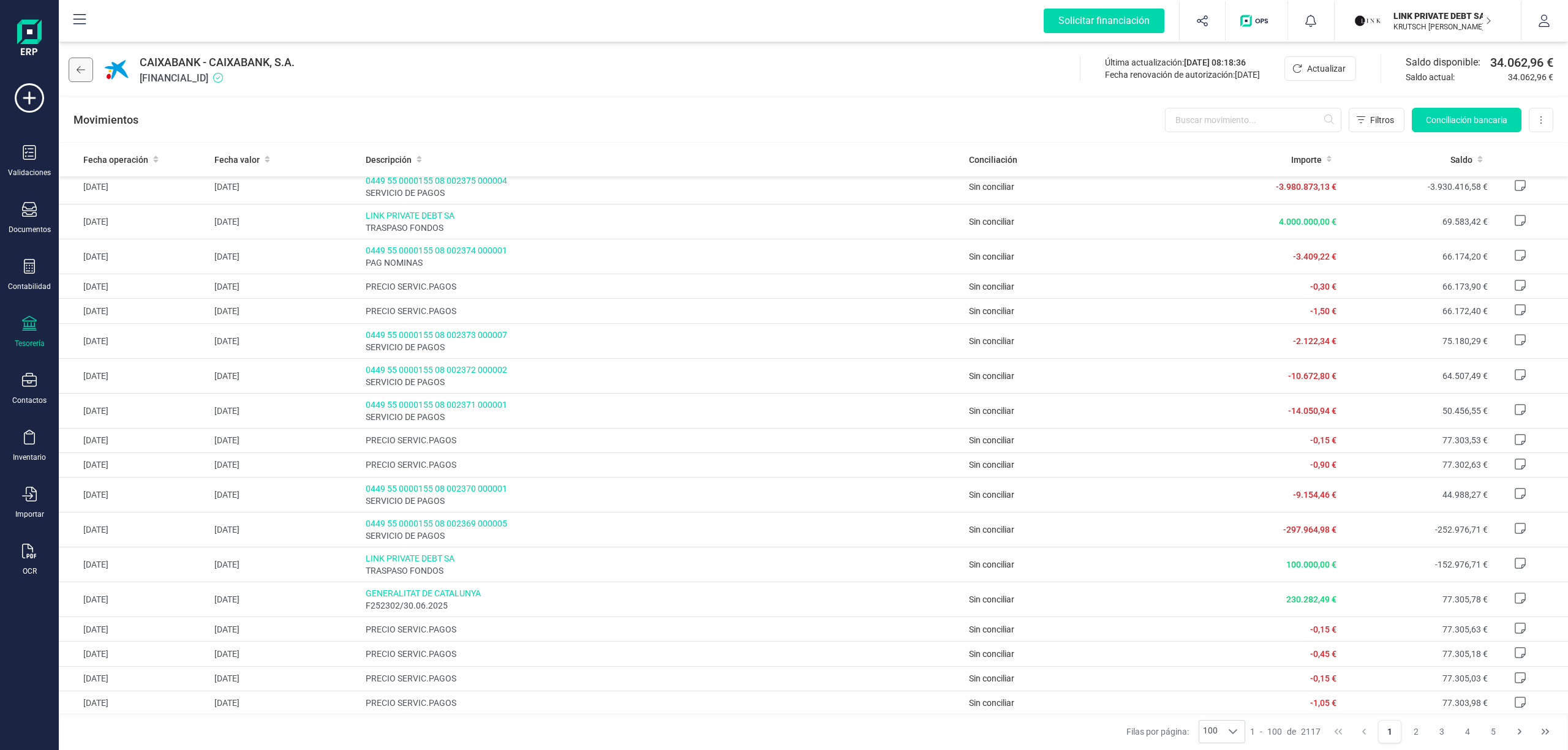
click at [74, 70] on button at bounding box center [80, 70] width 24 height 24
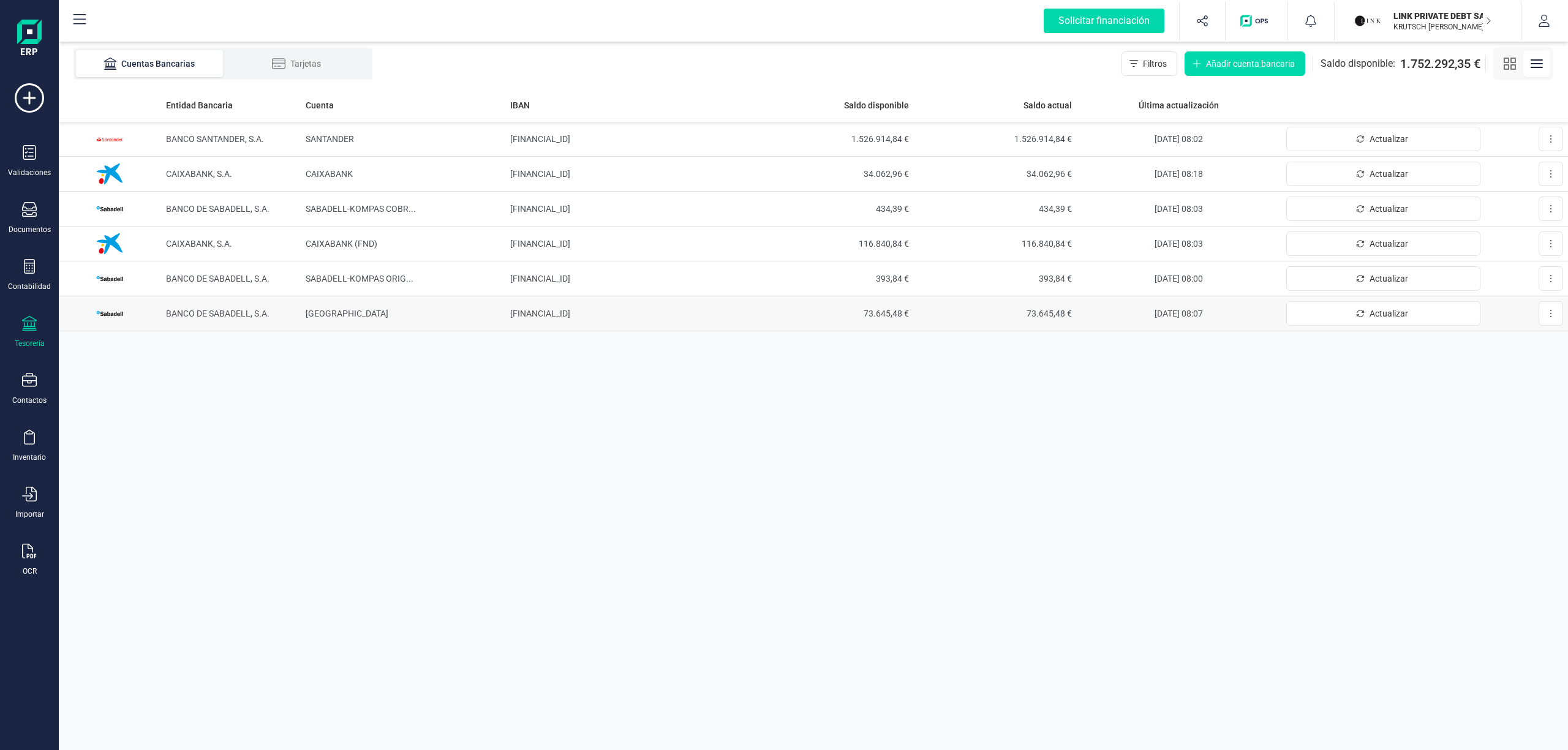
click at [243, 315] on span "BANCO DE SABADELL, S.A." at bounding box center [218, 313] width 104 height 10
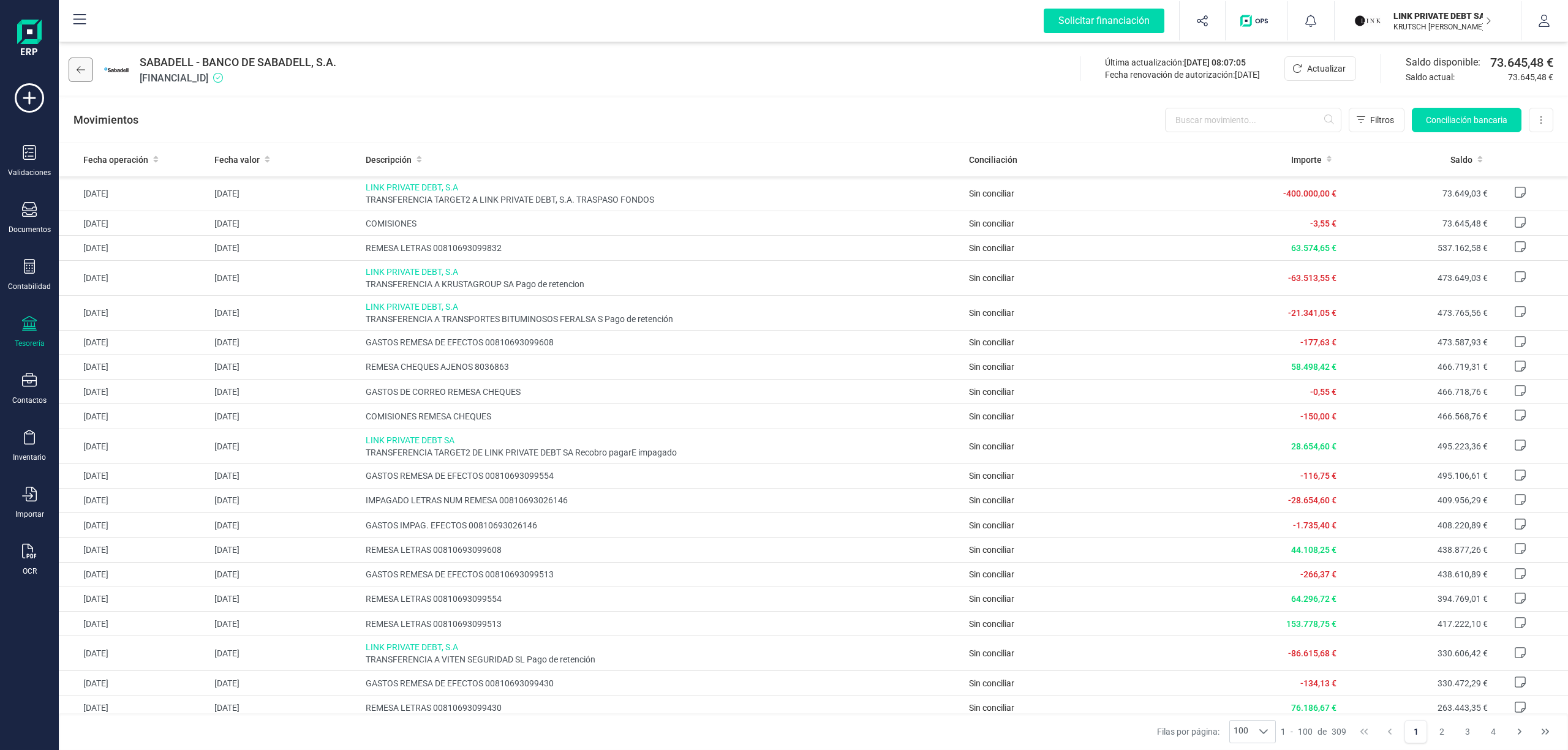
click at [85, 67] on icon at bounding box center [81, 69] width 9 height 10
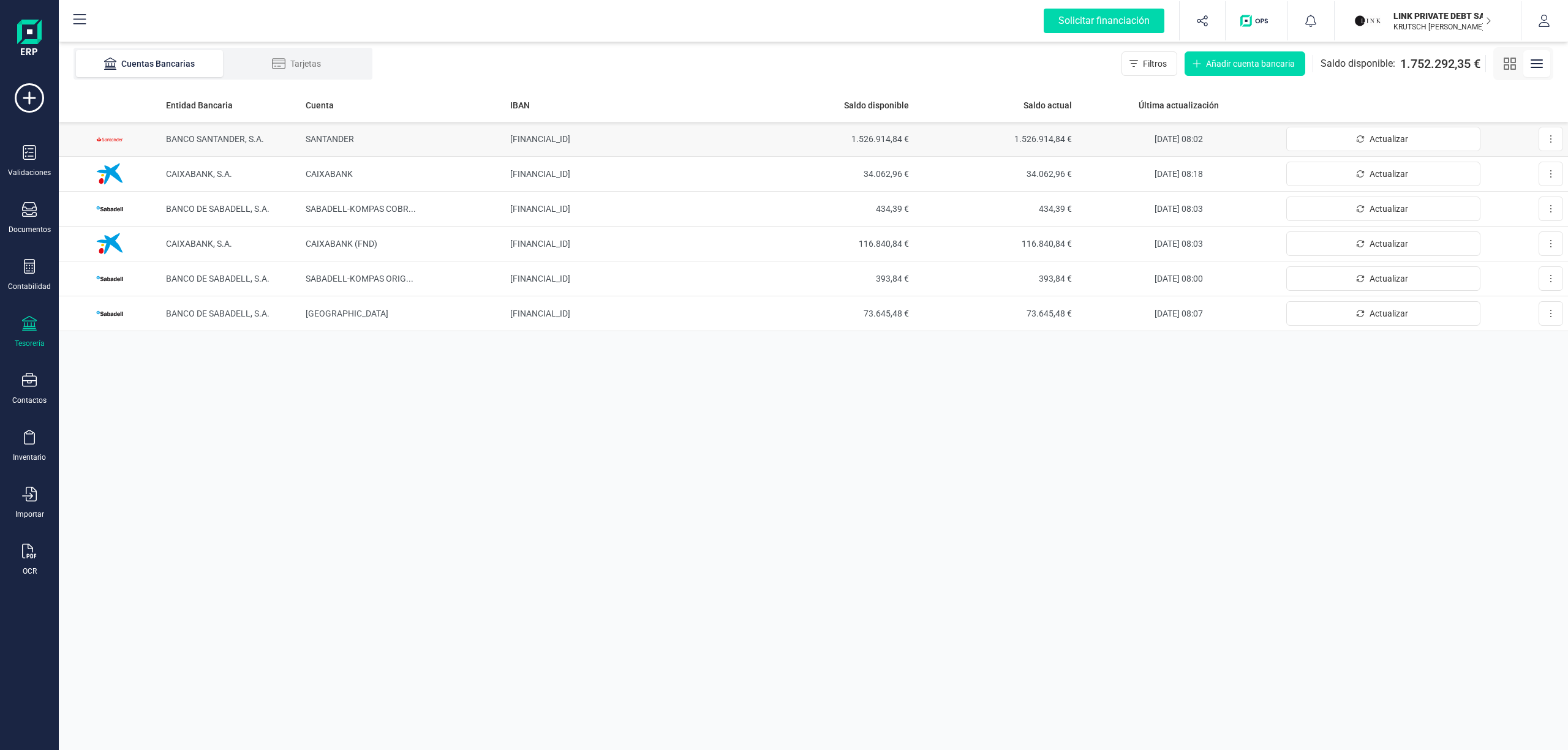
click at [177, 144] on td "BANCO SANTANDER, S.A." at bounding box center [231, 139] width 140 height 35
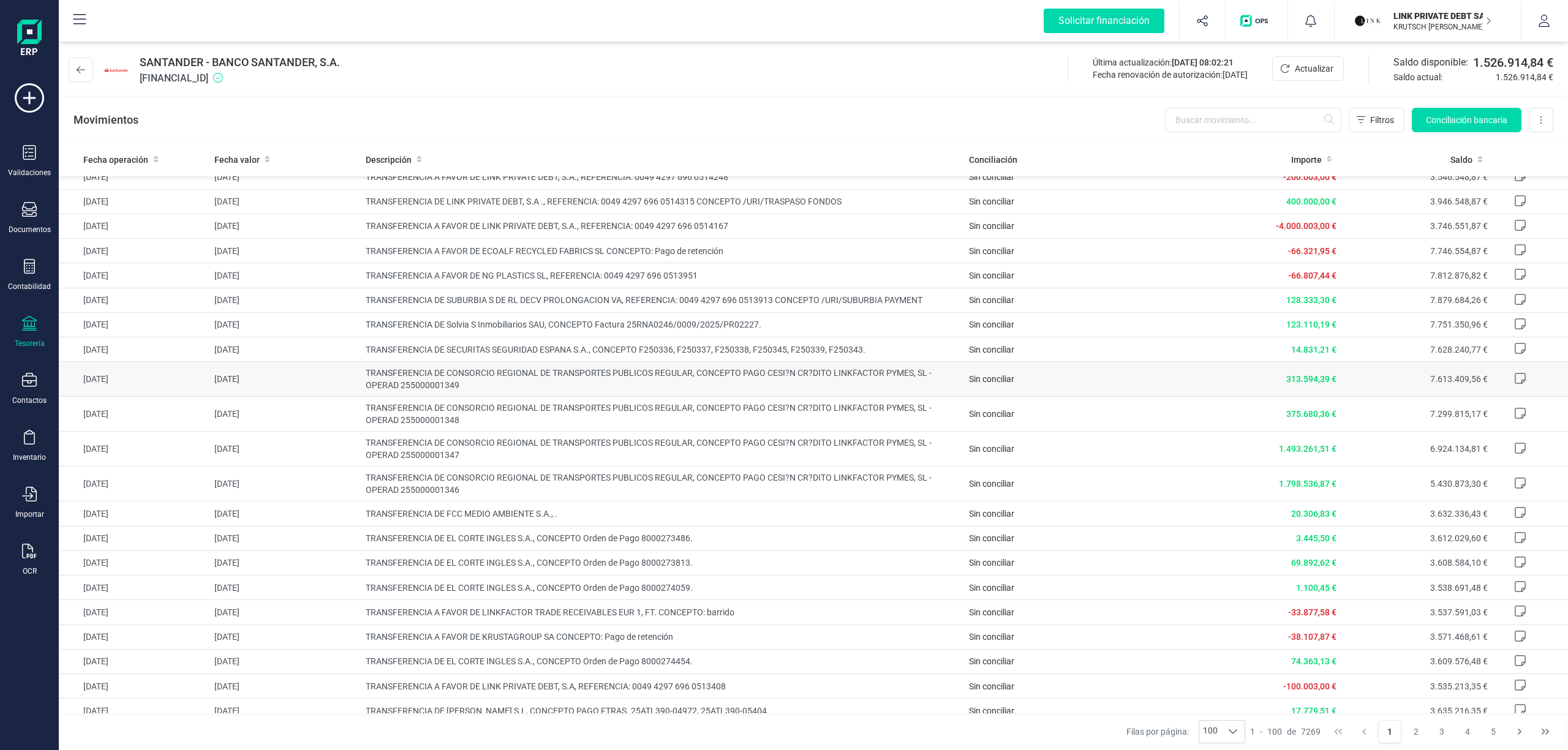
scroll to position [163, 0]
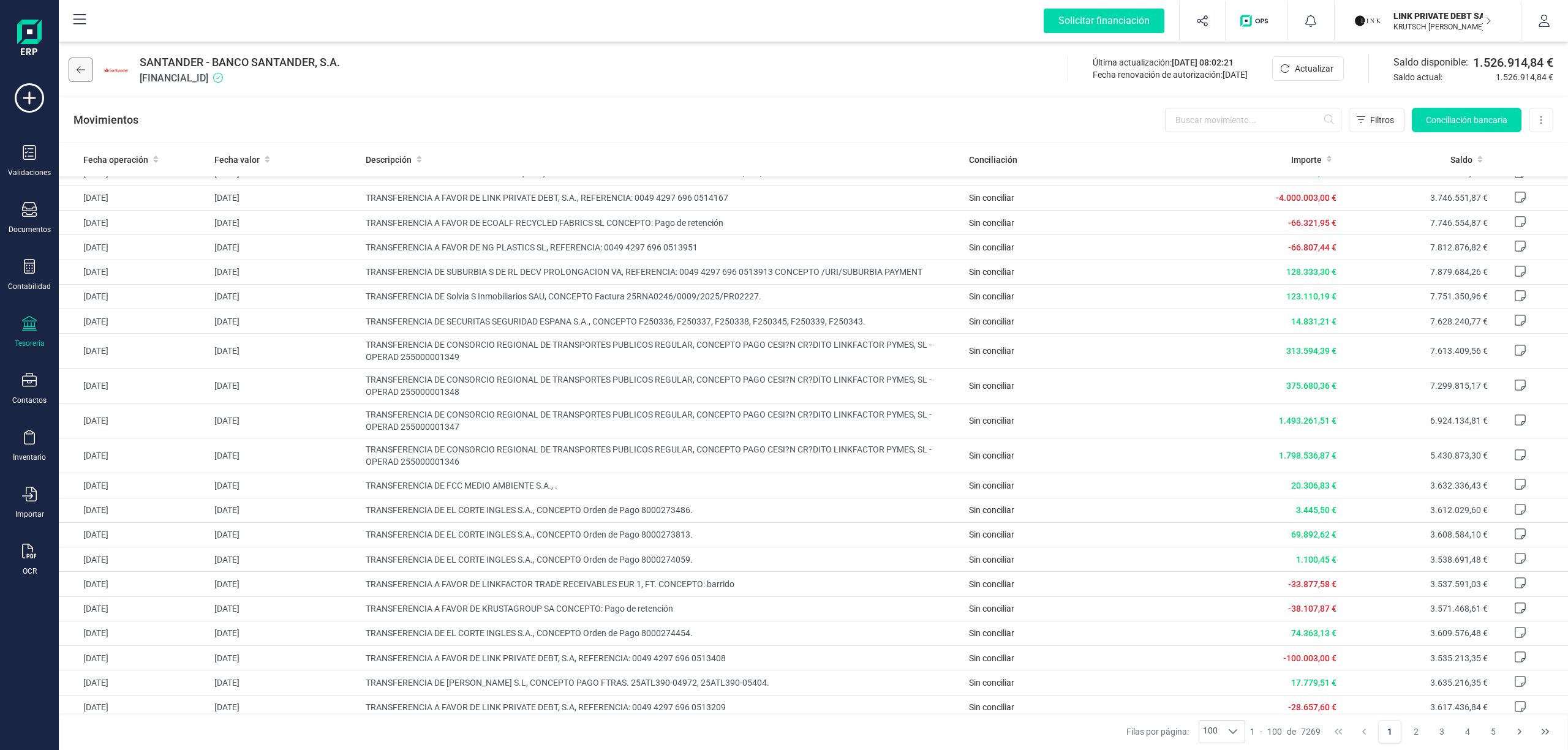
click at [77, 67] on icon at bounding box center [81, 69] width 9 height 10
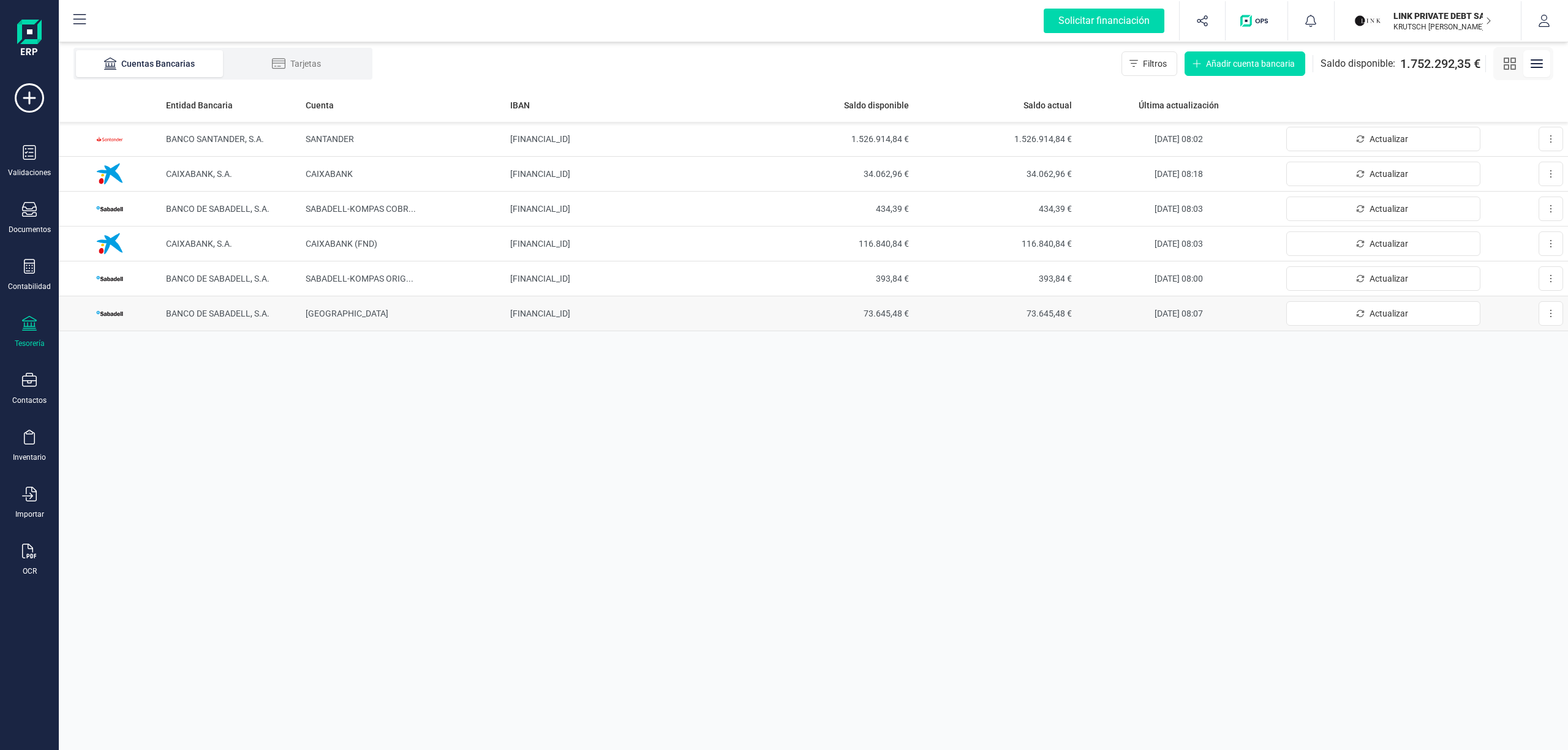
click at [314, 306] on td "[GEOGRAPHIC_DATA]" at bounding box center [403, 314] width 204 height 35
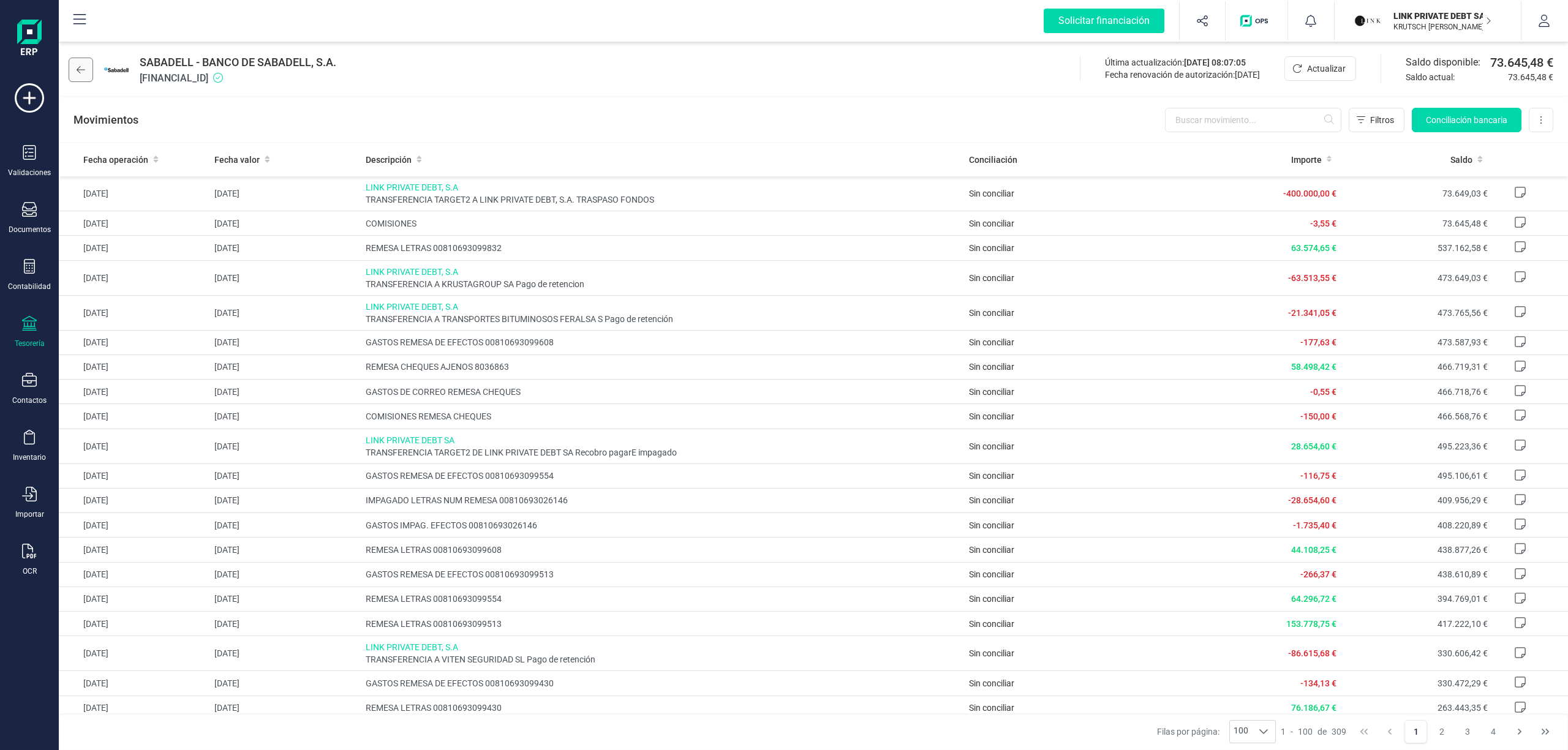
click at [88, 73] on button at bounding box center [80, 70] width 24 height 24
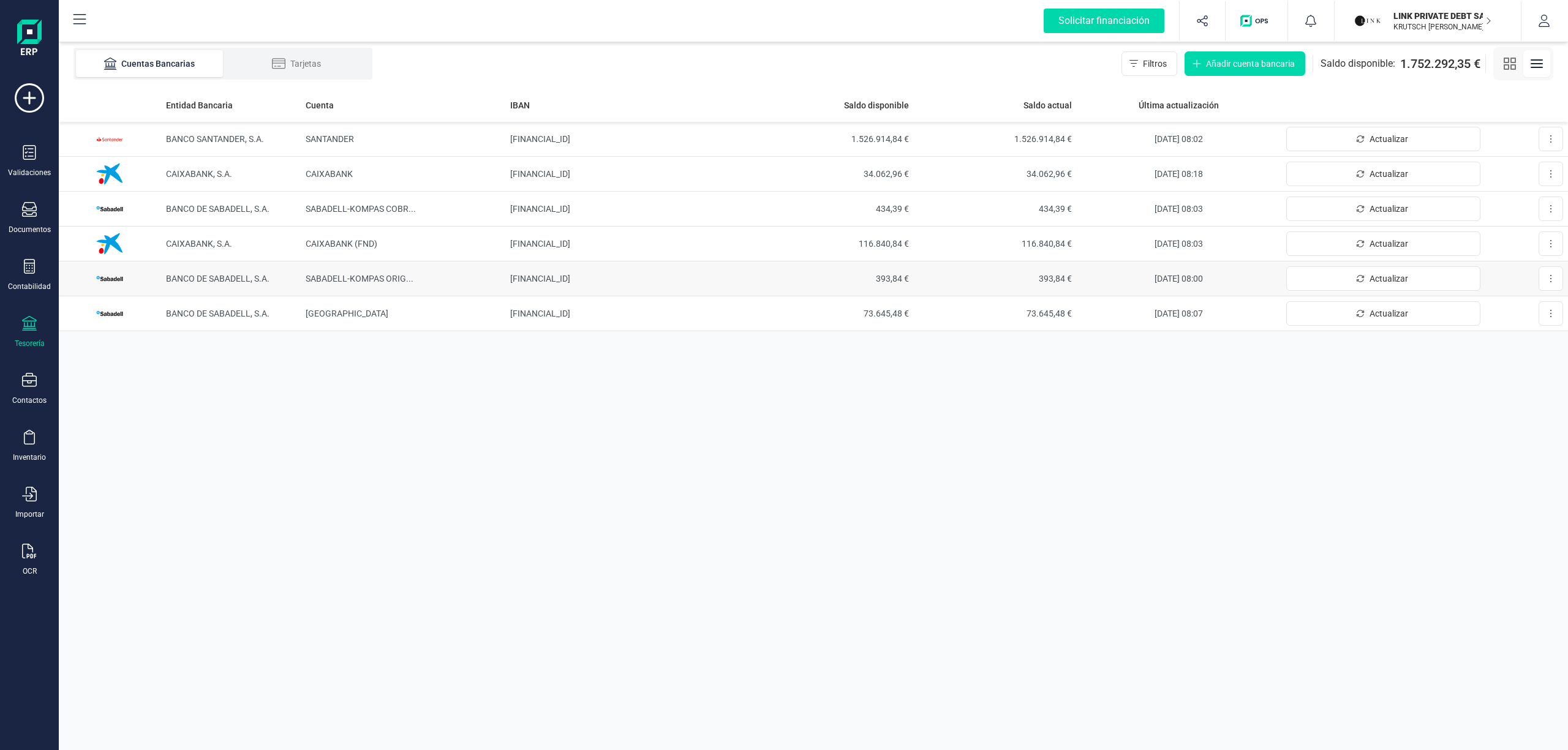
click at [388, 274] on span "SABADELL-KOMPAS ORIG ..." at bounding box center [359, 278] width 108 height 10
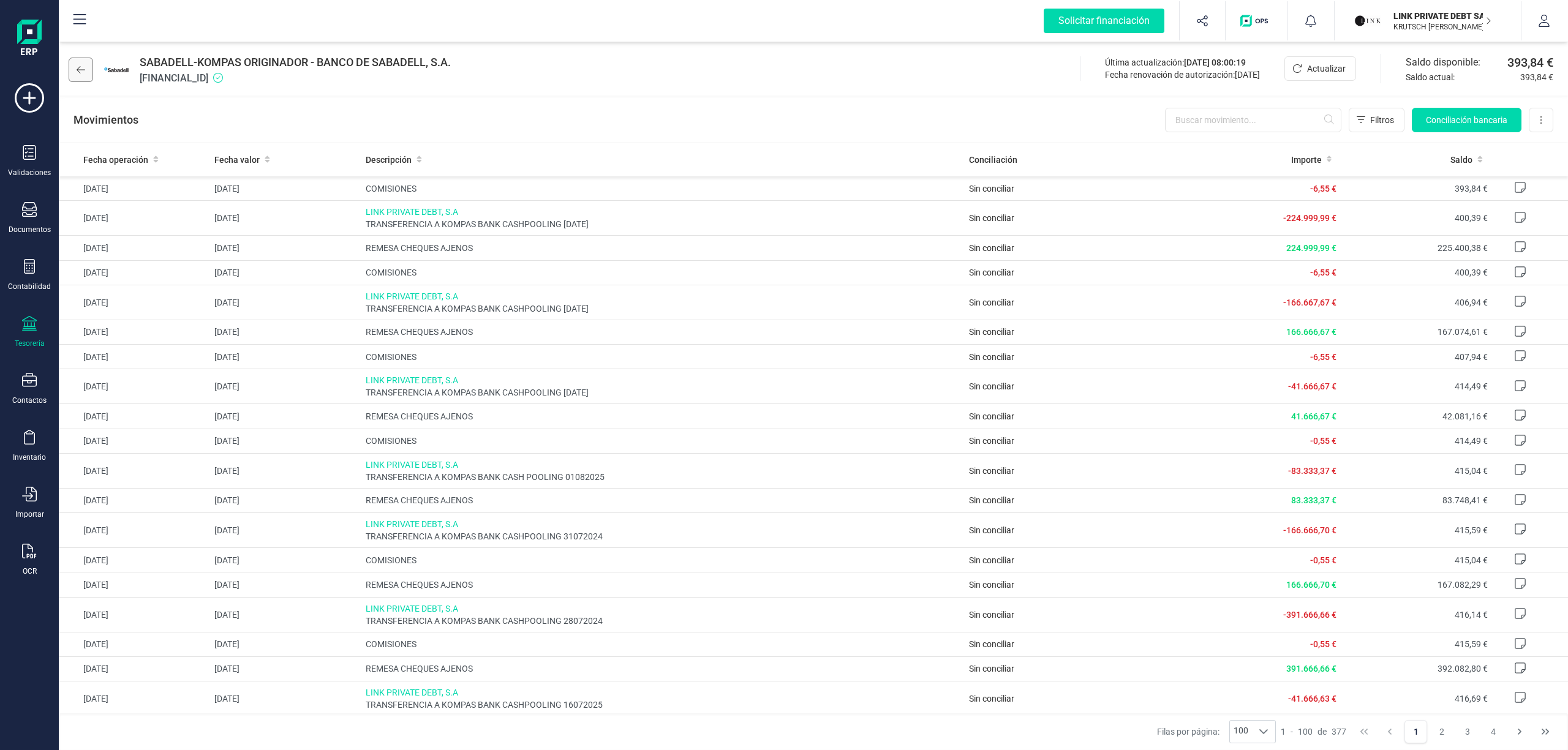
click at [83, 73] on icon at bounding box center [81, 69] width 9 height 10
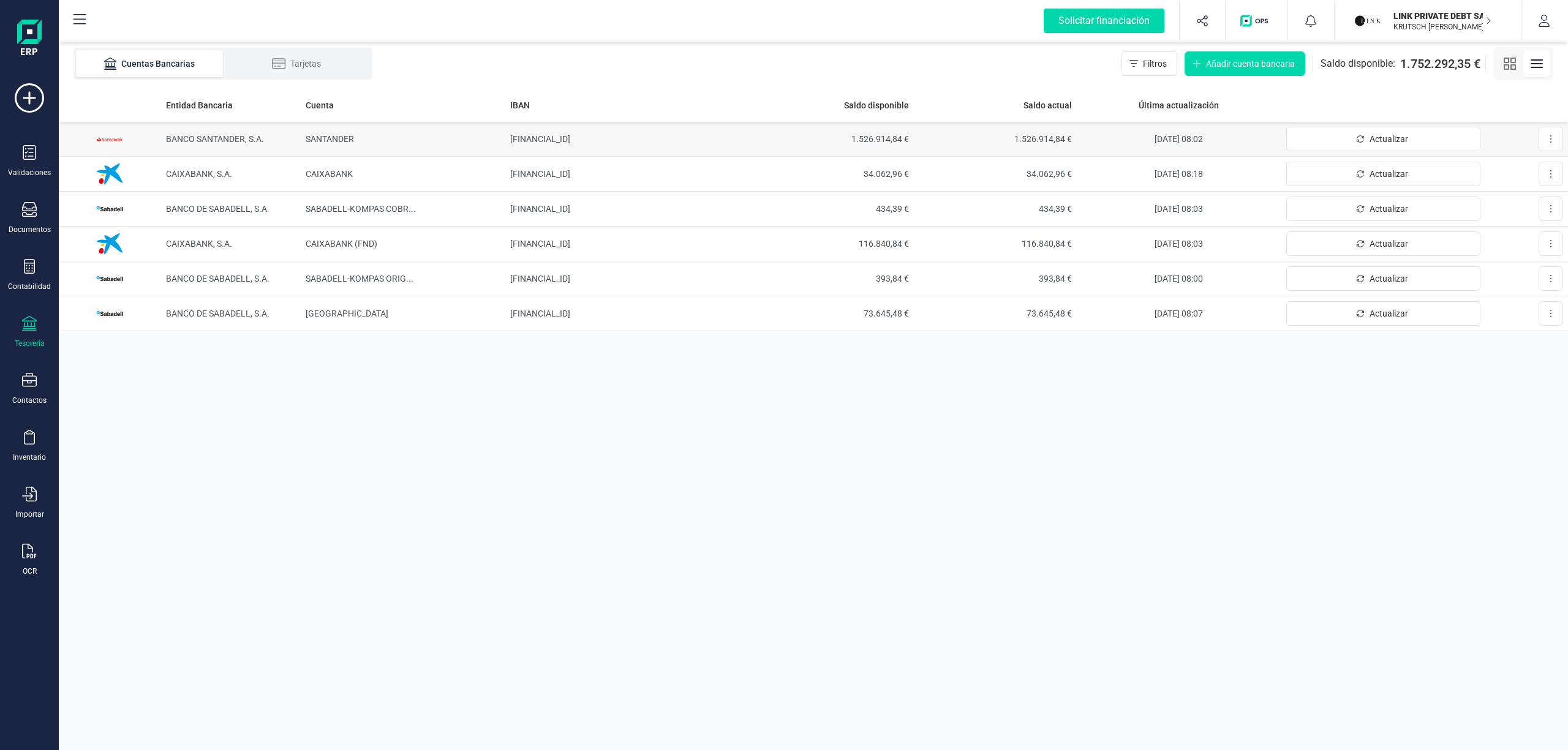
click at [194, 138] on span "BANCO SANTANDER, S.A." at bounding box center [214, 138] width 98 height 10
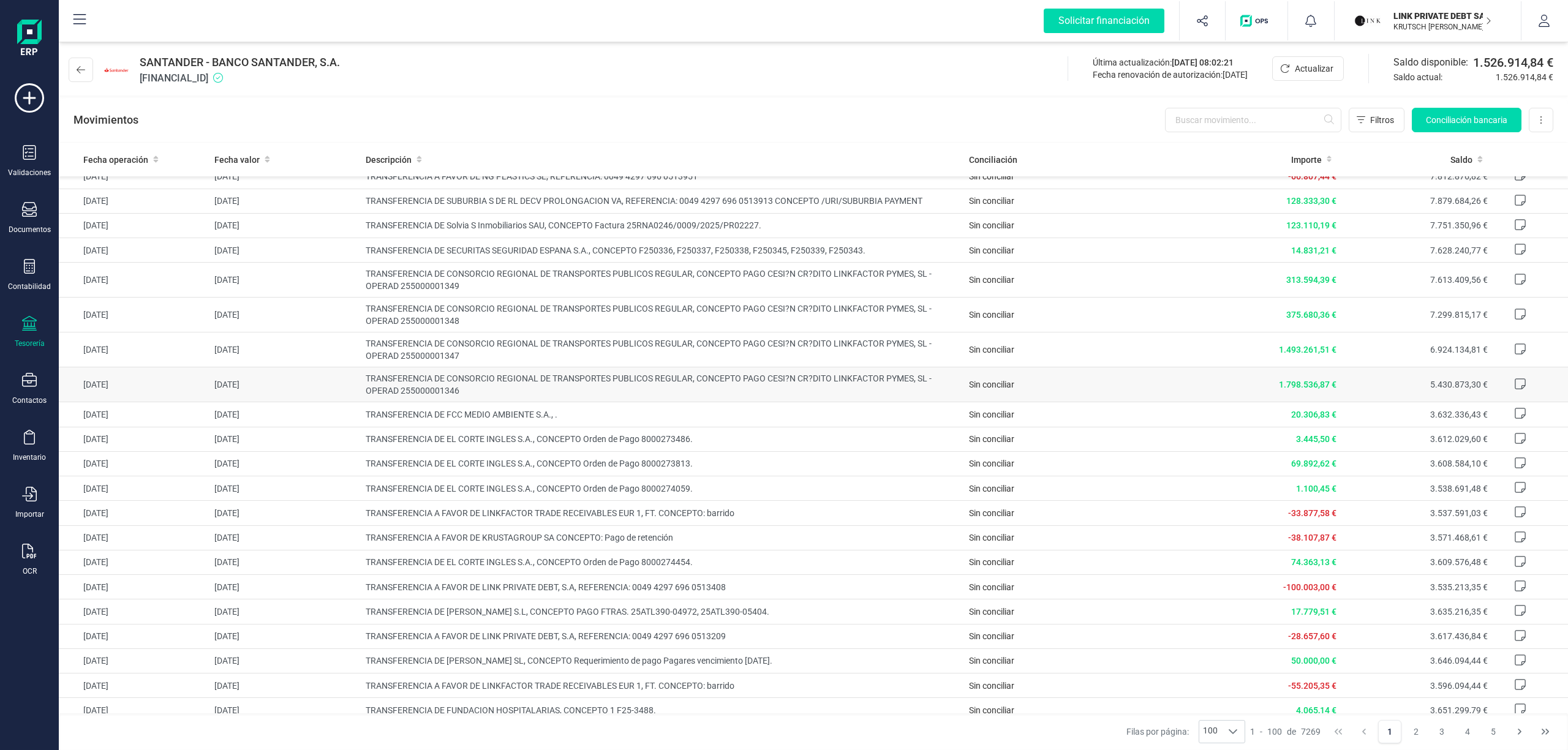
scroll to position [163, 0]
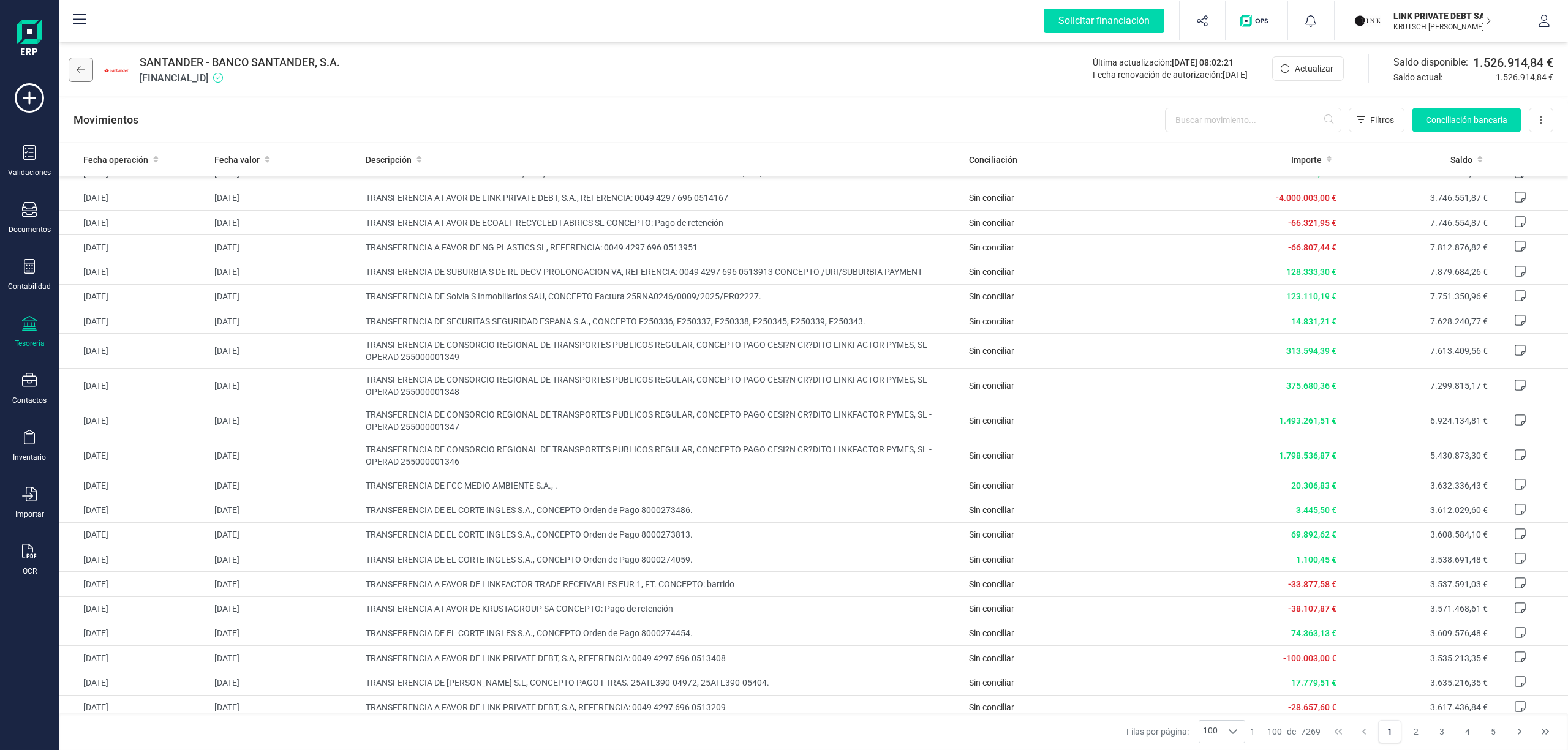
click at [74, 68] on button at bounding box center [80, 70] width 24 height 24
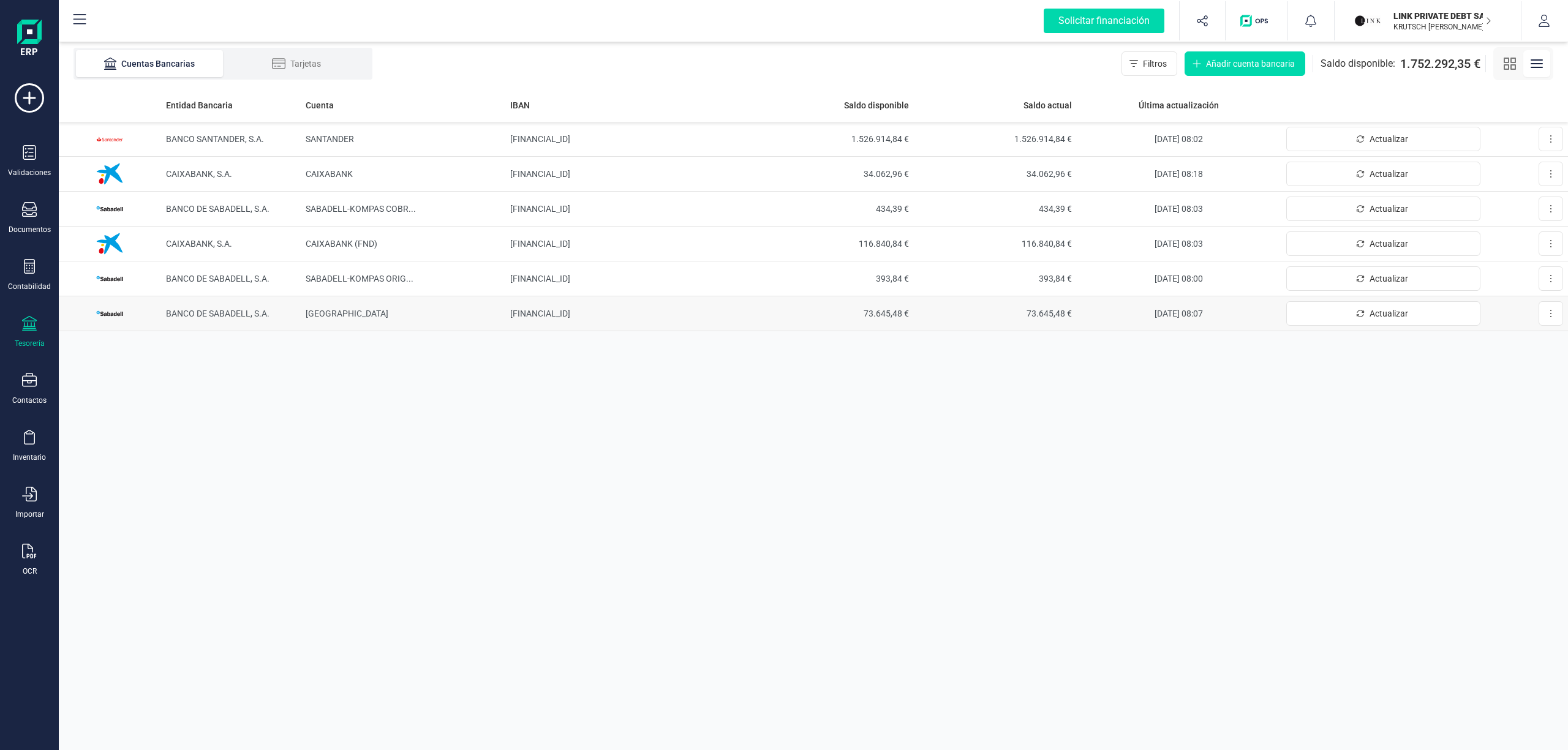
click at [199, 311] on span "BANCO DE SABADELL, S.A." at bounding box center [218, 313] width 104 height 10
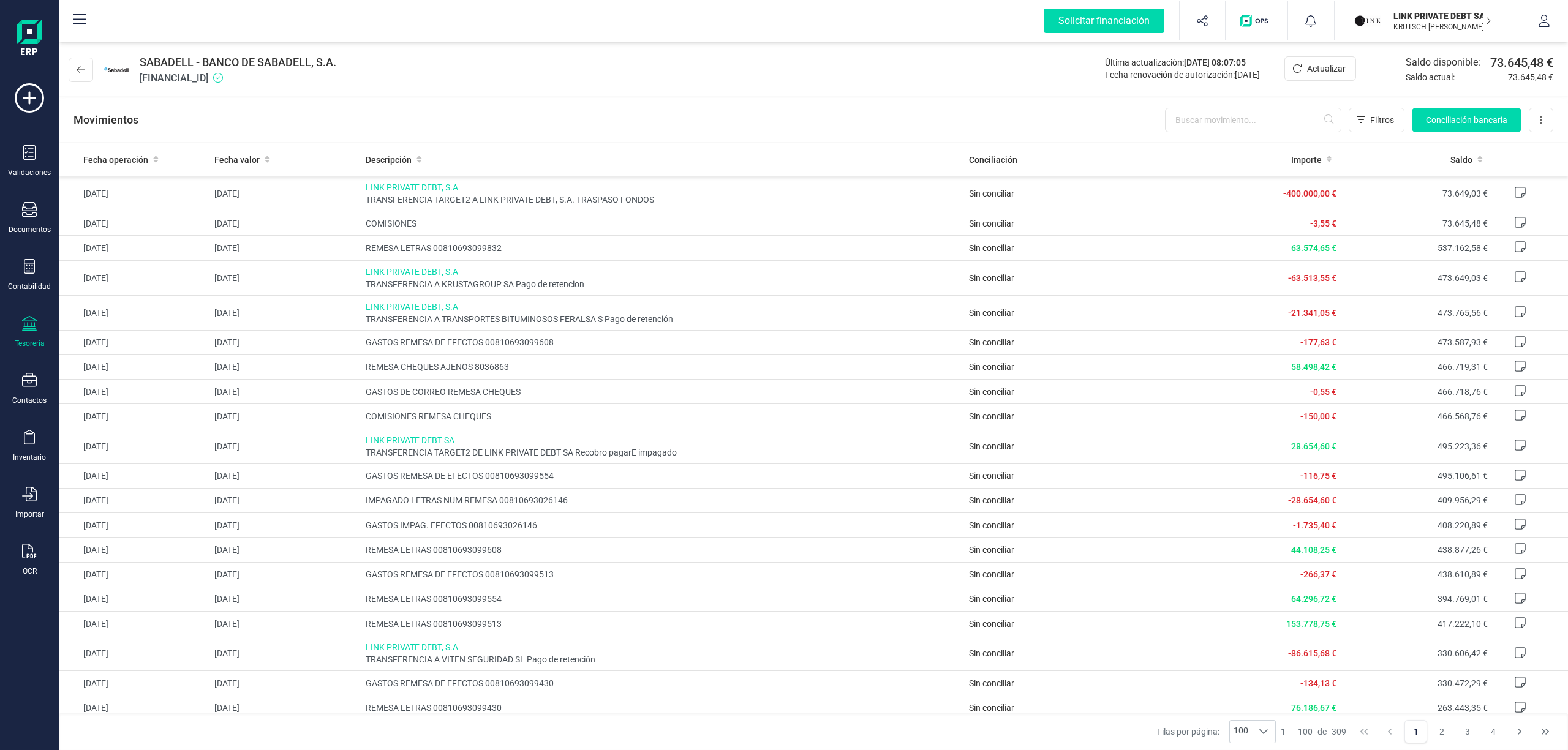
drag, startPoint x: 486, startPoint y: 96, endPoint x: 448, endPoint y: 24, distance: 81.4
click at [486, 96] on div "SABADELL - BANCO DE SABADELL, S.A. ES7300810693680002414750 Última actualizació…" at bounding box center [813, 91] width 1509 height 104
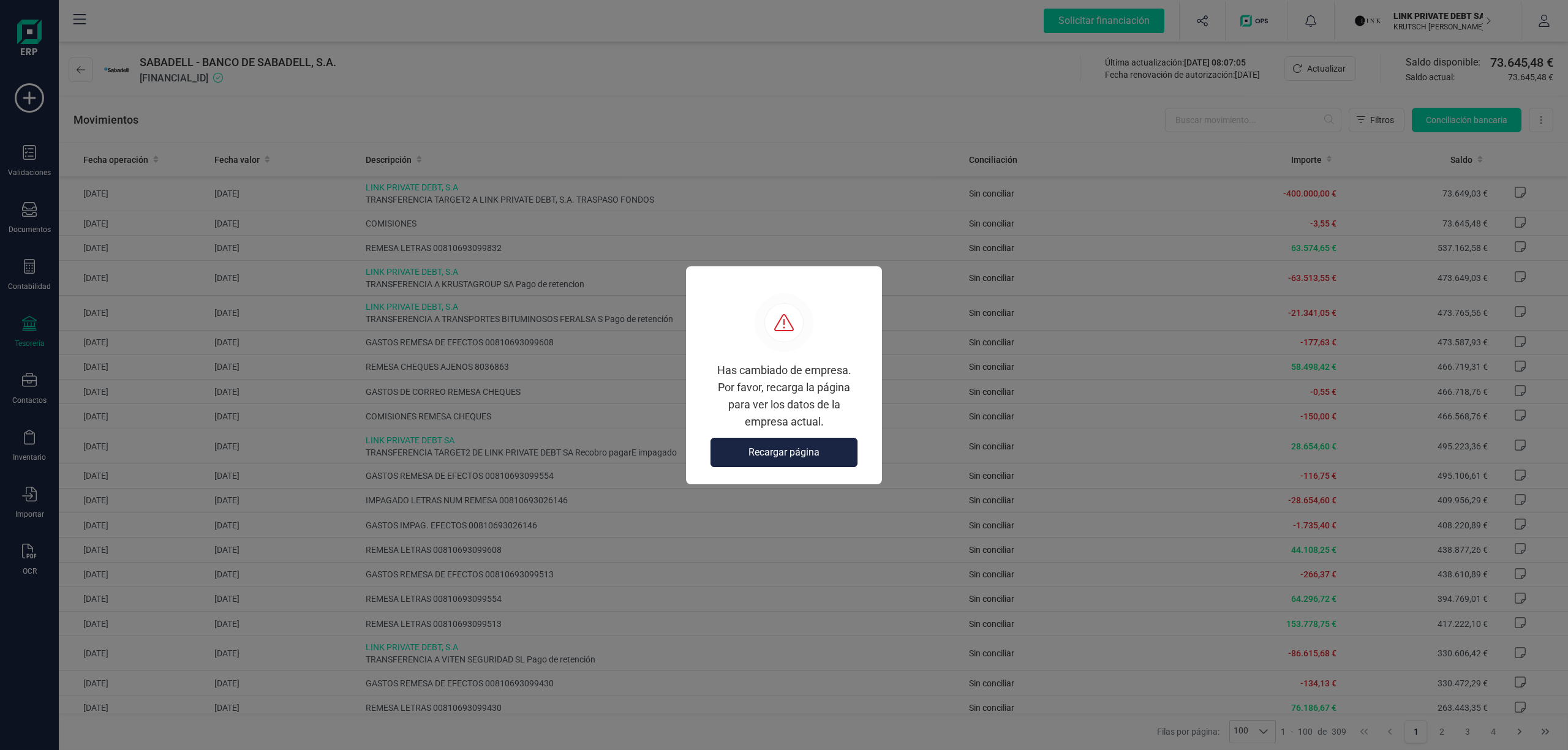
click at [803, 464] on button "Recargar página" at bounding box center [784, 453] width 147 height 29
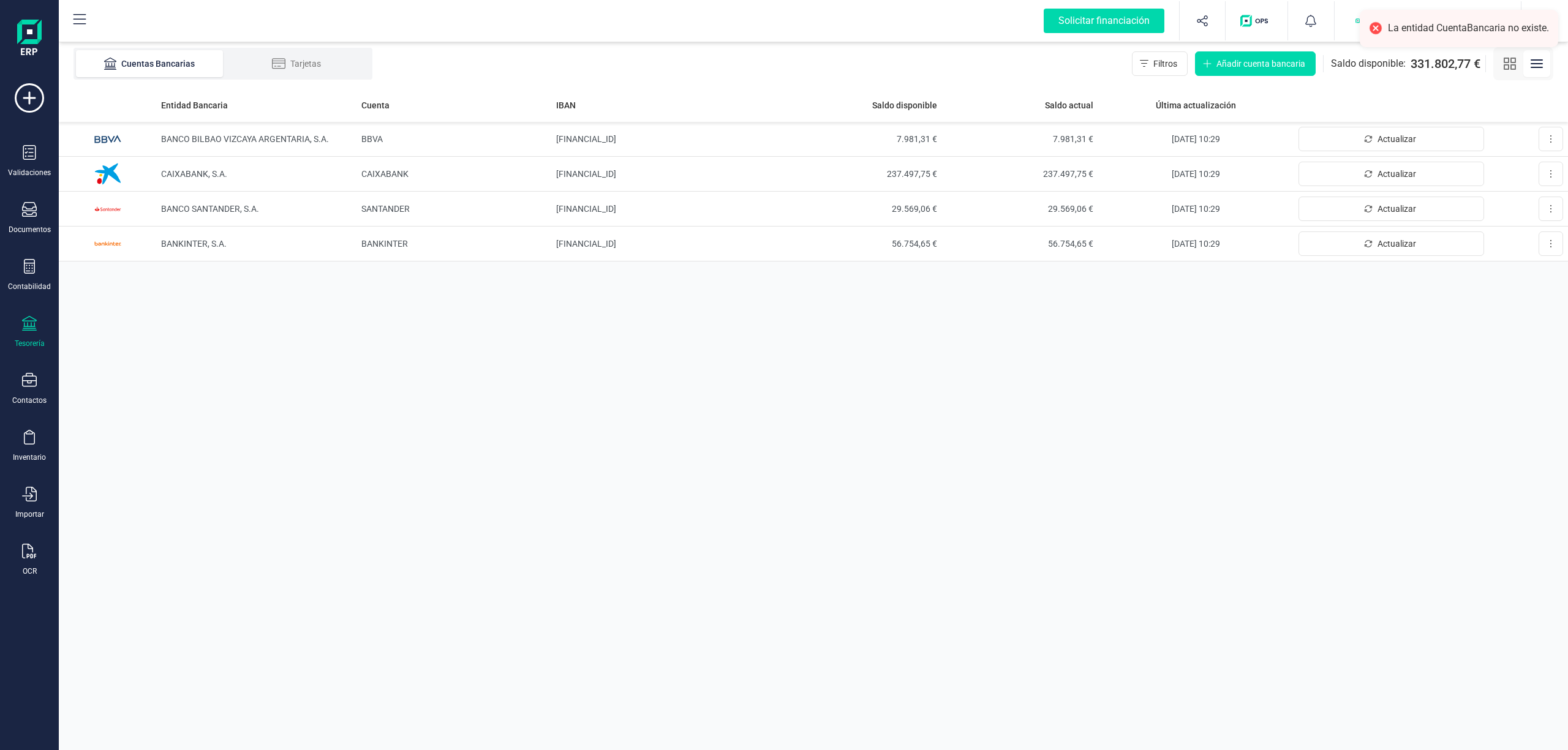
click at [1437, 28] on div "La entidad CuentaBancaria no existe." at bounding box center [1468, 29] width 161 height 13
click at [921, 73] on div "Cuentas Bancarias Tarjetas Filtros Añadir cuenta bancaria Saldo disponible: 331…" at bounding box center [813, 63] width 1509 height 49
drag, startPoint x: 1410, startPoint y: 65, endPoint x: 1421, endPoint y: 96, distance: 32.9
click at [1387, 70] on div "Saldo disponible: 331.802,77 €" at bounding box center [1405, 64] width 149 height 17
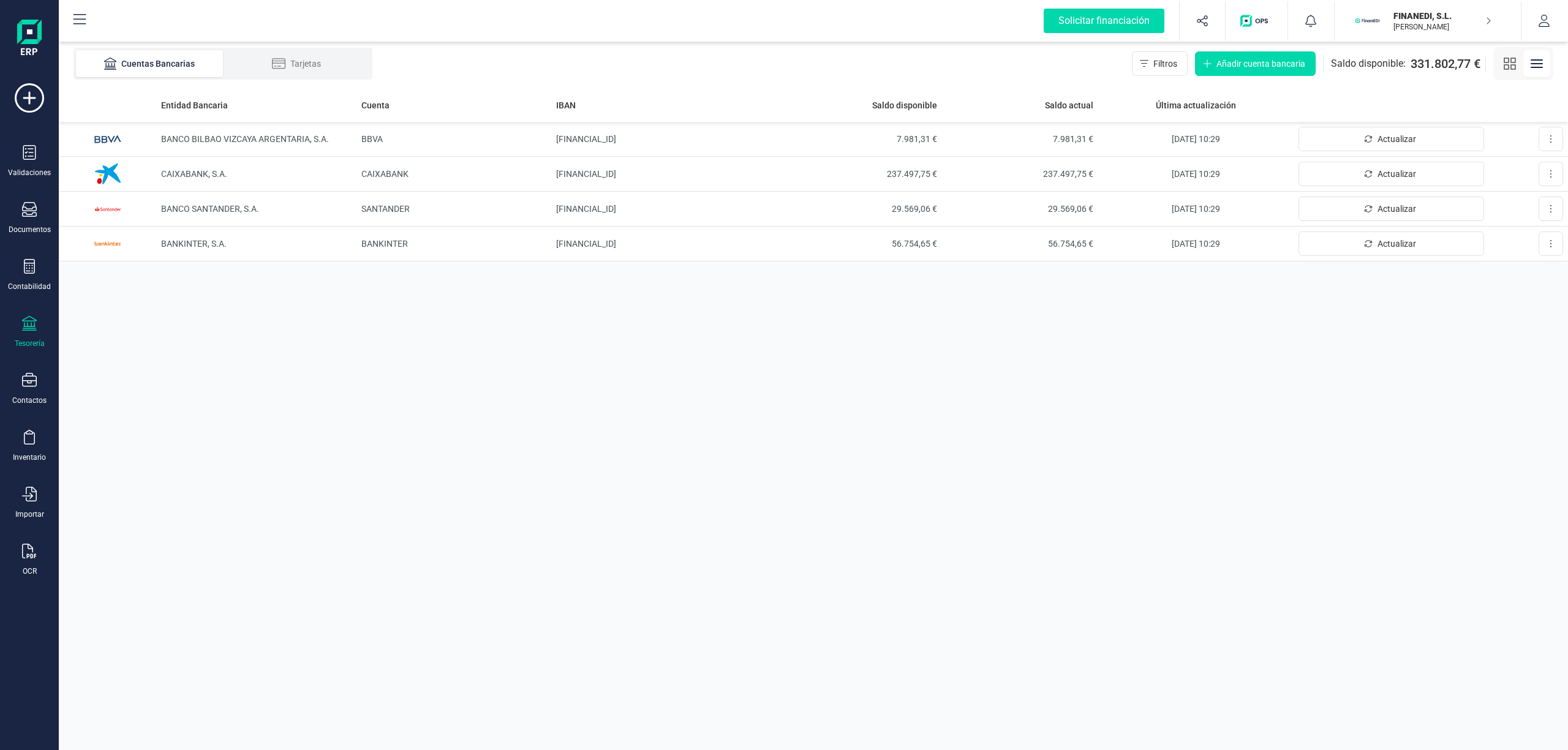
click at [924, 408] on div "Entidad Bancaria Cuenta IBAN Saldo disponible Saldo actual Última actualización…" at bounding box center [813, 419] width 1509 height 662
